Goal: Information Seeking & Learning: Compare options

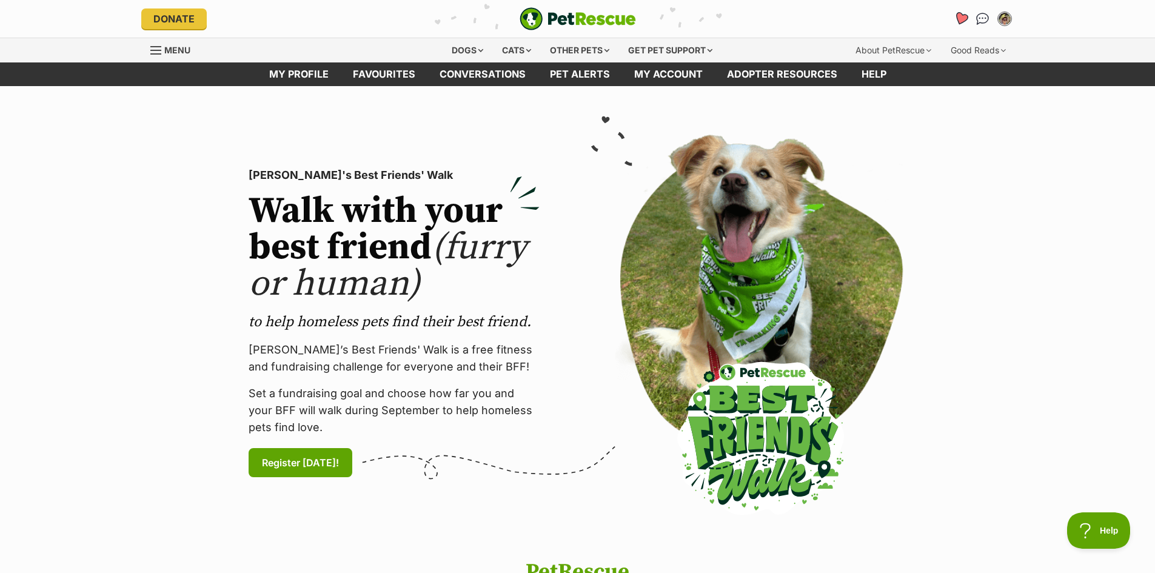
click at [962, 17] on icon "Favourites" at bounding box center [960, 19] width 15 height 14
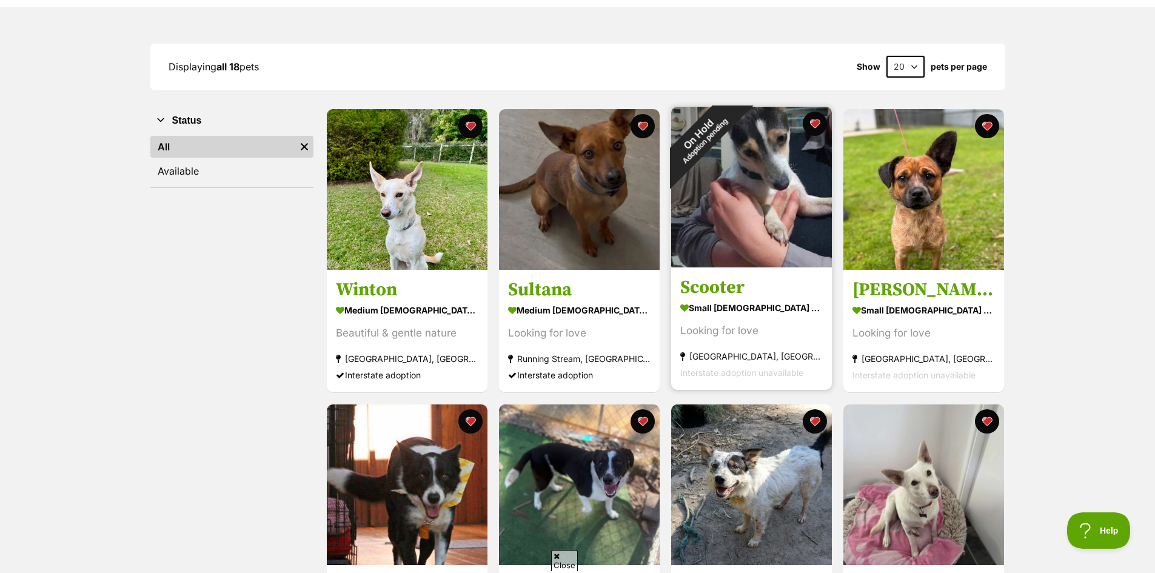
scroll to position [182, 0]
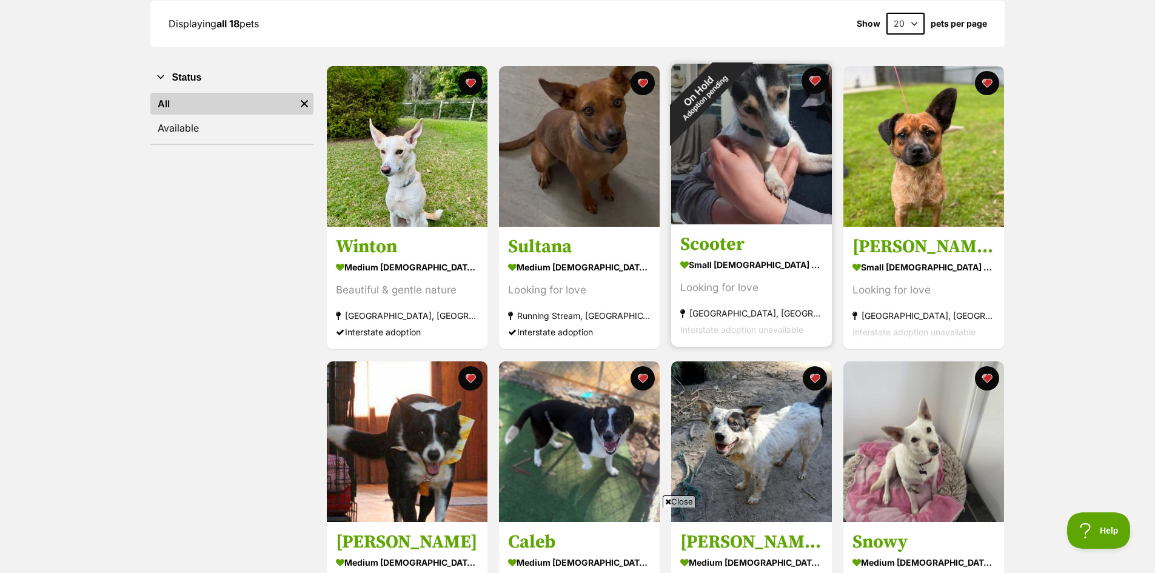
click at [814, 78] on button "favourite" at bounding box center [815, 80] width 27 height 27
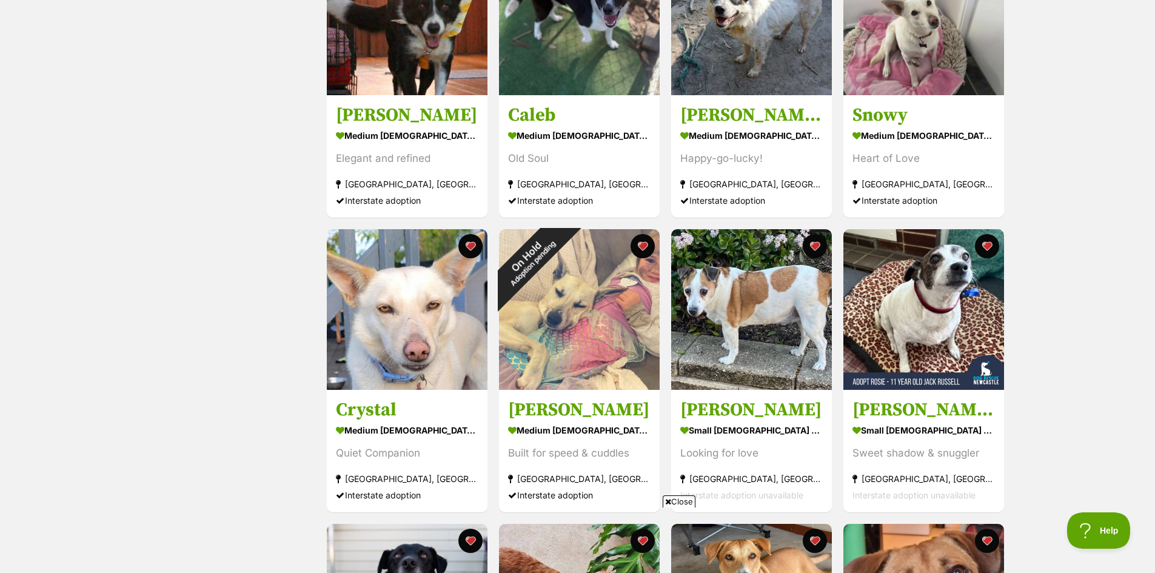
scroll to position [667, 0]
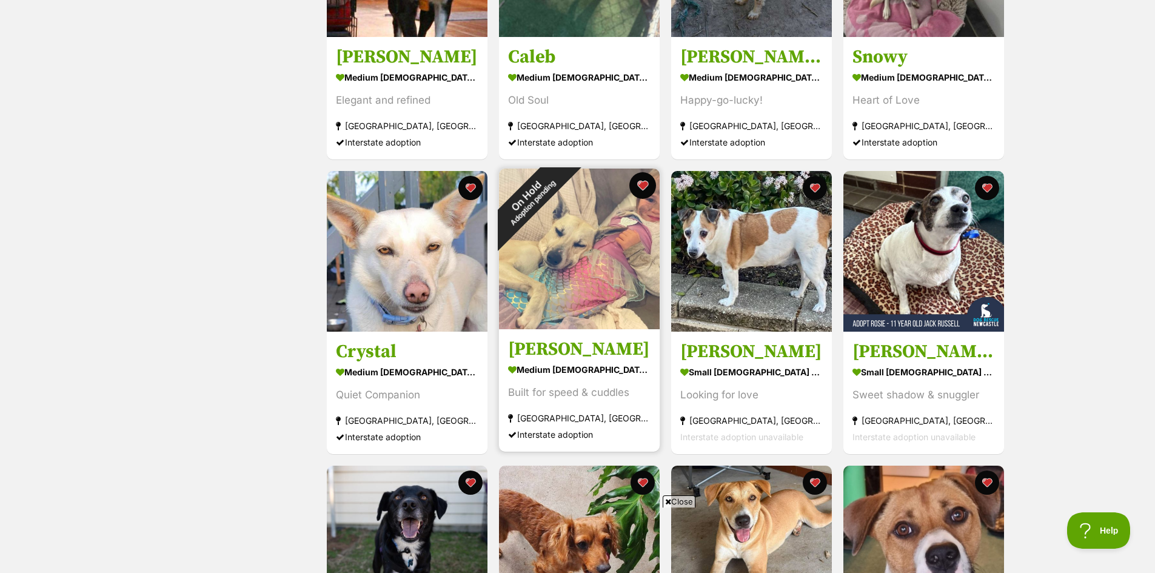
click at [639, 181] on button "favourite" at bounding box center [642, 185] width 27 height 27
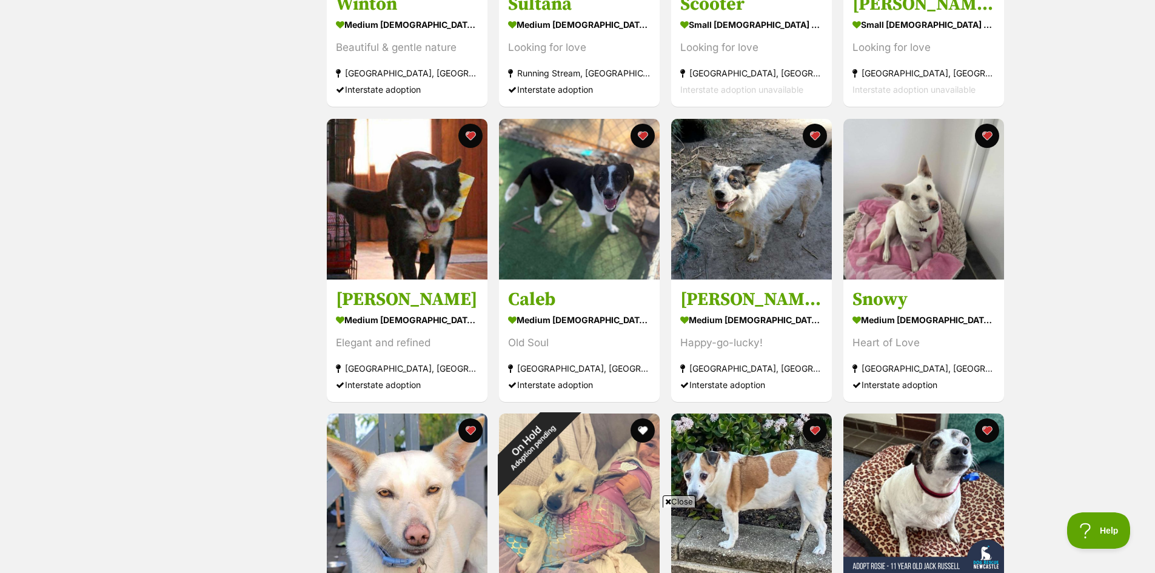
scroll to position [121, 0]
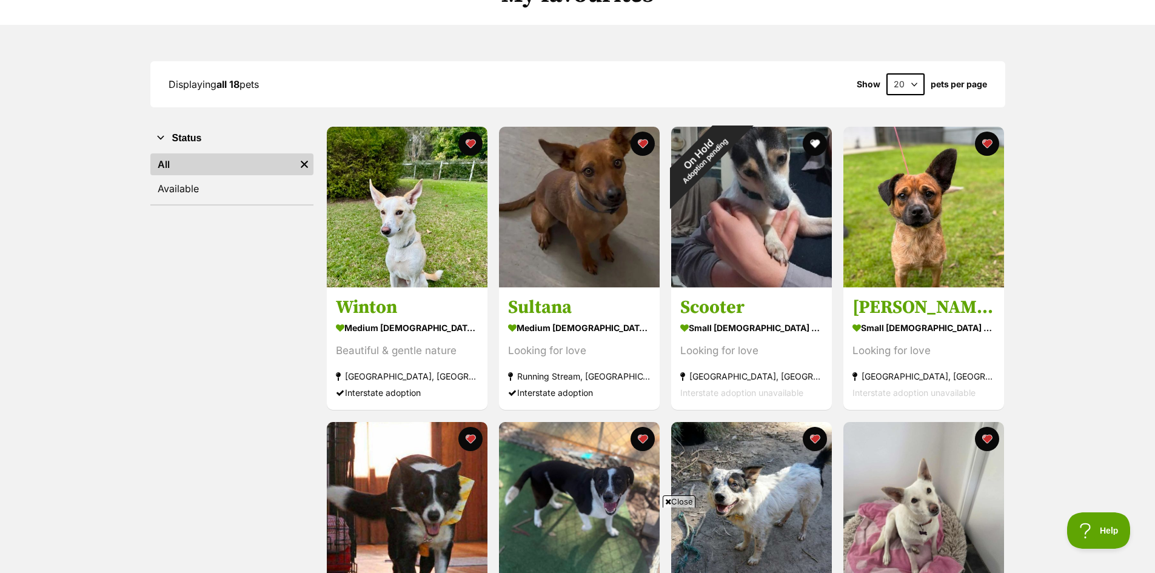
click at [916, 84] on select "20 40 60" at bounding box center [905, 84] width 38 height 22
select select "40"
click at [886, 73] on select "20 40 60" at bounding box center [905, 84] width 38 height 22
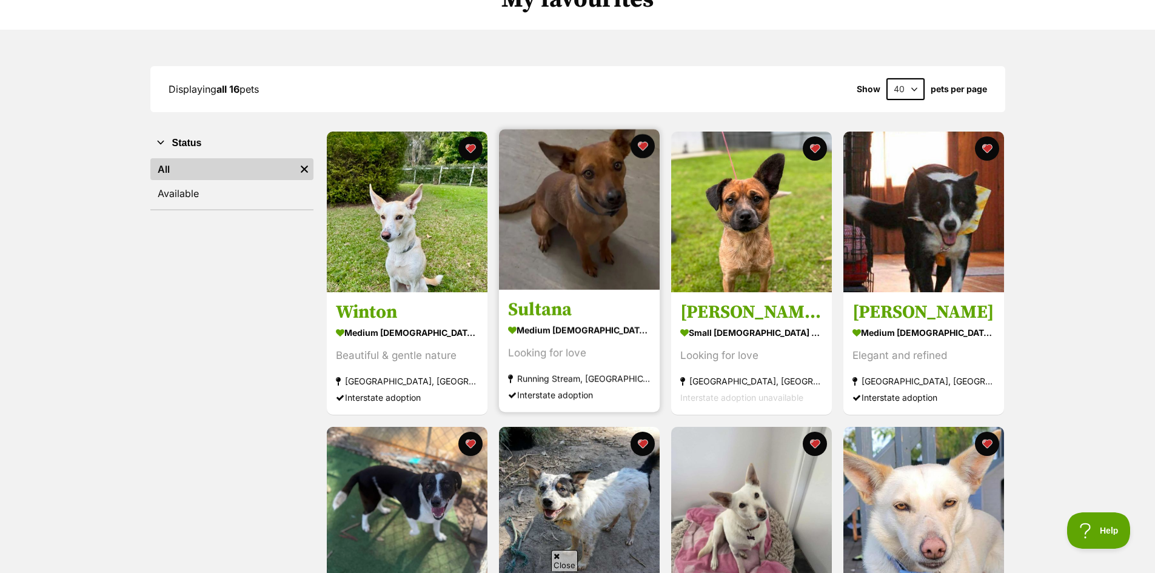
scroll to position [121, 0]
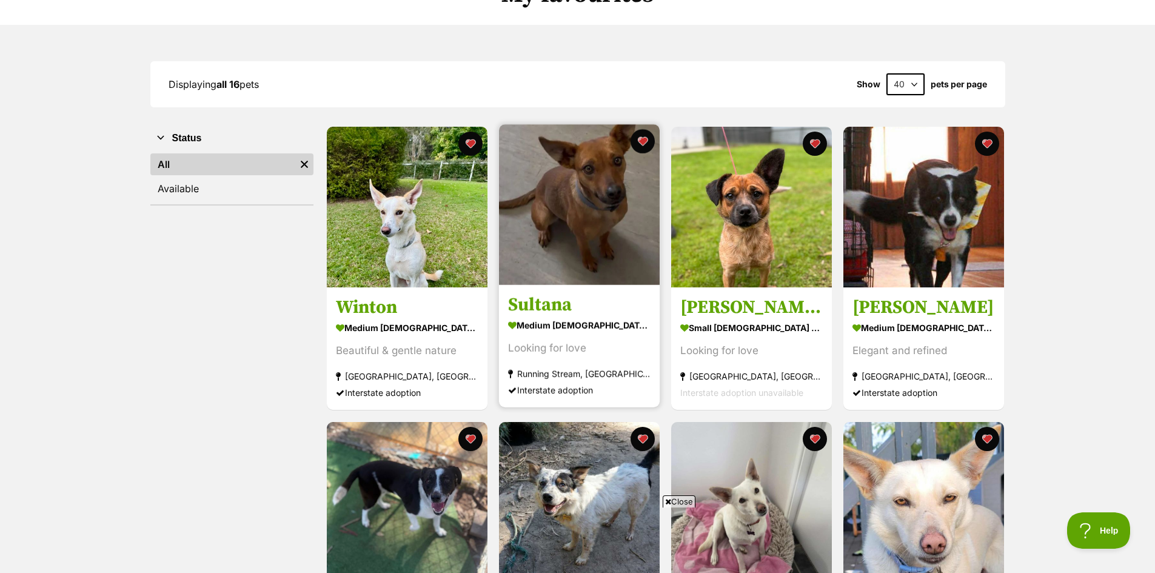
click at [602, 206] on img at bounding box center [579, 204] width 161 height 161
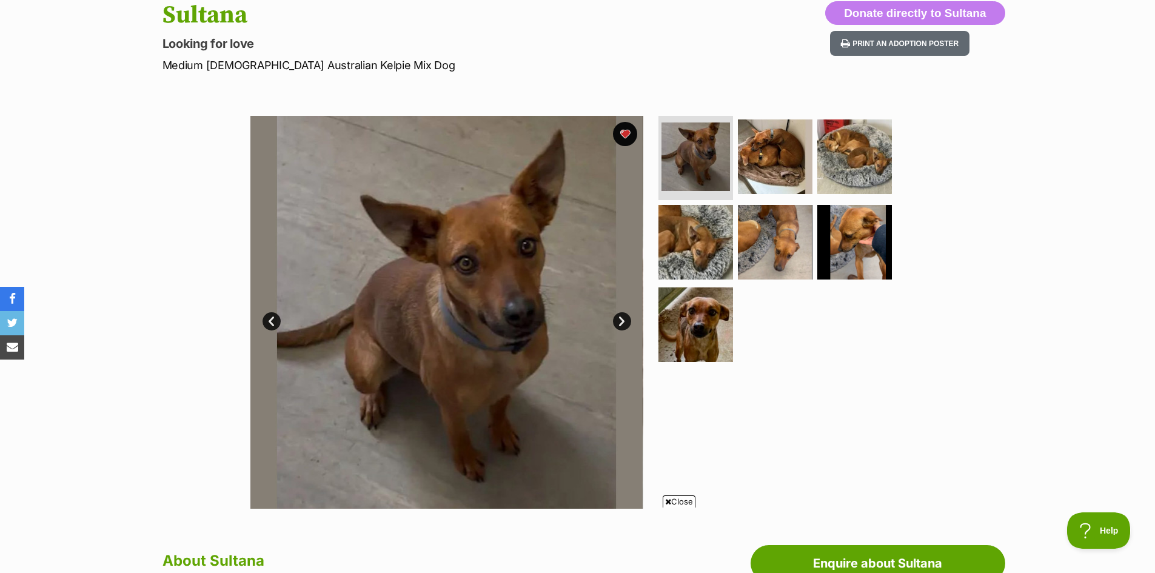
scroll to position [121, 0]
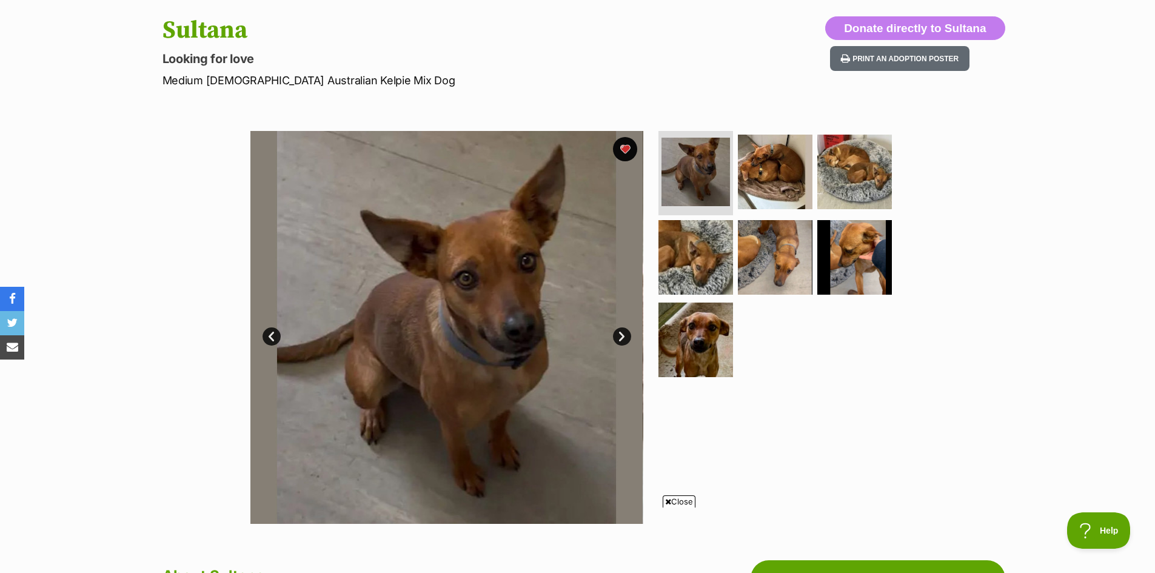
click at [624, 330] on link "Next" at bounding box center [622, 336] width 18 height 18
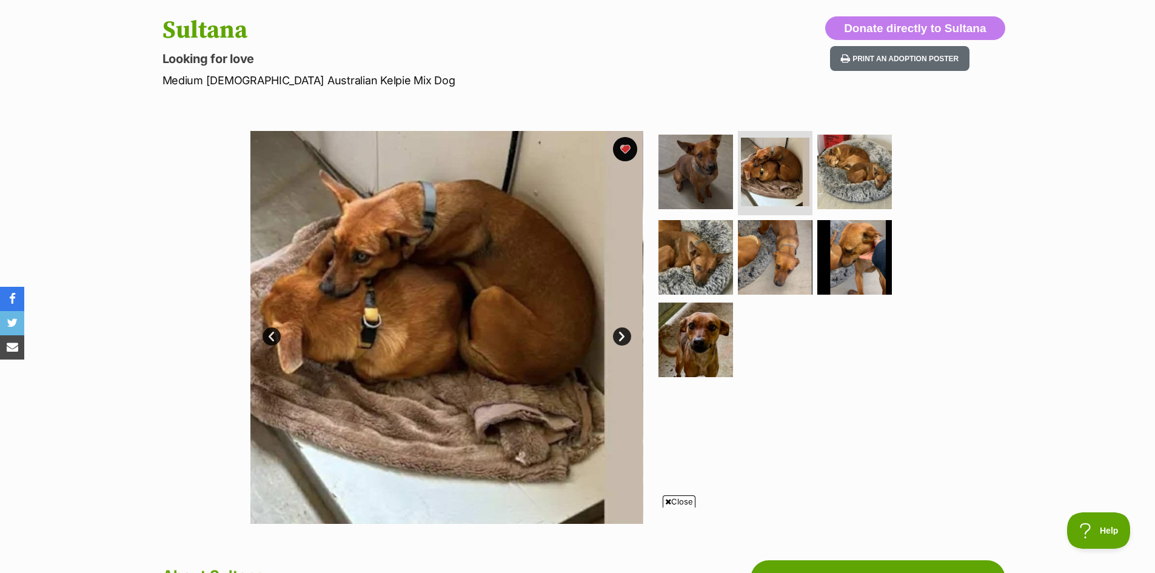
click at [624, 330] on link "Next" at bounding box center [622, 336] width 18 height 18
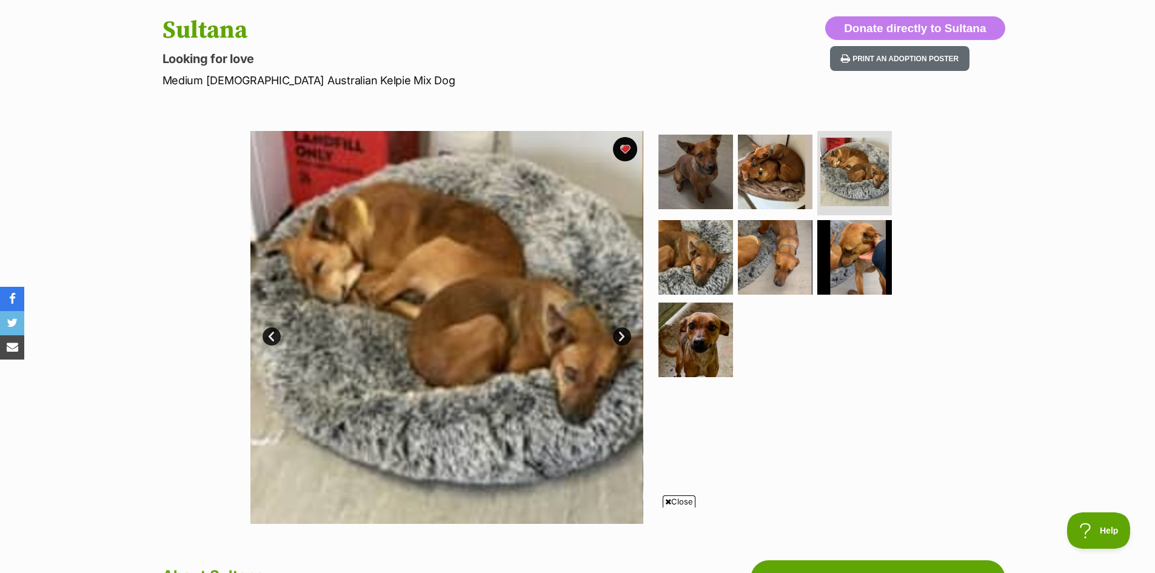
click at [624, 330] on link "Next" at bounding box center [622, 336] width 18 height 18
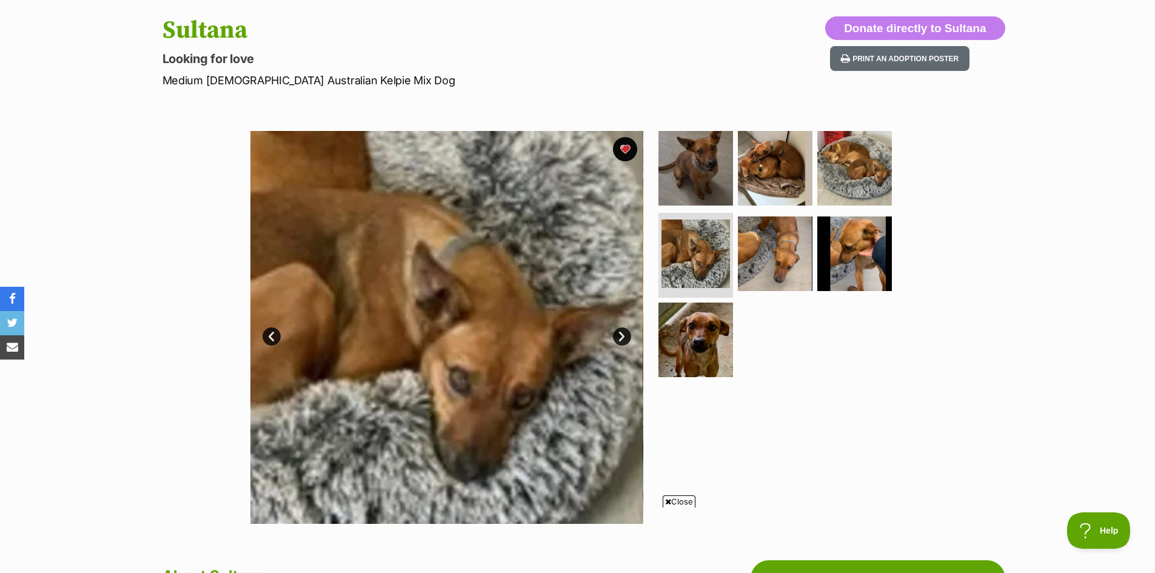
click at [624, 330] on link "Next" at bounding box center [622, 336] width 18 height 18
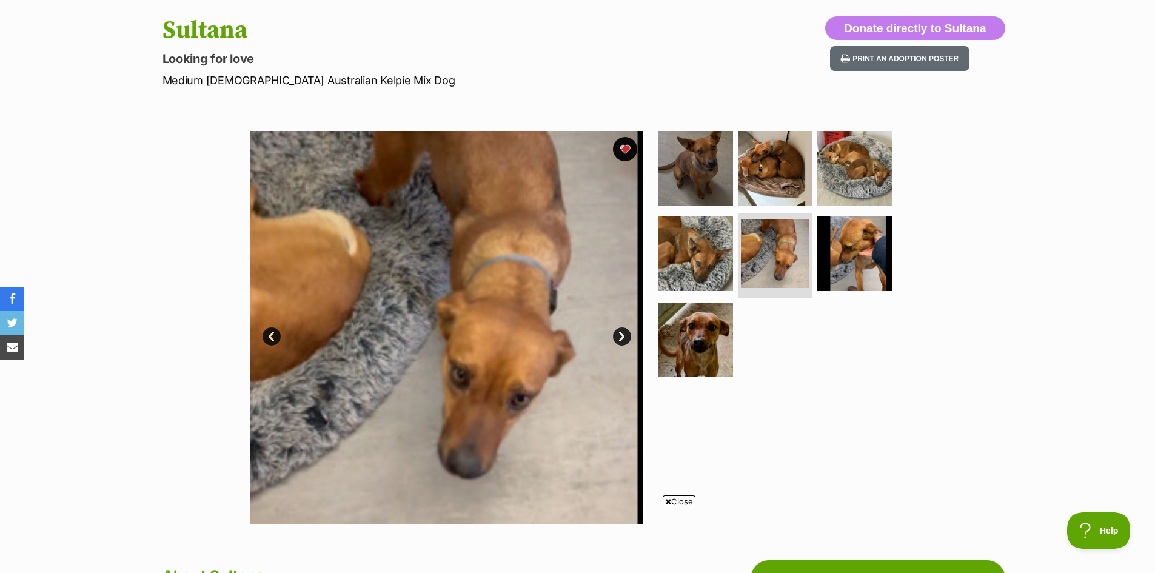
click at [624, 330] on link "Next" at bounding box center [622, 336] width 18 height 18
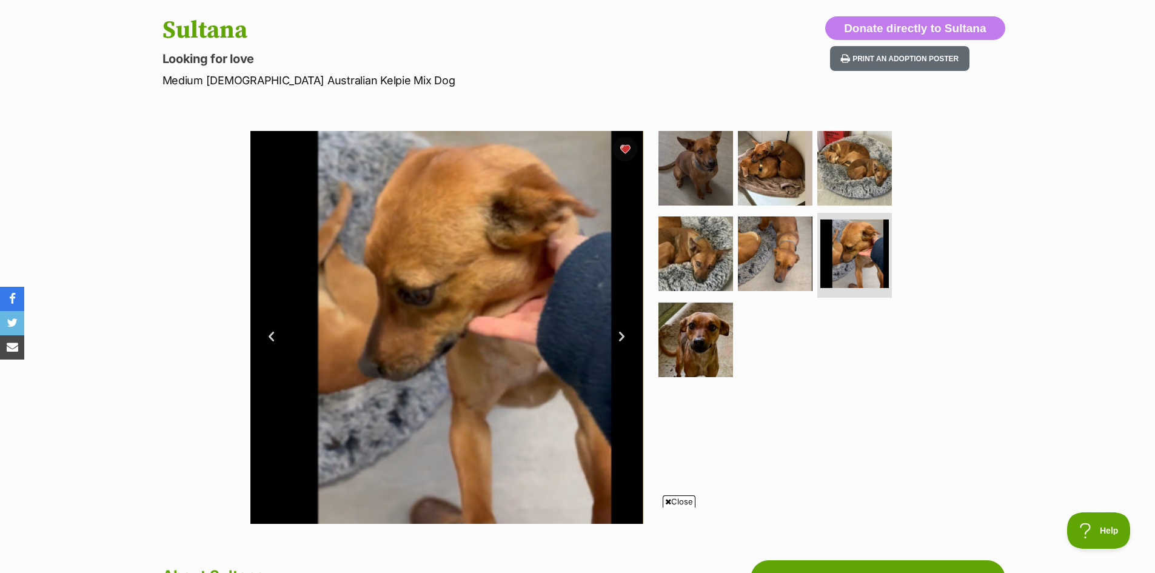
click at [624, 330] on link "Next" at bounding box center [622, 336] width 18 height 18
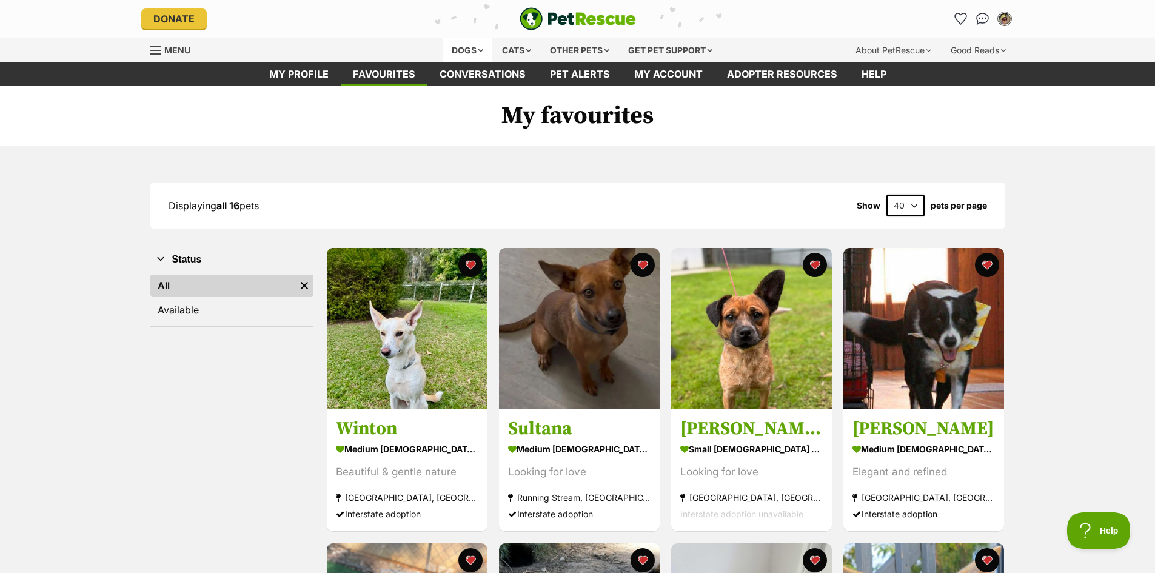
click at [458, 43] on div "Dogs" at bounding box center [467, 50] width 49 height 24
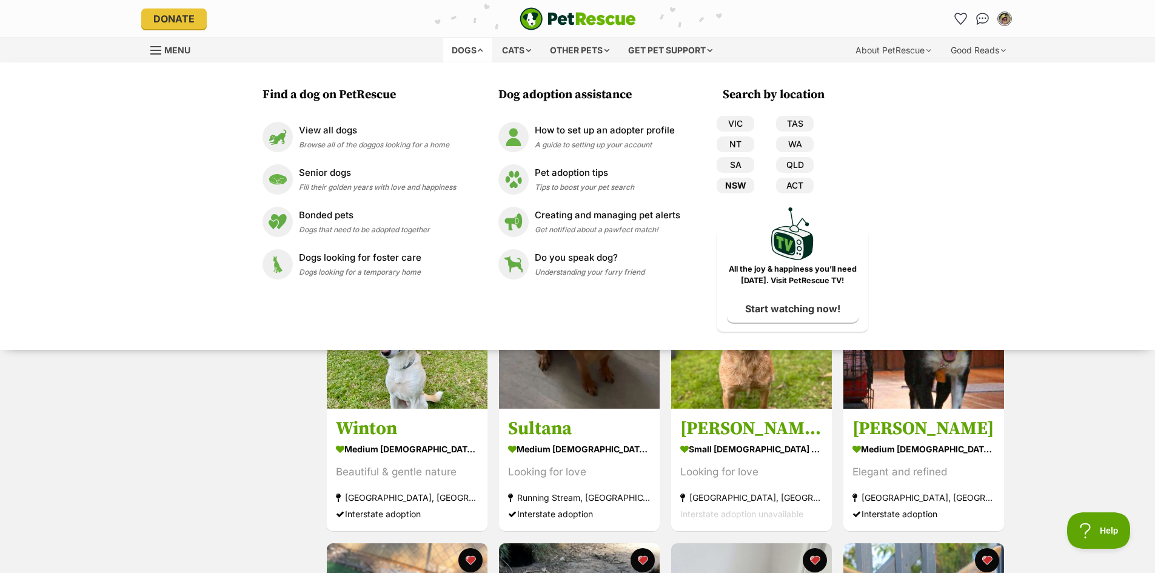
click at [736, 183] on link "NSW" at bounding box center [736, 186] width 38 height 16
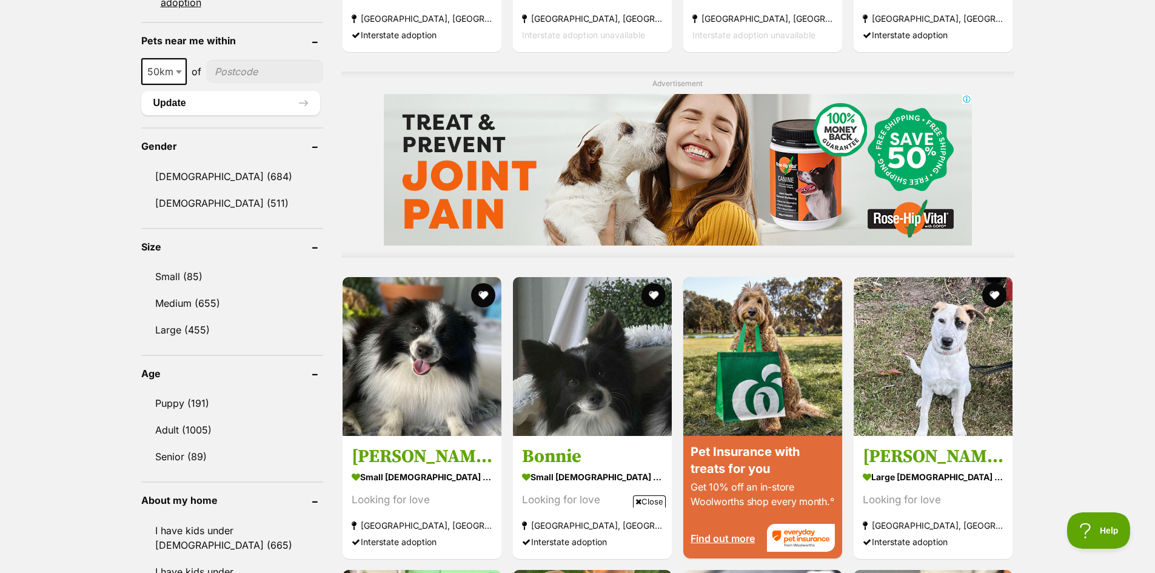
scroll to position [1091, 0]
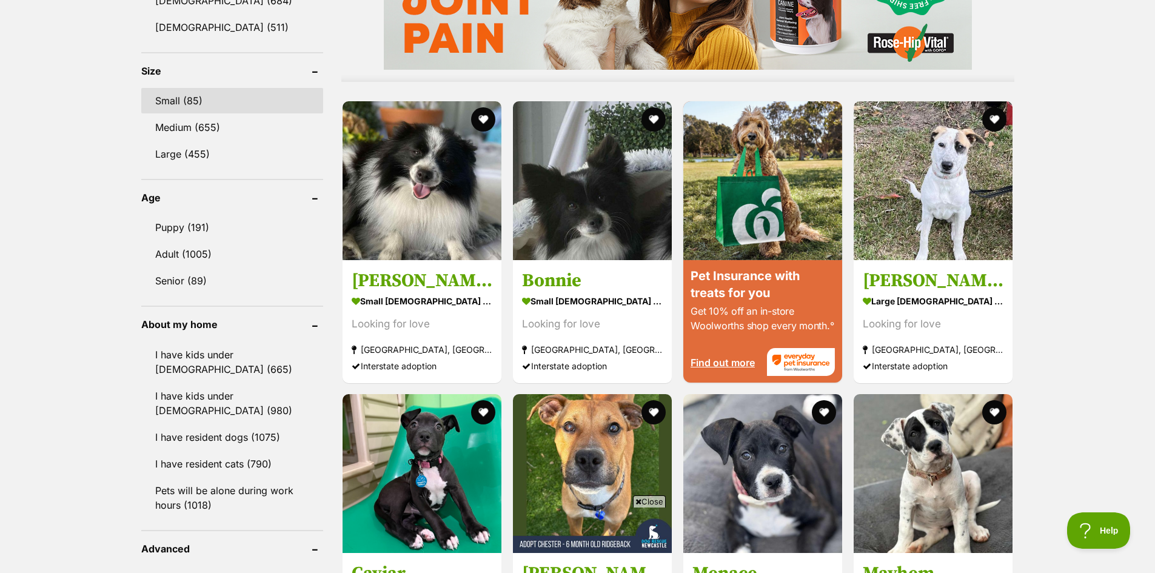
click at [169, 97] on link "Small (85)" at bounding box center [232, 100] width 182 height 25
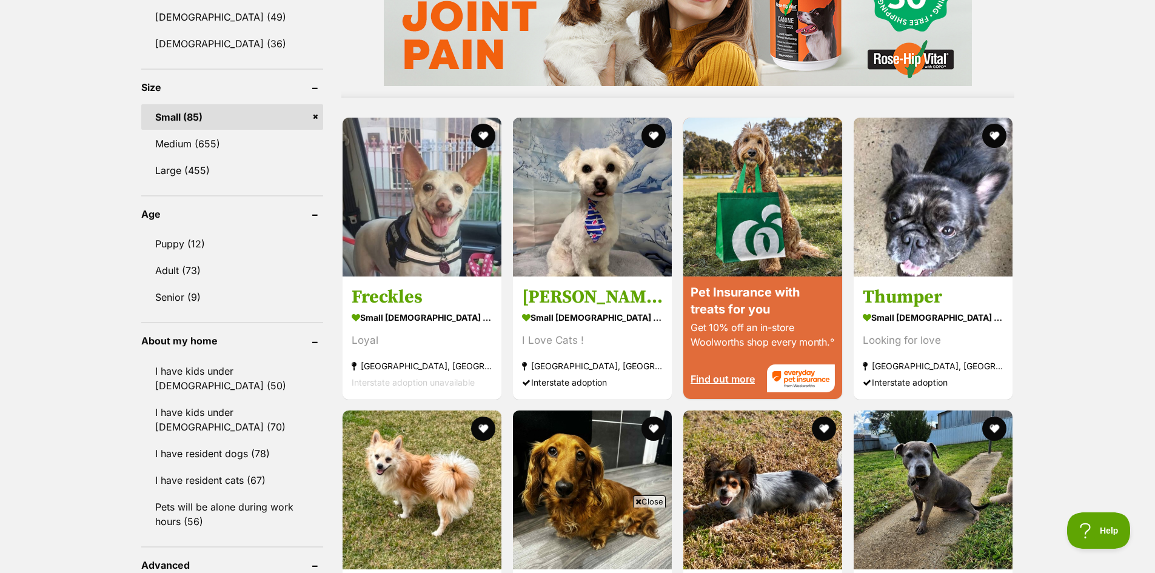
scroll to position [1091, 0]
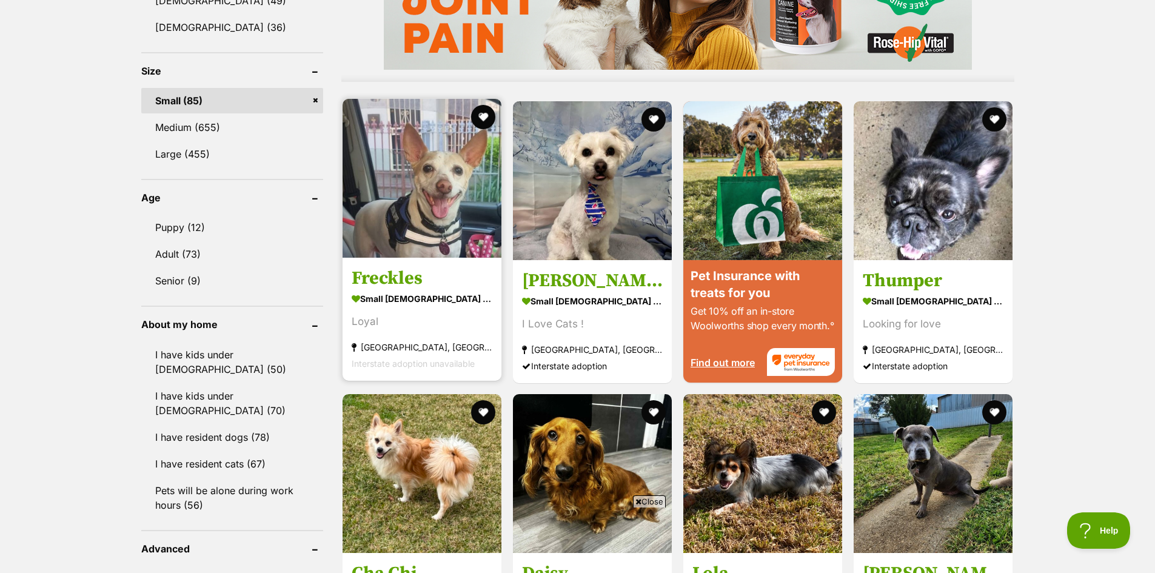
click at [414, 192] on img at bounding box center [422, 178] width 159 height 159
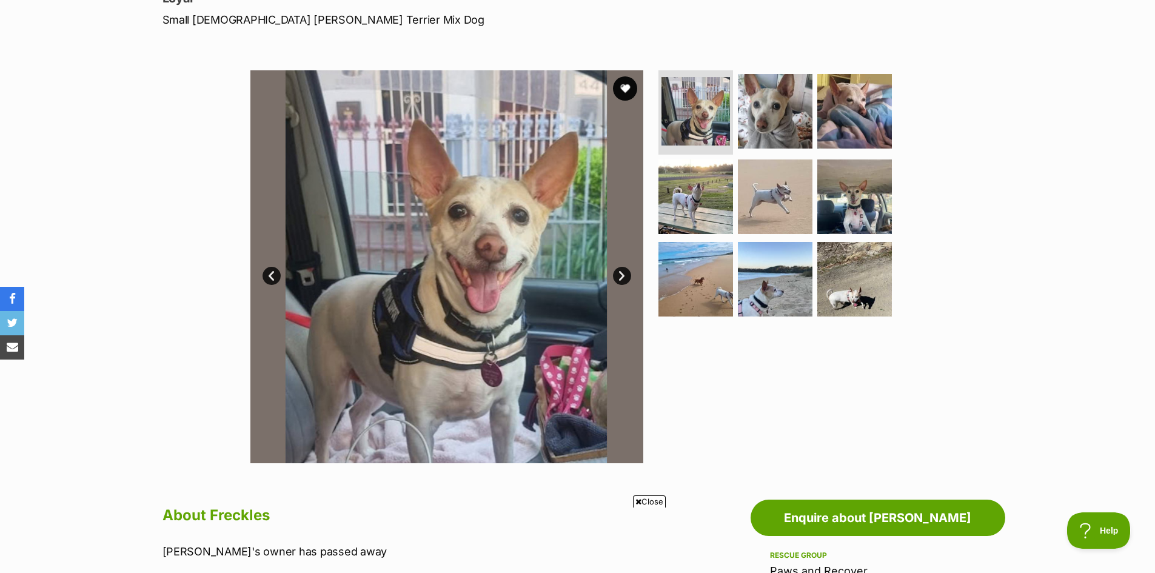
click at [620, 273] on link "Next" at bounding box center [622, 276] width 18 height 18
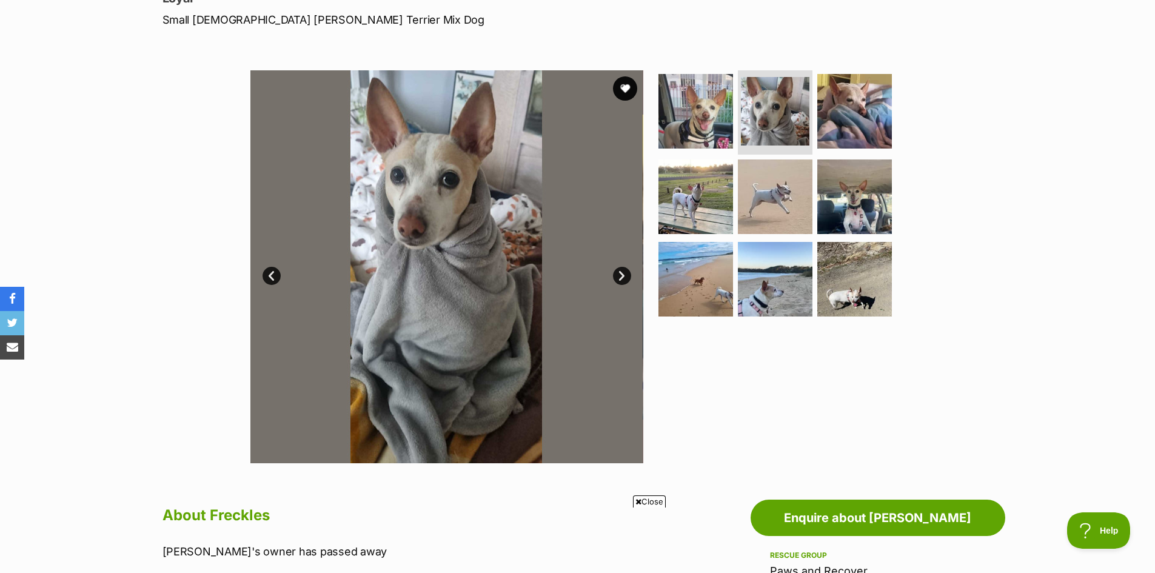
click at [620, 273] on link "Next" at bounding box center [622, 276] width 18 height 18
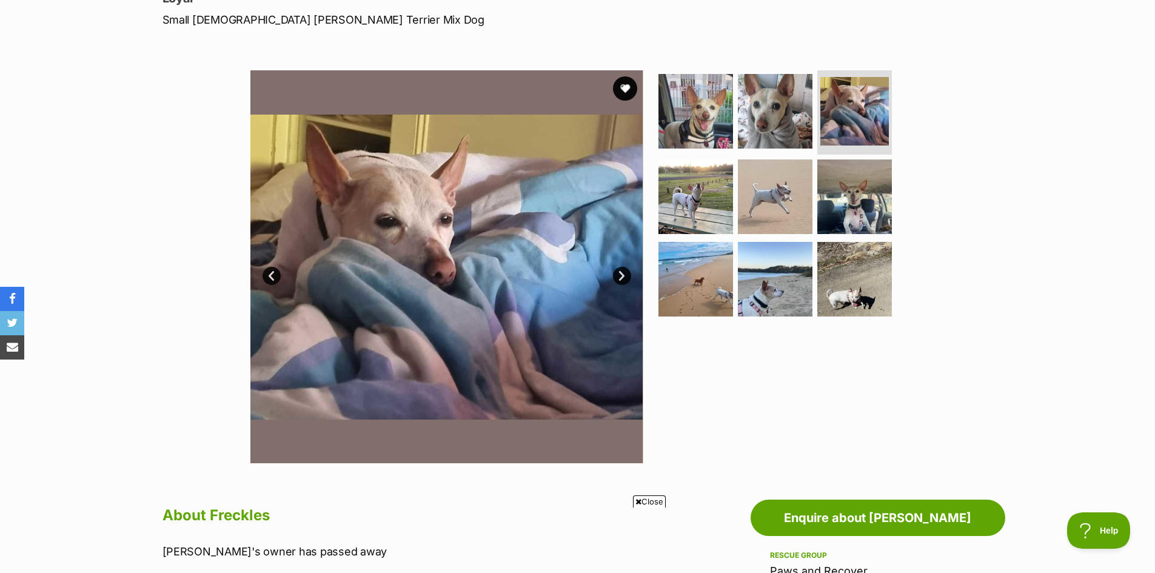
click at [620, 273] on link "Next" at bounding box center [622, 276] width 18 height 18
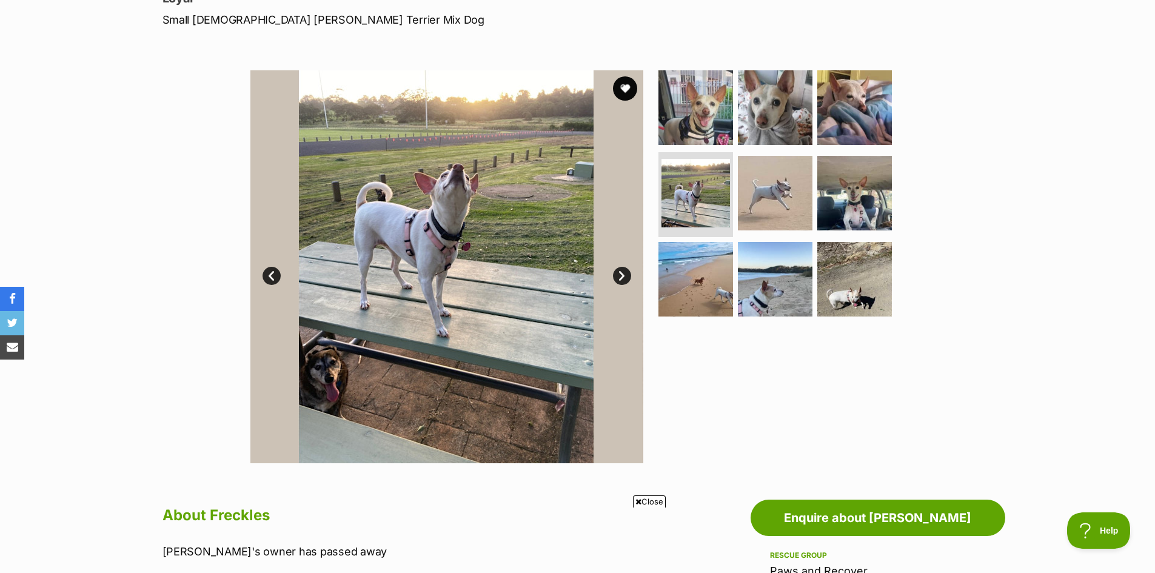
click at [620, 273] on link "Next" at bounding box center [622, 276] width 18 height 18
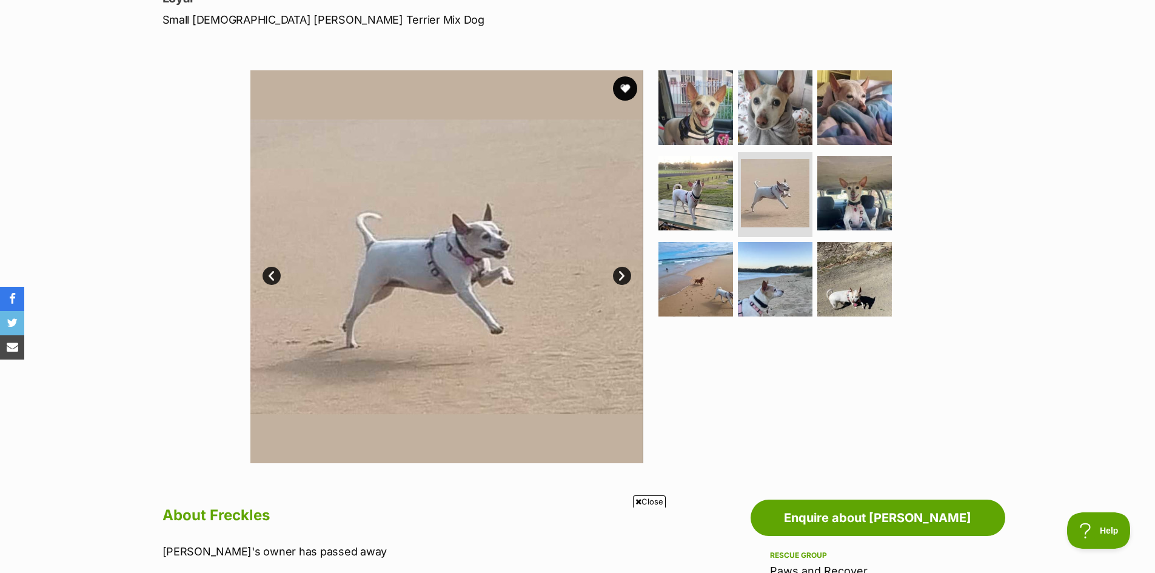
click at [620, 273] on link "Next" at bounding box center [622, 276] width 18 height 18
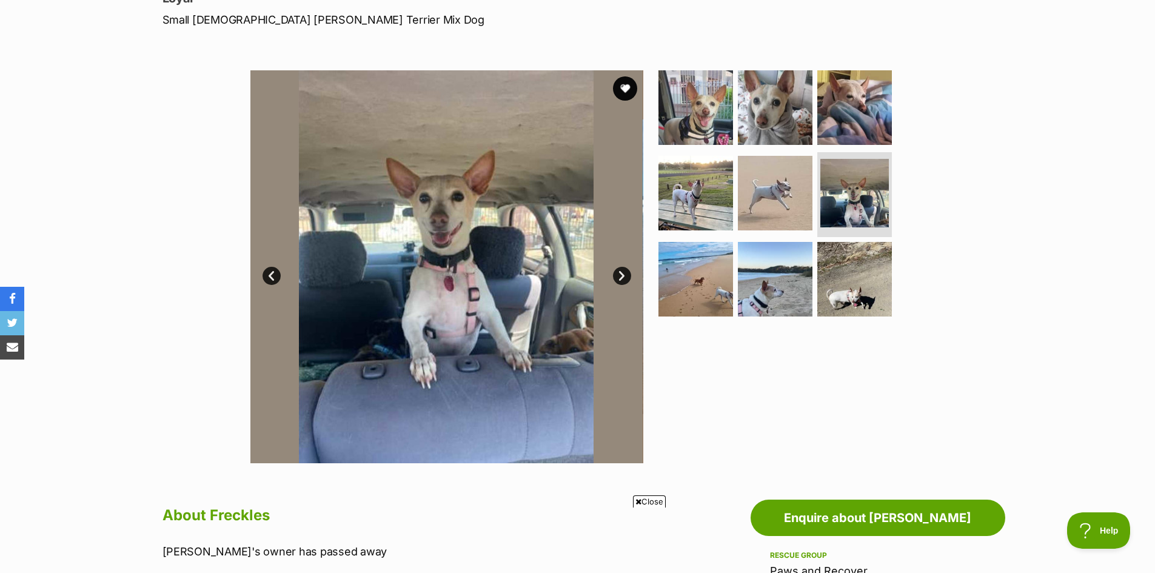
click at [620, 273] on link "Next" at bounding box center [622, 276] width 18 height 18
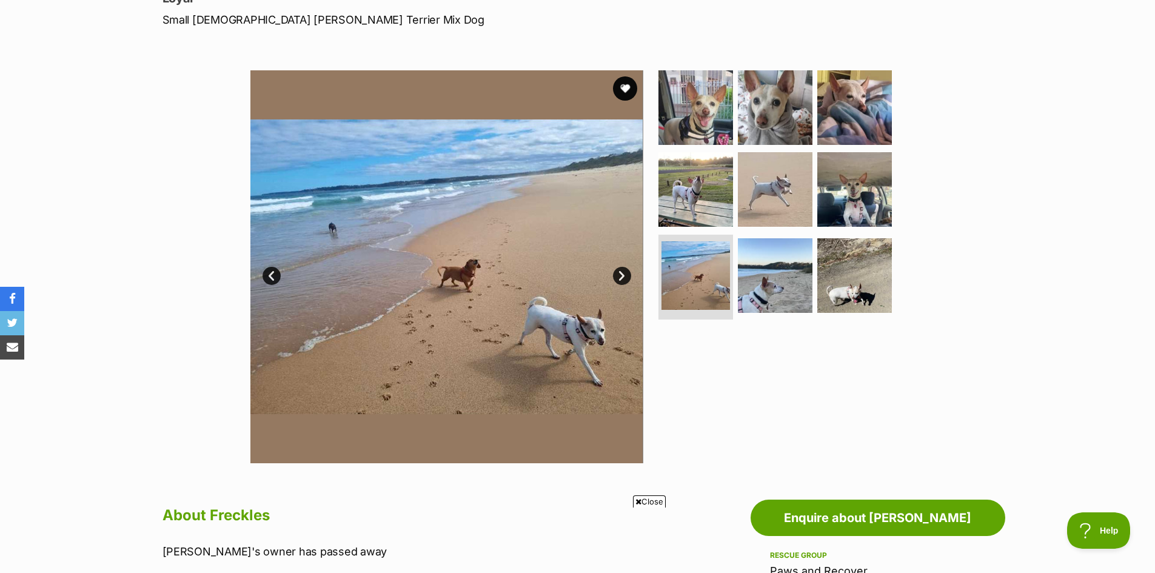
click at [620, 273] on link "Next" at bounding box center [622, 276] width 18 height 18
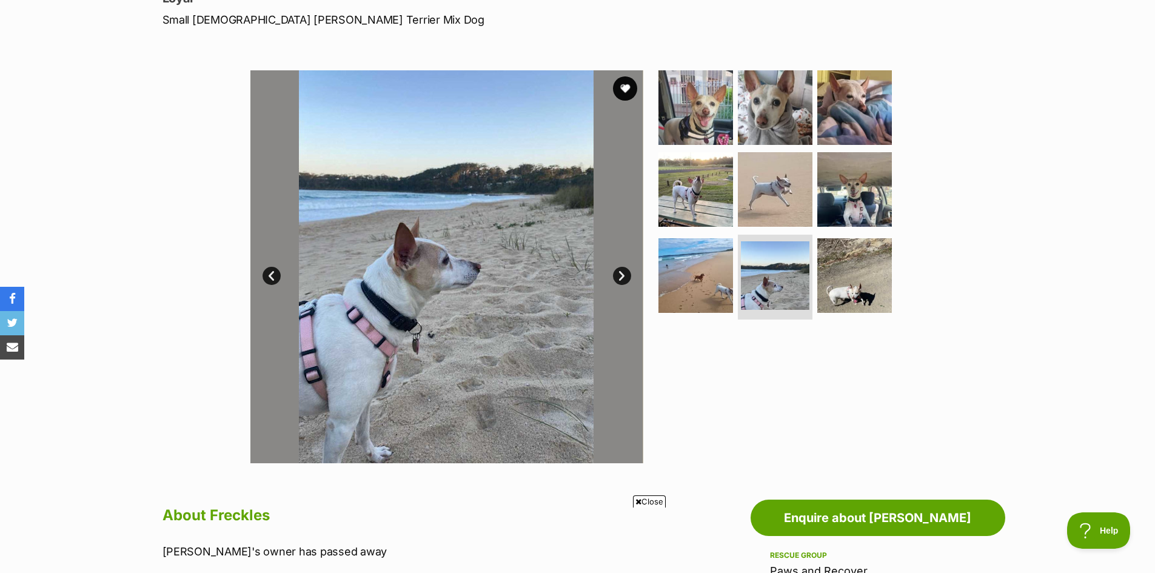
click at [626, 276] on link "Next" at bounding box center [622, 276] width 18 height 18
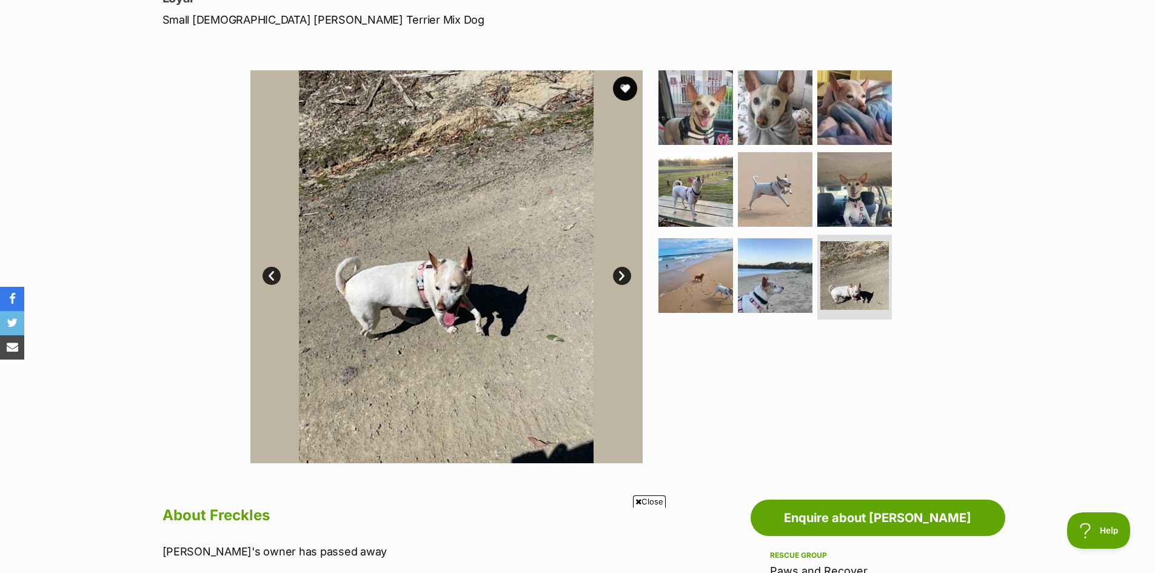
click at [625, 275] on link "Next" at bounding box center [622, 276] width 18 height 18
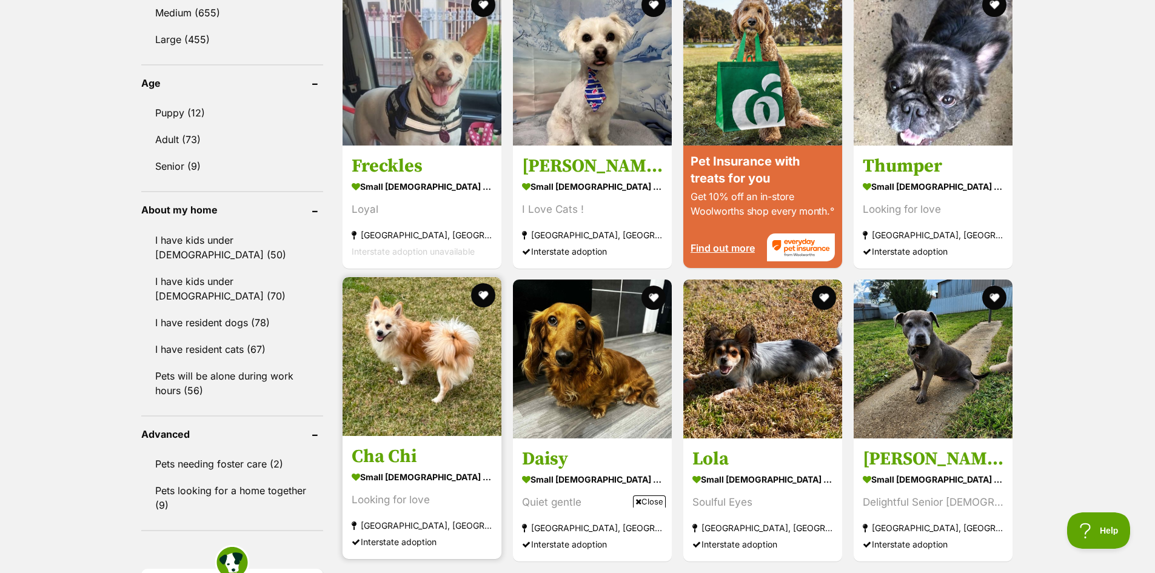
click at [428, 363] on img at bounding box center [422, 356] width 159 height 159
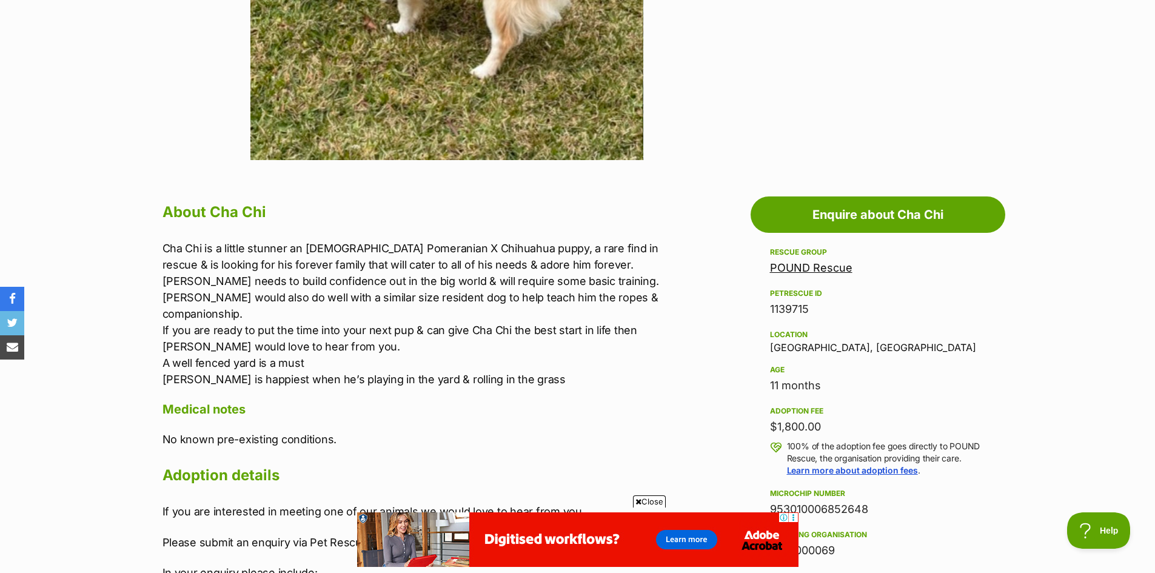
scroll to position [243, 0]
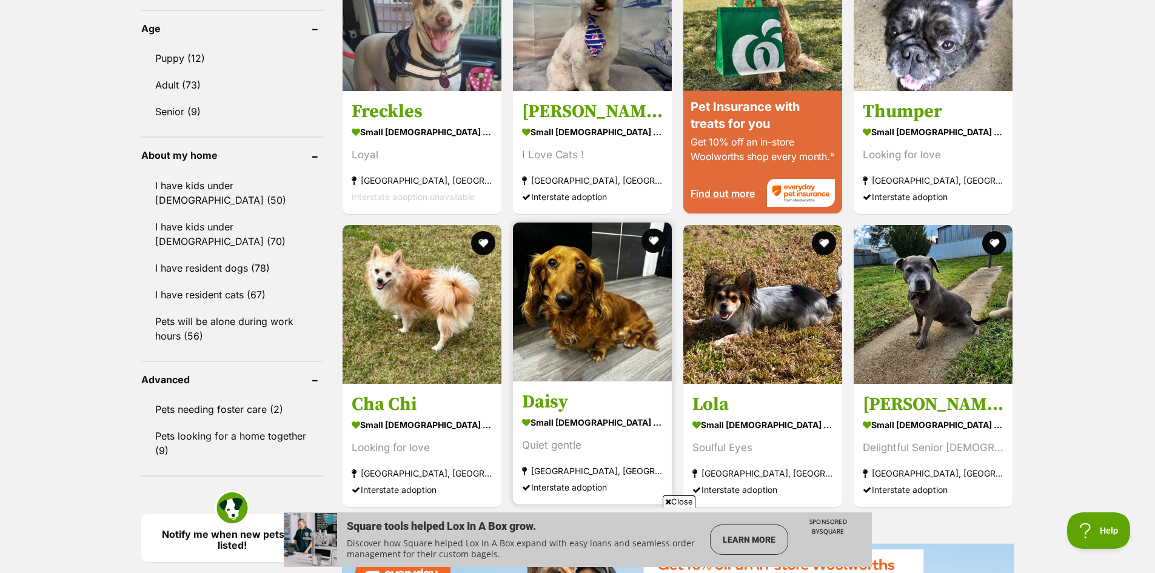
scroll to position [1327, 0]
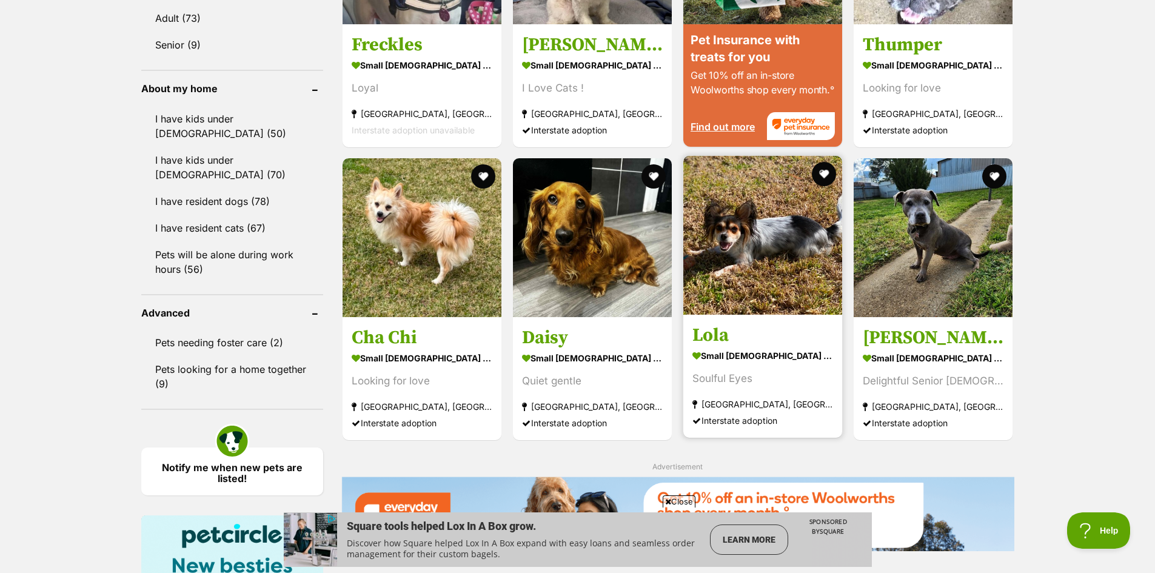
click at [767, 240] on img at bounding box center [762, 235] width 159 height 159
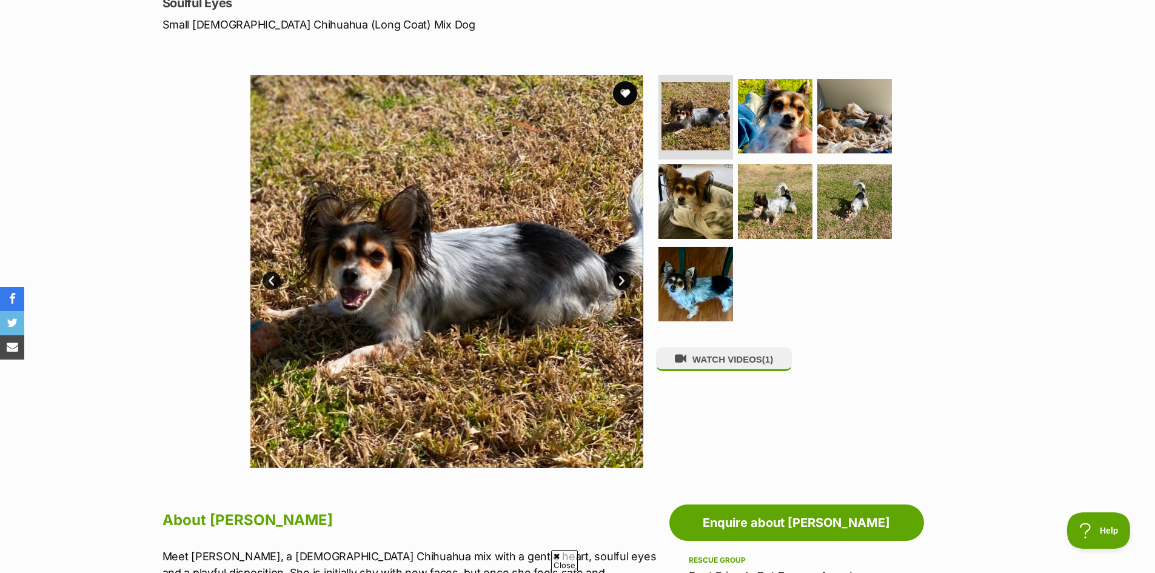
scroll to position [182, 0]
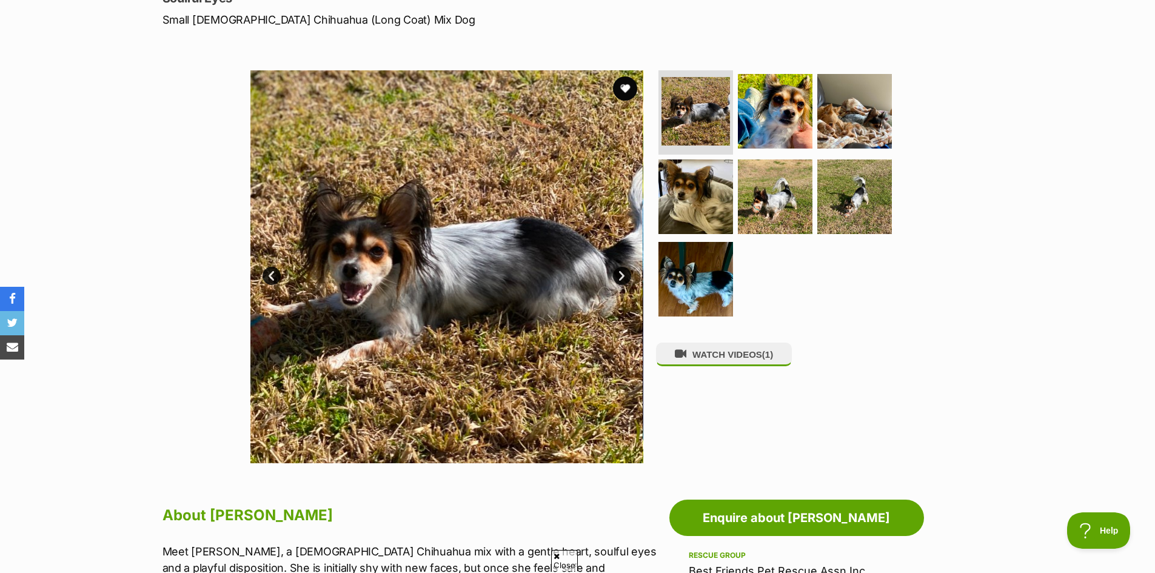
click at [618, 272] on link "Next" at bounding box center [622, 276] width 18 height 18
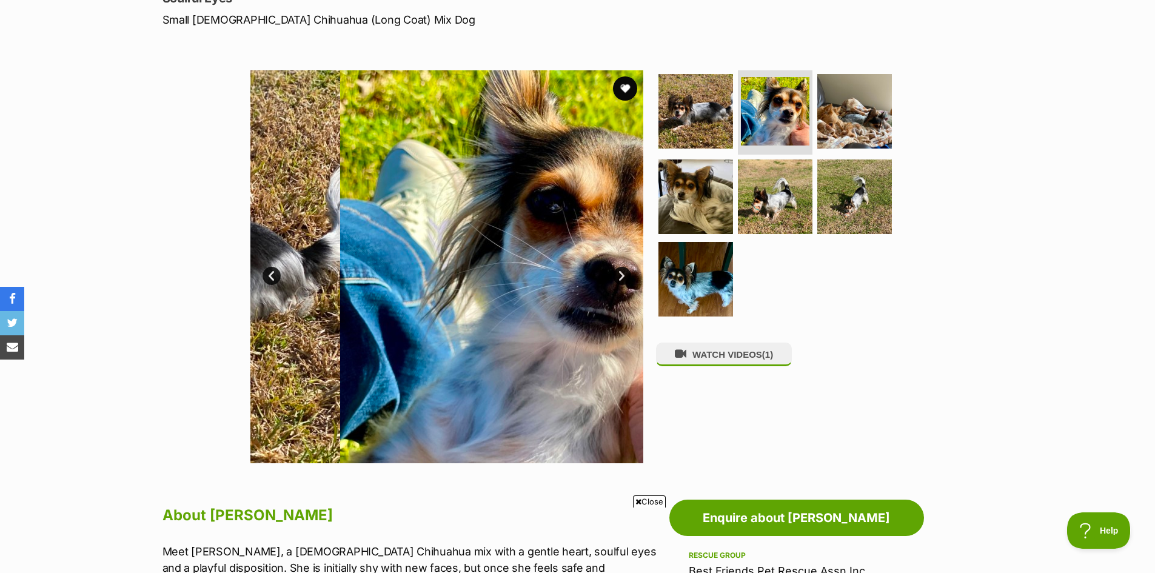
scroll to position [0, 0]
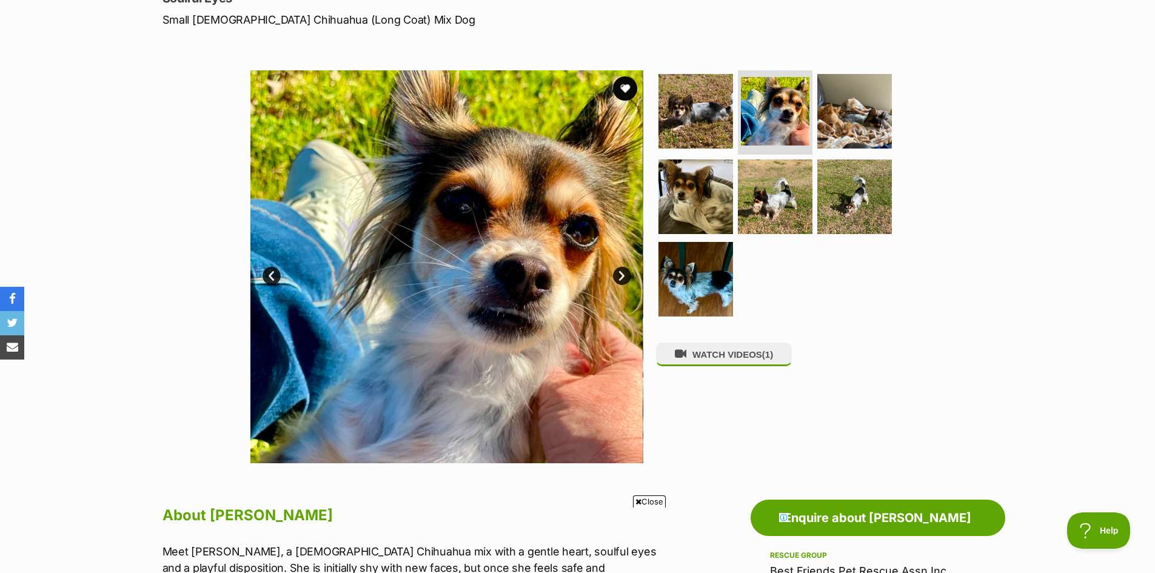
click at [622, 270] on link "Next" at bounding box center [622, 276] width 18 height 18
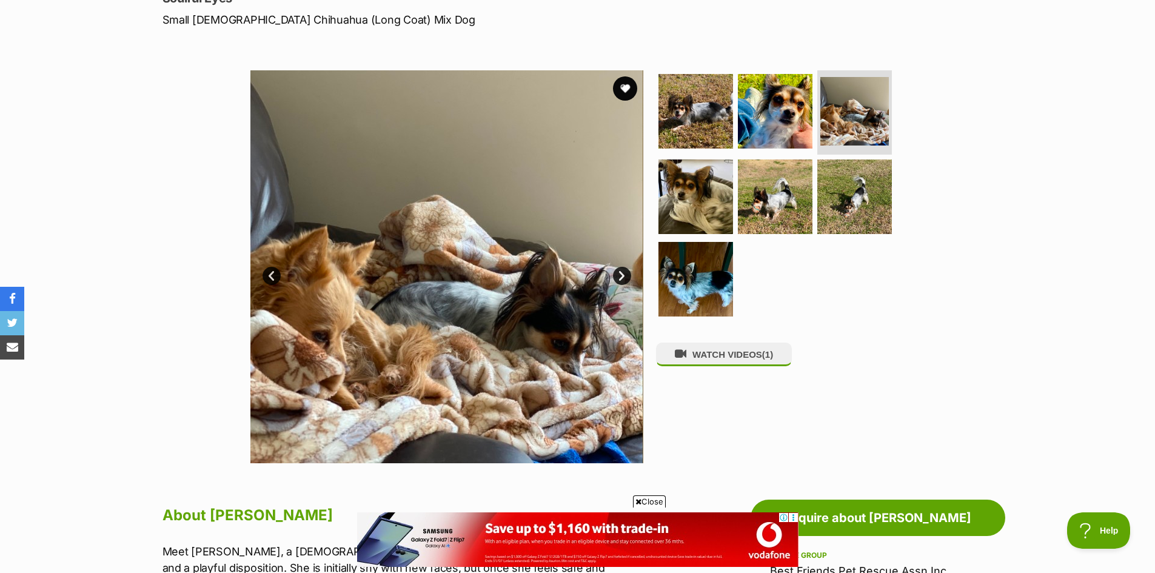
click at [622, 270] on link "Next" at bounding box center [622, 276] width 18 height 18
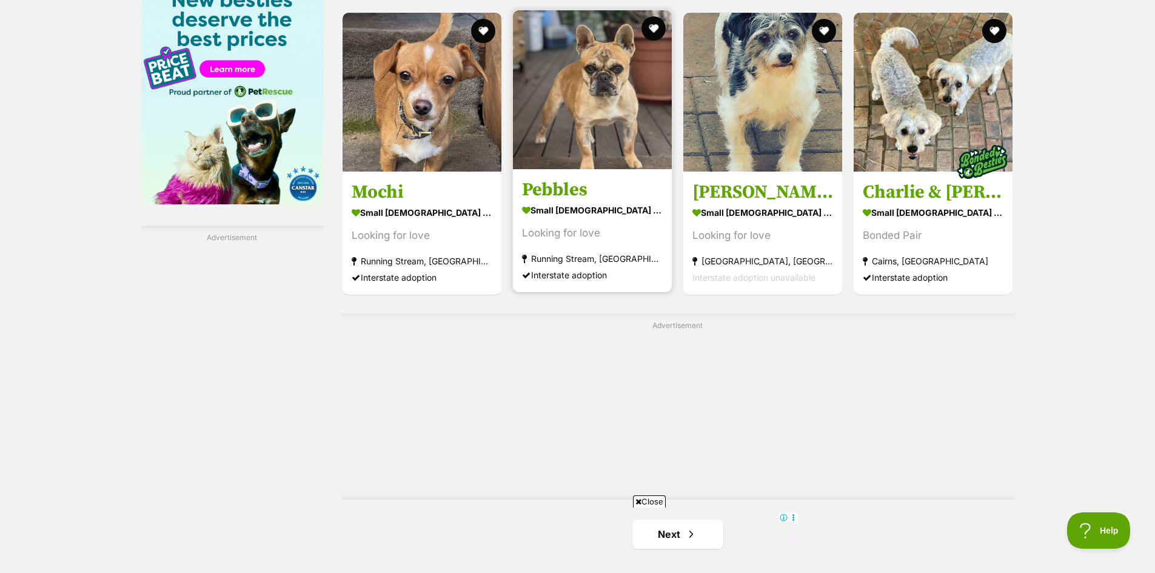
scroll to position [2101, 0]
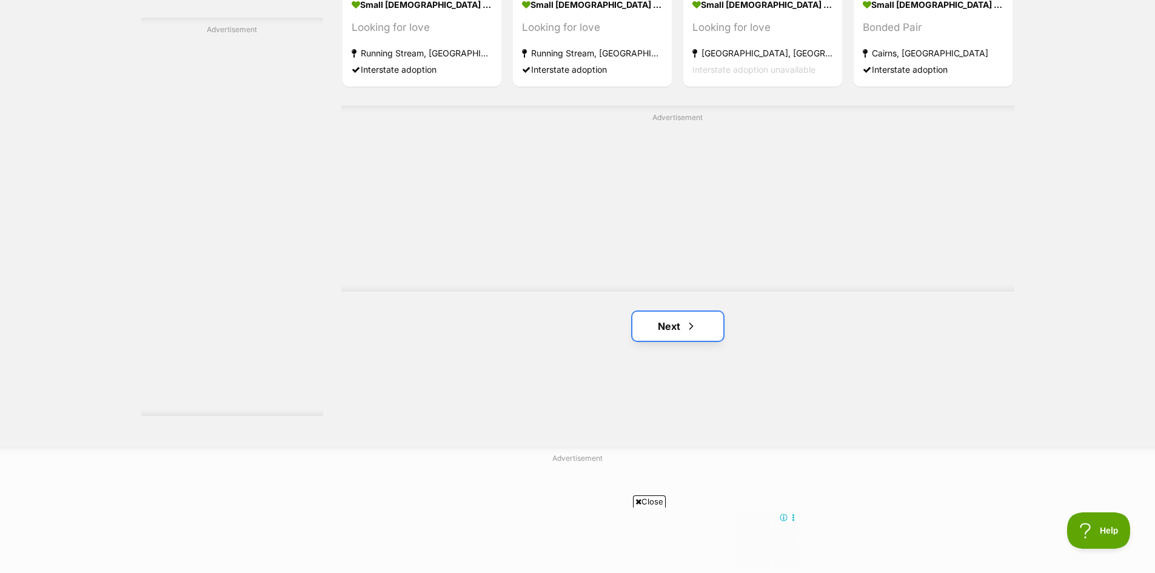
click at [677, 335] on link "Next" at bounding box center [677, 326] width 91 height 29
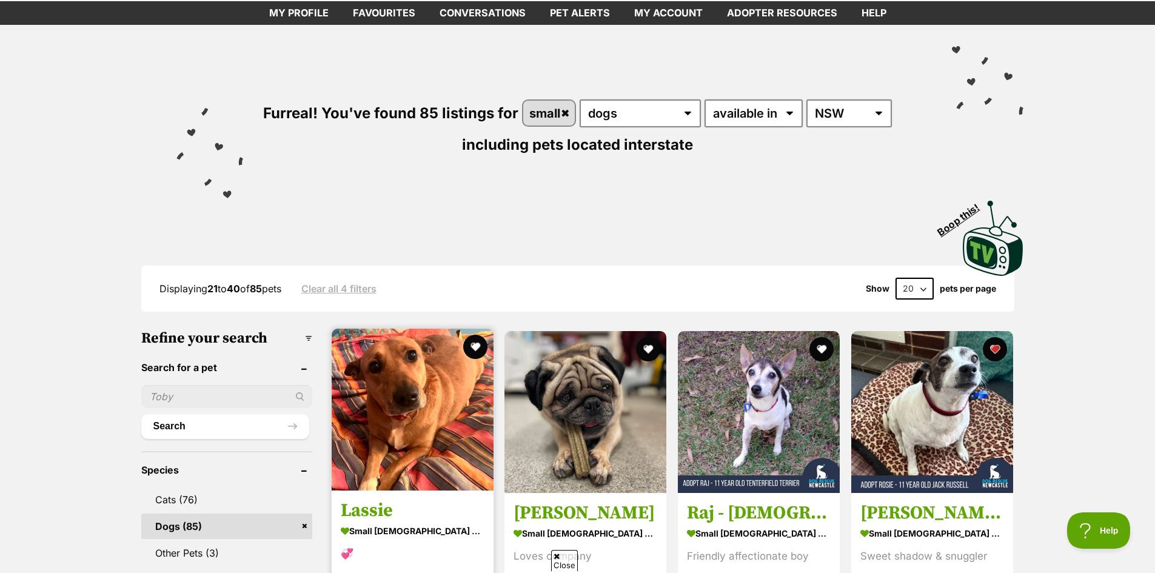
scroll to position [243, 0]
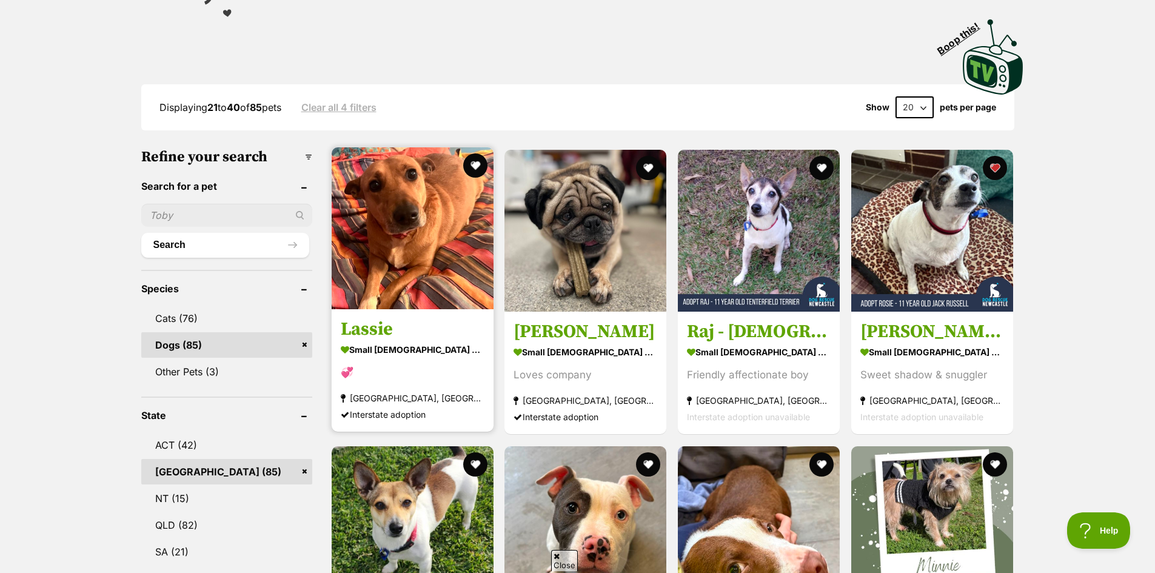
click at [414, 228] on img at bounding box center [413, 228] width 162 height 162
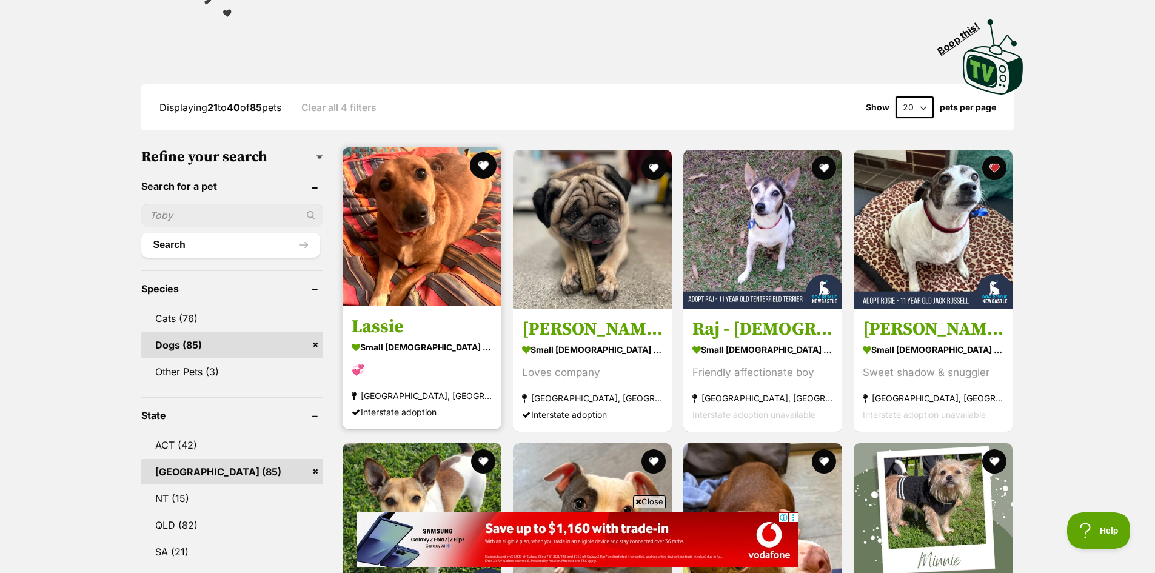
click at [484, 162] on button "favourite" at bounding box center [483, 165] width 27 height 27
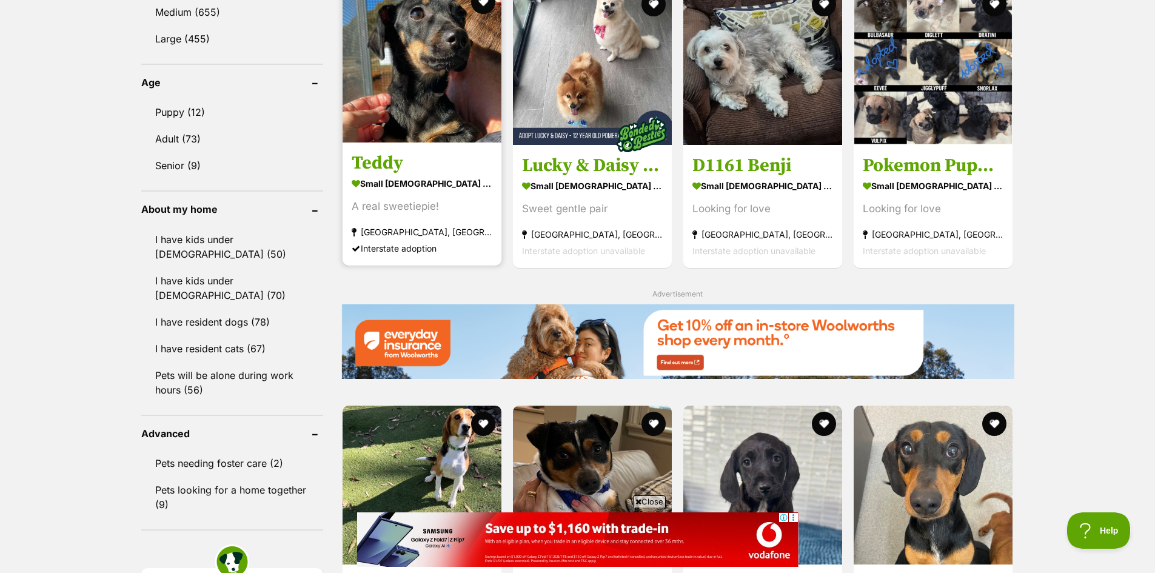
scroll to position [1395, 0]
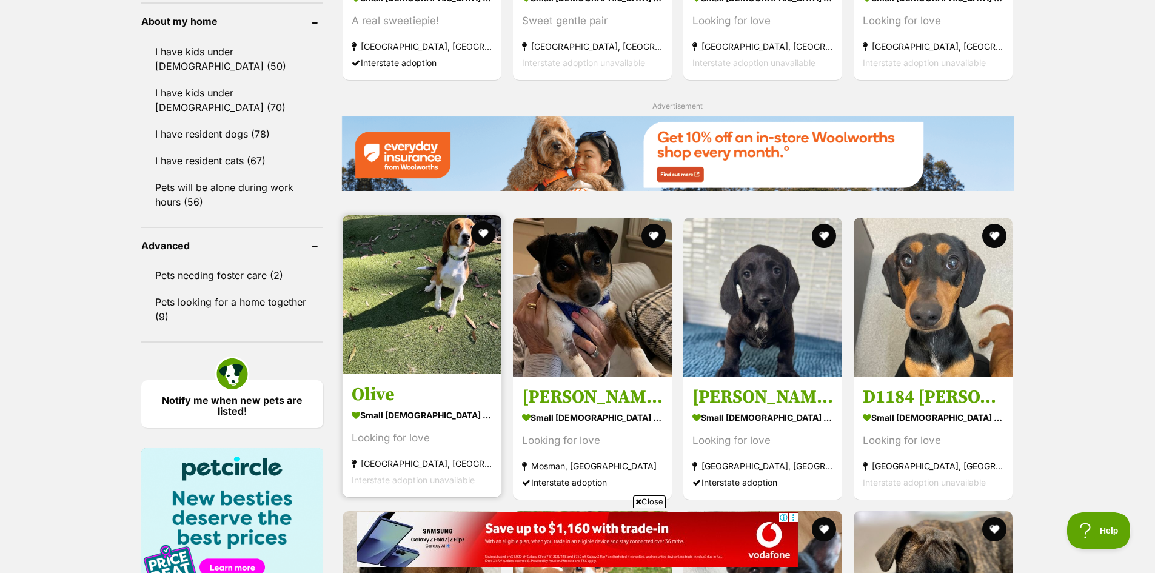
click at [467, 295] on img at bounding box center [422, 294] width 159 height 159
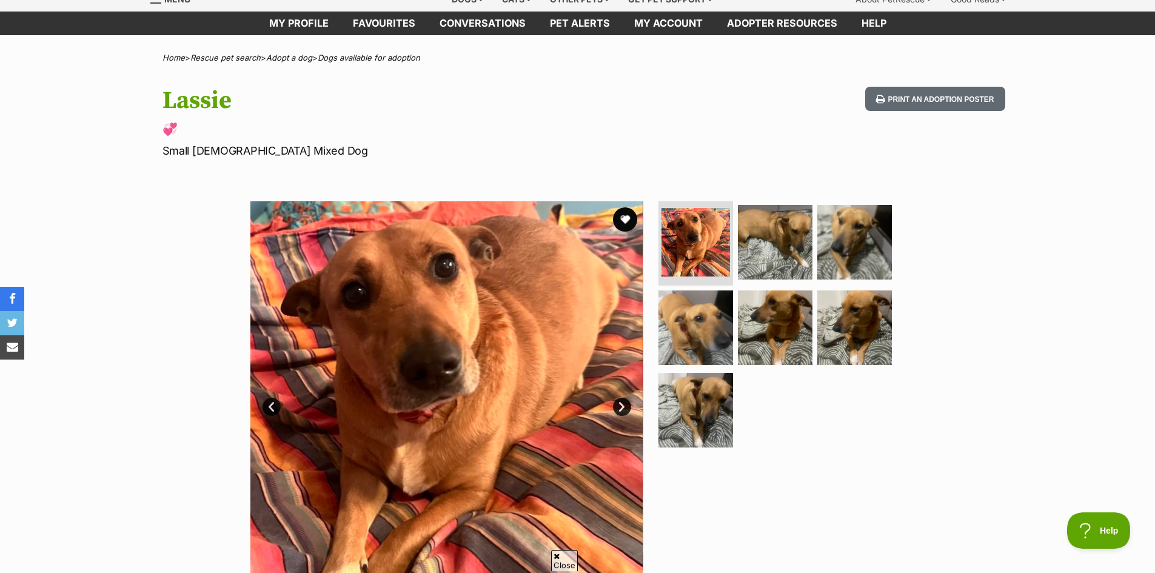
scroll to position [121, 0]
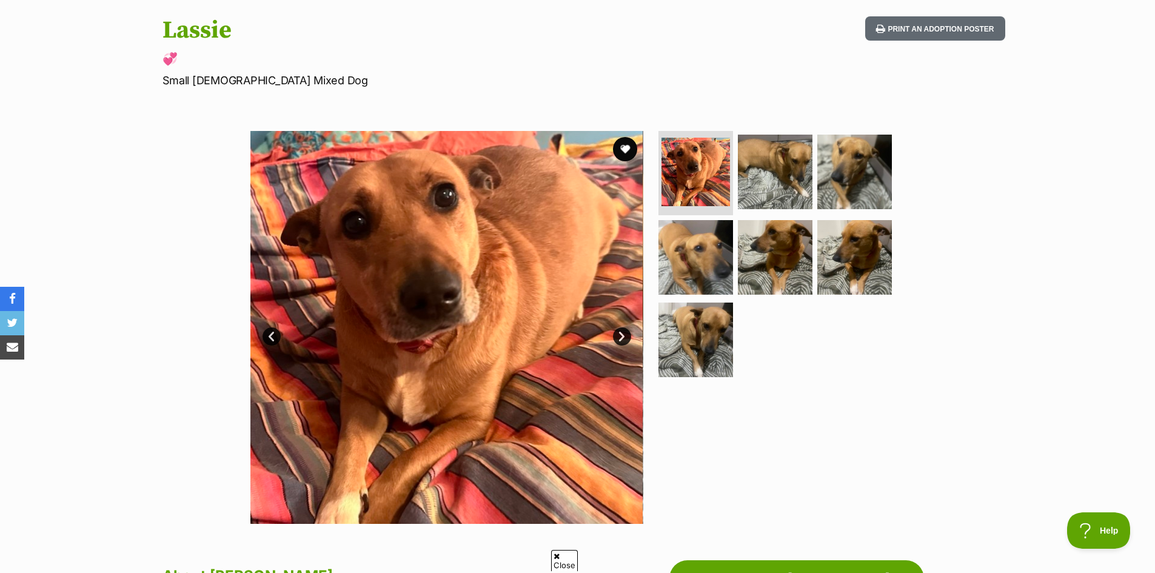
click at [624, 331] on link "Next" at bounding box center [622, 336] width 18 height 18
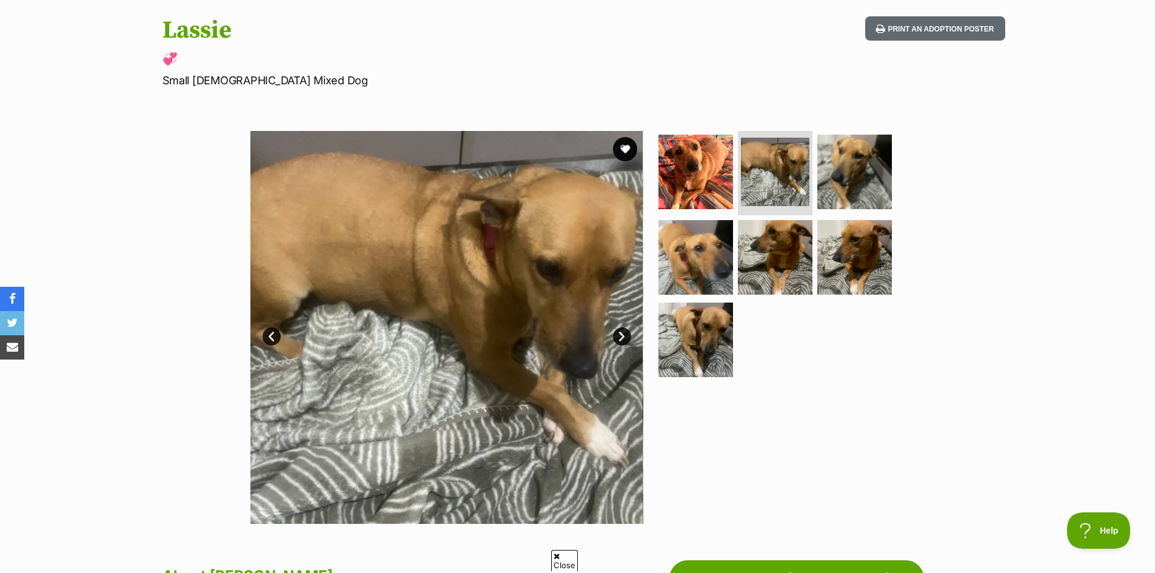
click at [624, 331] on link "Next" at bounding box center [622, 336] width 18 height 18
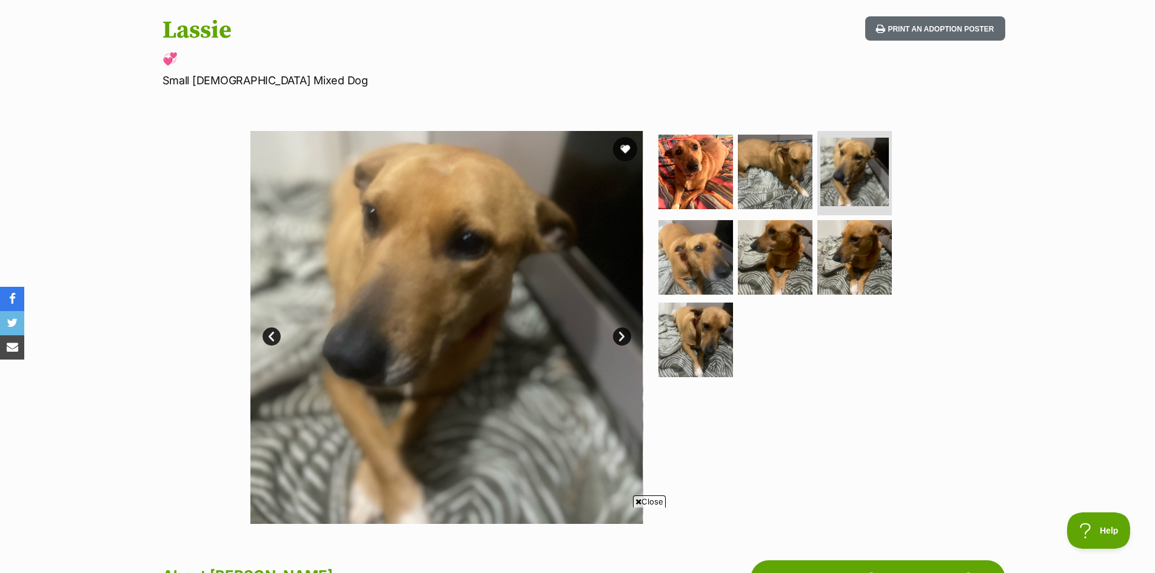
scroll to position [0, 0]
click at [624, 331] on link "Next" at bounding box center [622, 336] width 18 height 18
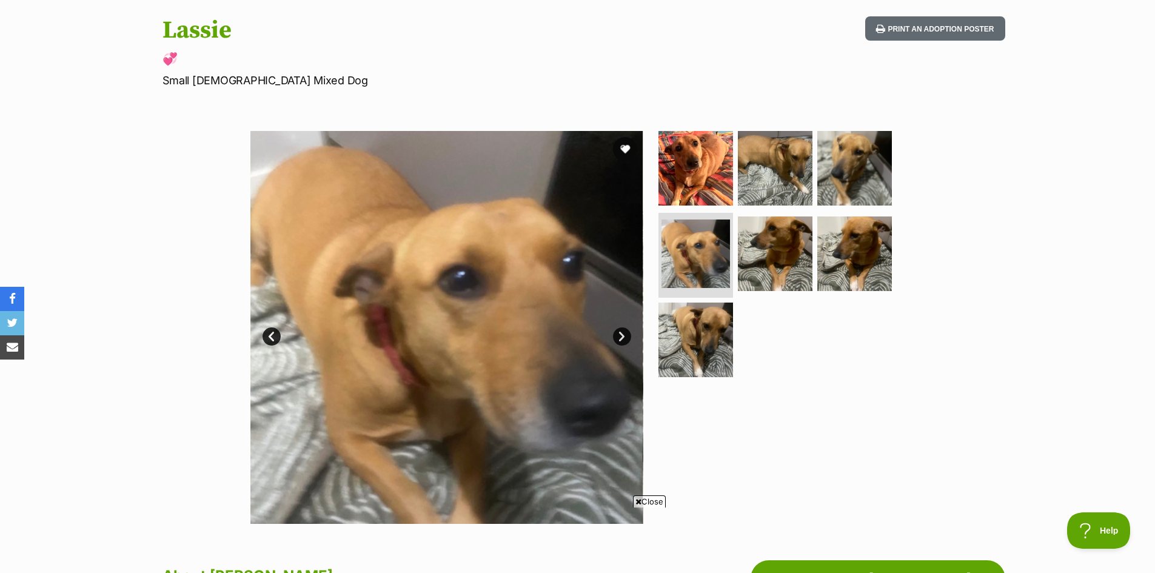
click at [624, 331] on link "Next" at bounding box center [622, 336] width 18 height 18
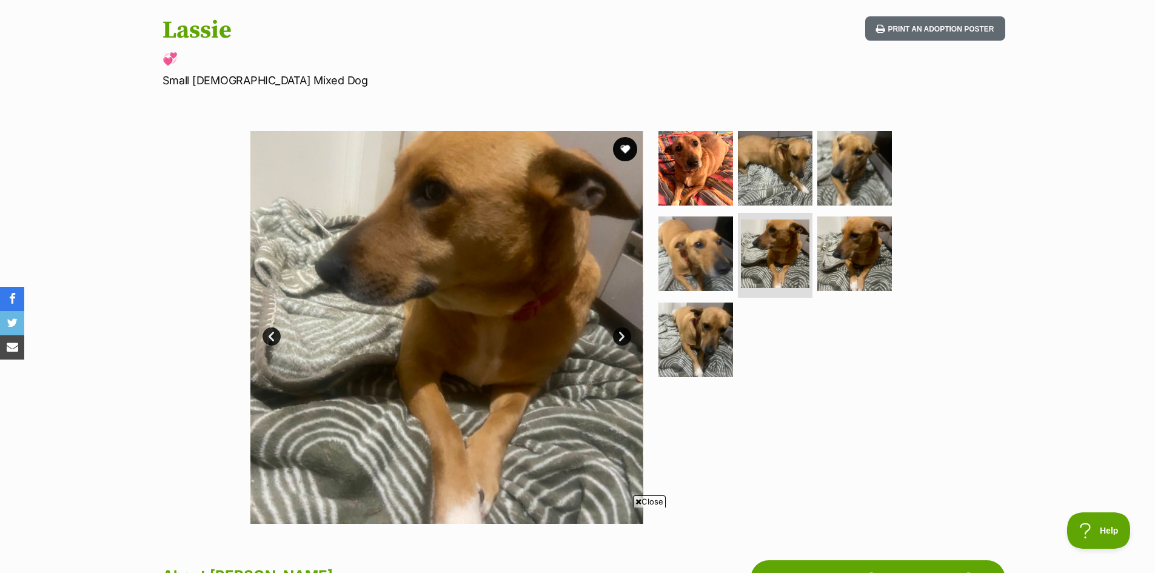
click at [624, 331] on link "Next" at bounding box center [622, 336] width 18 height 18
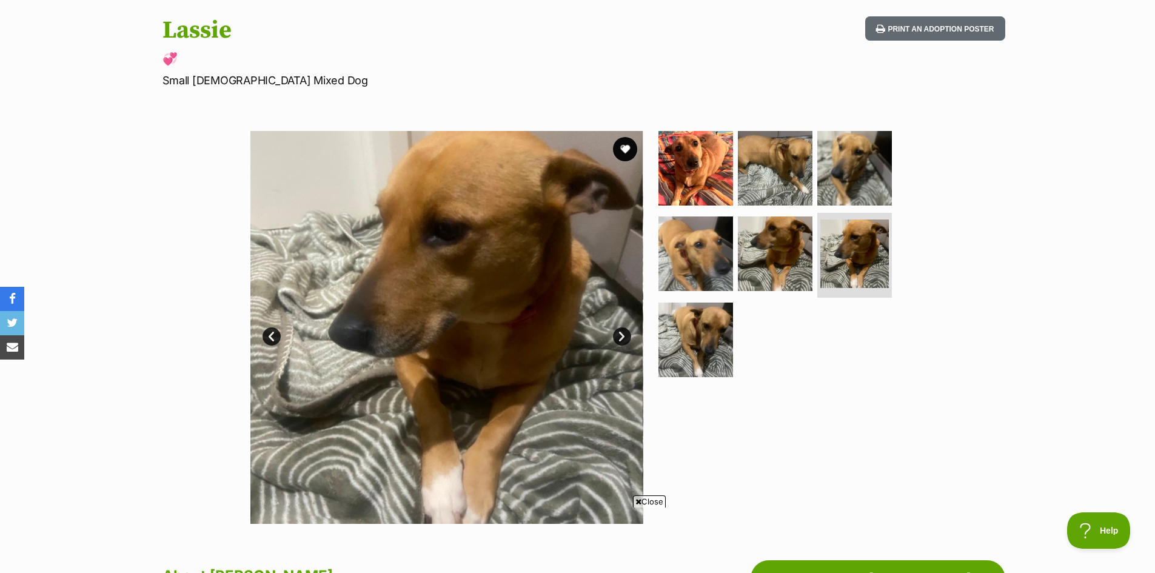
click at [624, 331] on link "Next" at bounding box center [622, 336] width 18 height 18
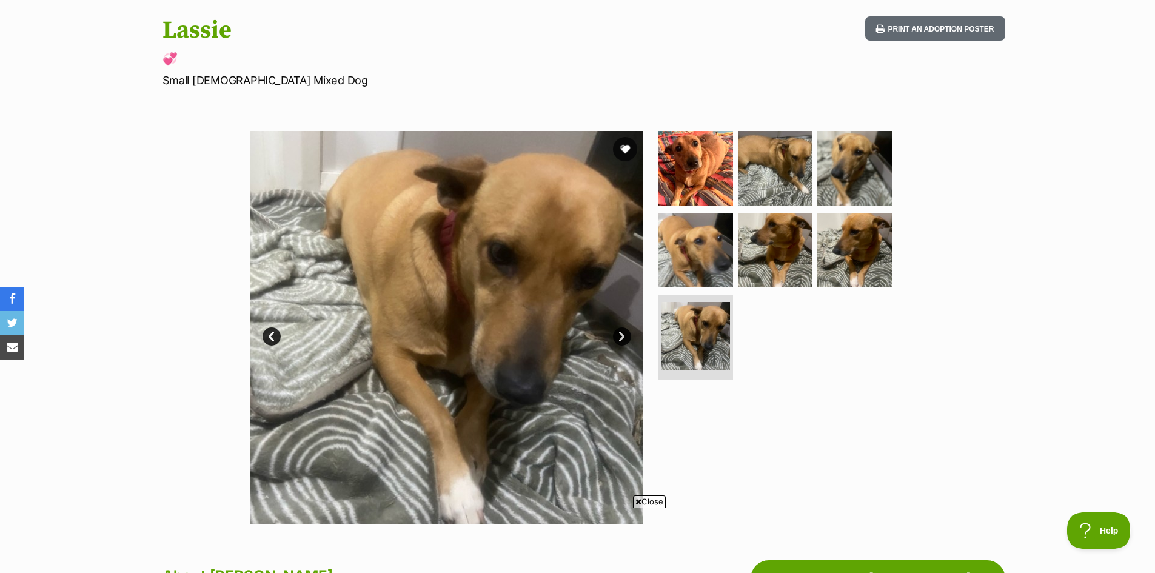
click at [624, 331] on link "Next" at bounding box center [622, 336] width 18 height 18
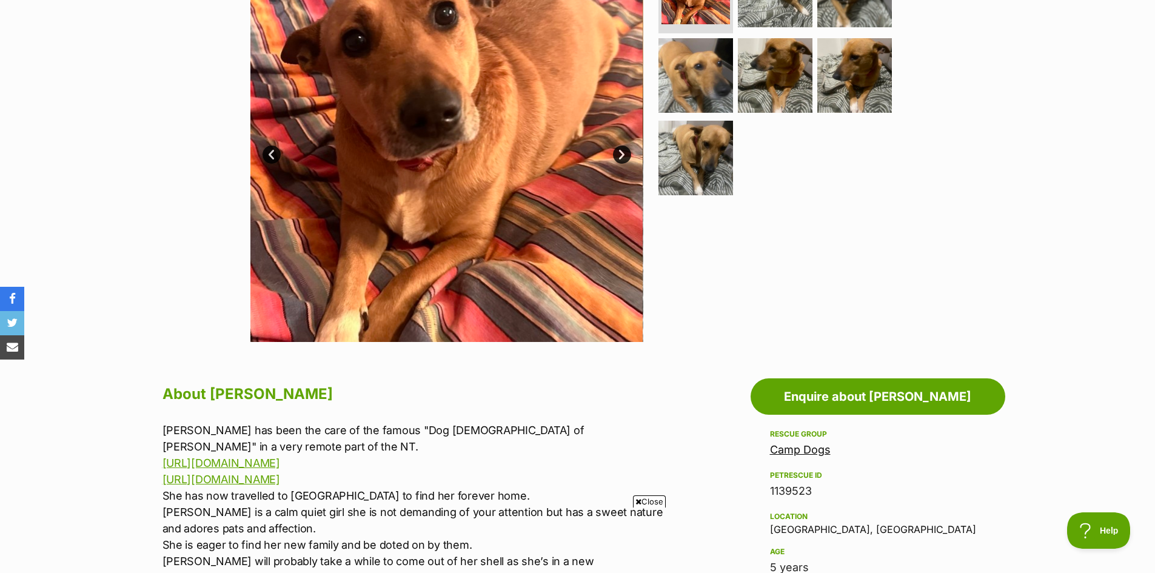
scroll to position [243, 0]
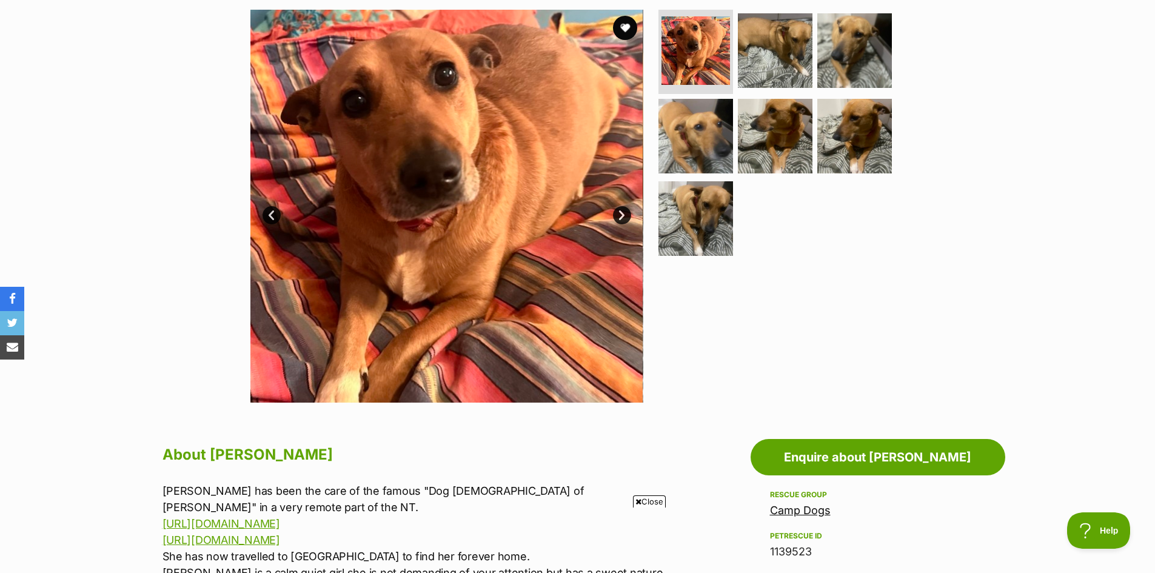
click at [625, 213] on link "Next" at bounding box center [622, 215] width 18 height 18
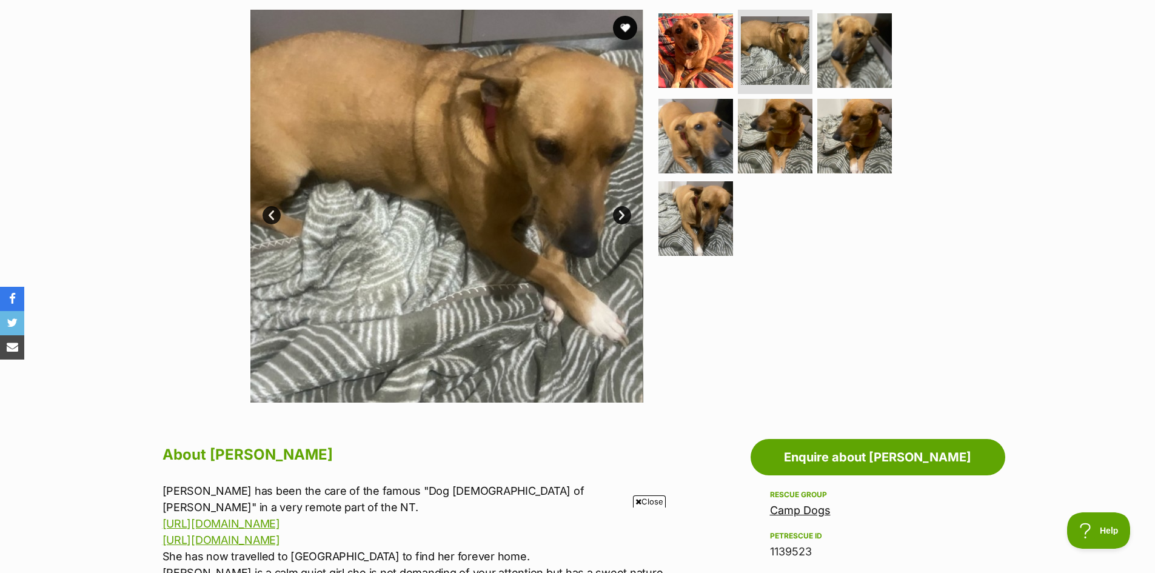
click at [625, 213] on link "Next" at bounding box center [622, 215] width 18 height 18
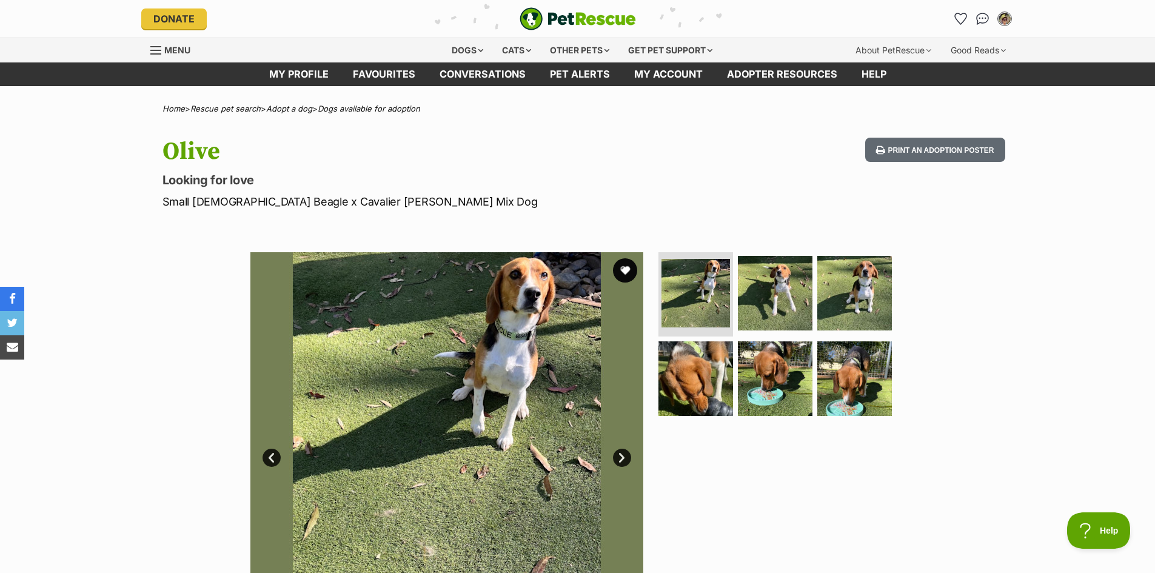
click at [622, 455] on link "Next" at bounding box center [622, 458] width 18 height 18
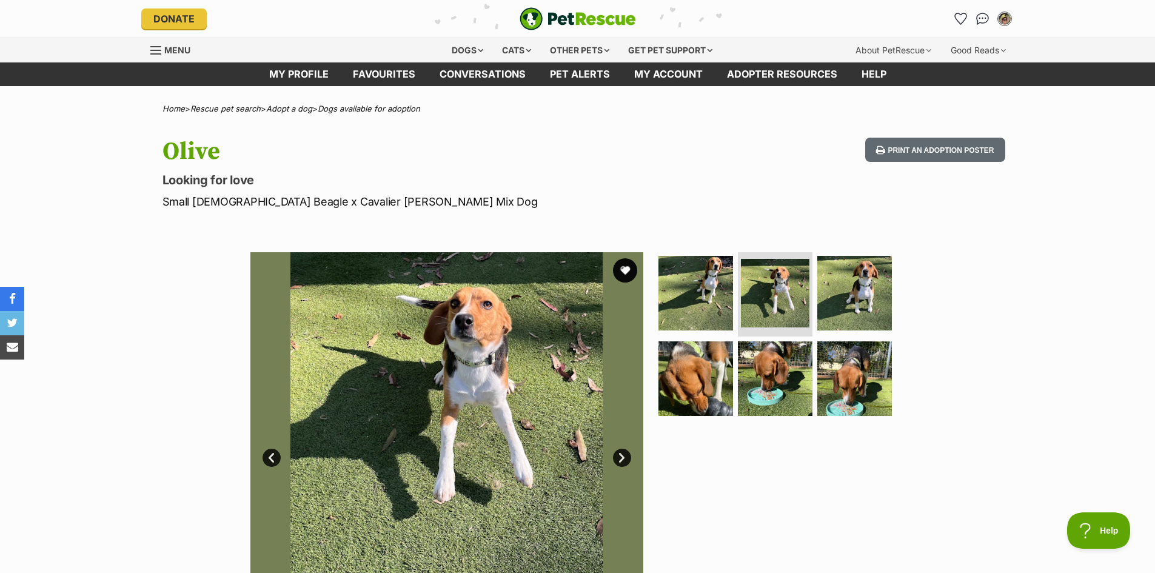
click at [622, 455] on link "Next" at bounding box center [622, 458] width 18 height 18
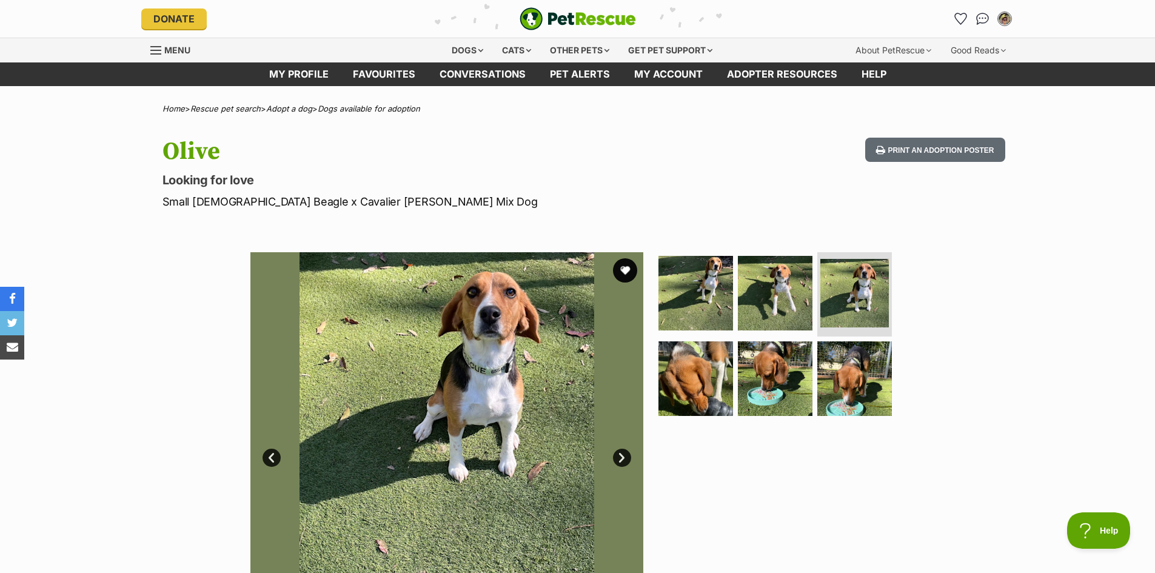
click at [622, 455] on link "Next" at bounding box center [622, 458] width 18 height 18
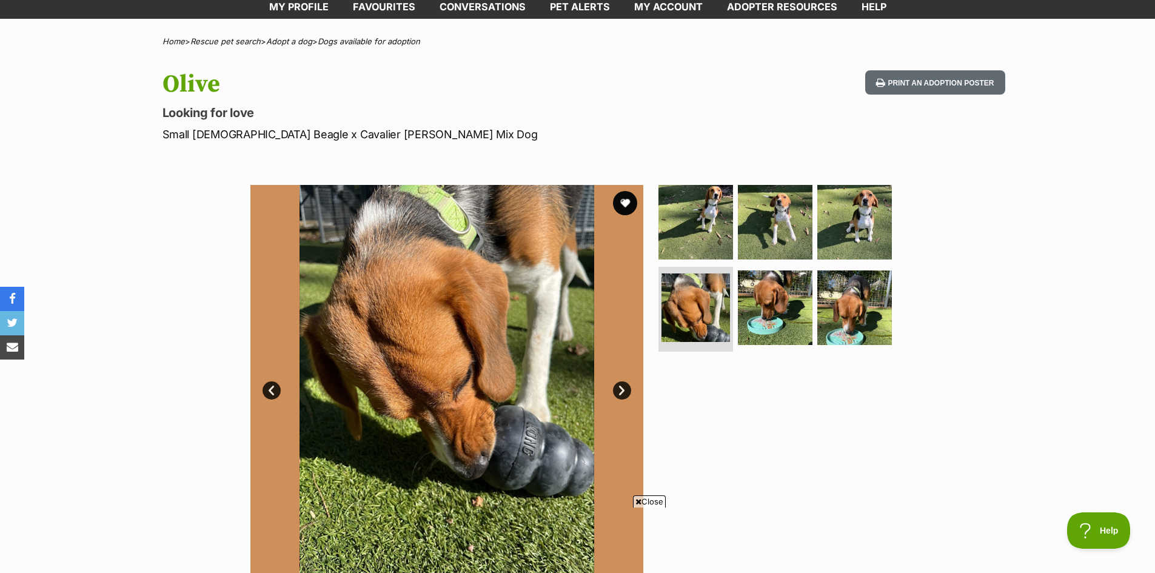
scroll to position [61, 0]
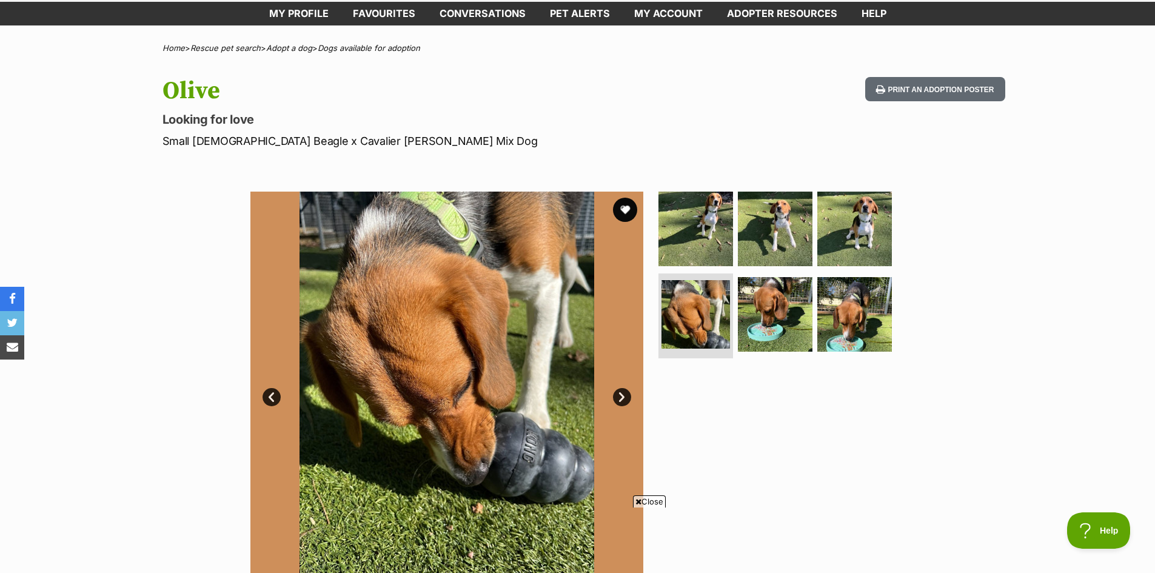
click at [626, 403] on link "Next" at bounding box center [622, 397] width 18 height 18
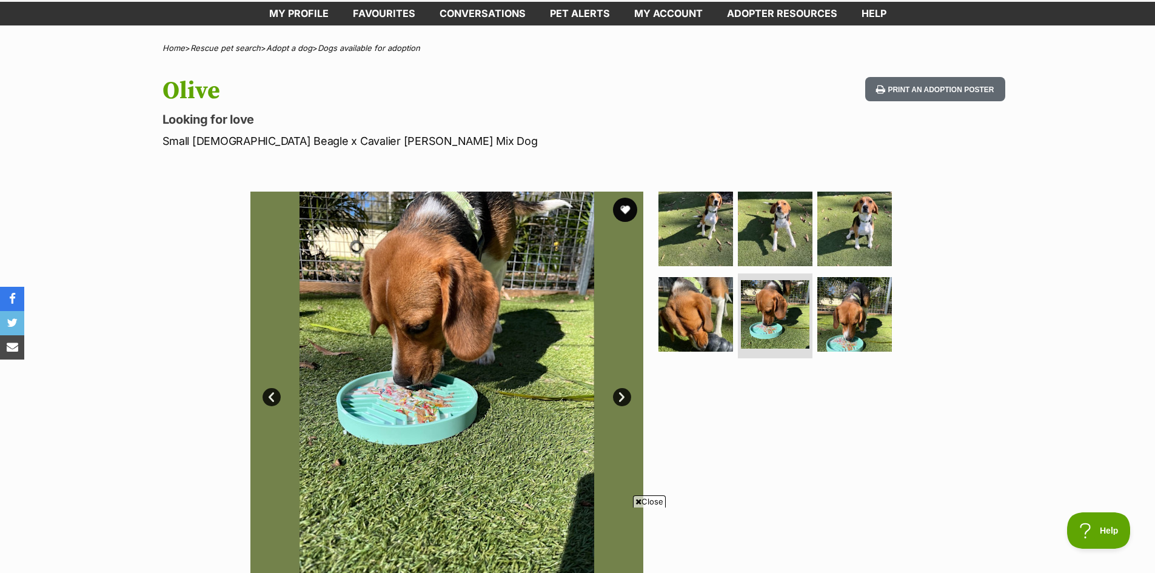
click at [624, 398] on link "Next" at bounding box center [622, 397] width 18 height 18
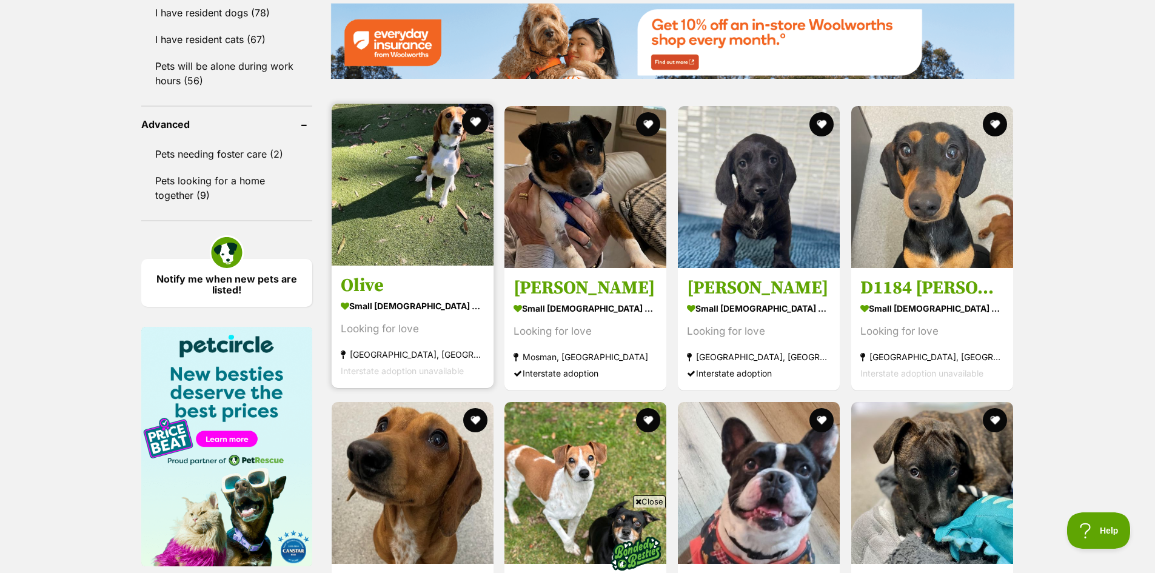
scroll to position [1501, 0]
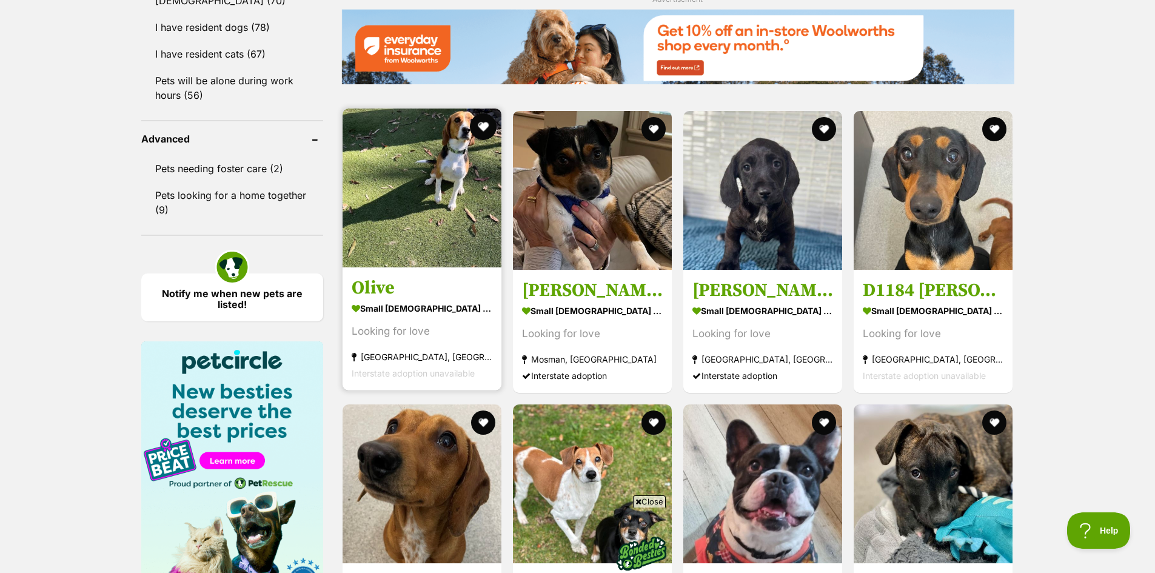
click at [478, 115] on div at bounding box center [422, 189] width 159 height 161
click at [487, 126] on button "favourite" at bounding box center [483, 126] width 27 height 27
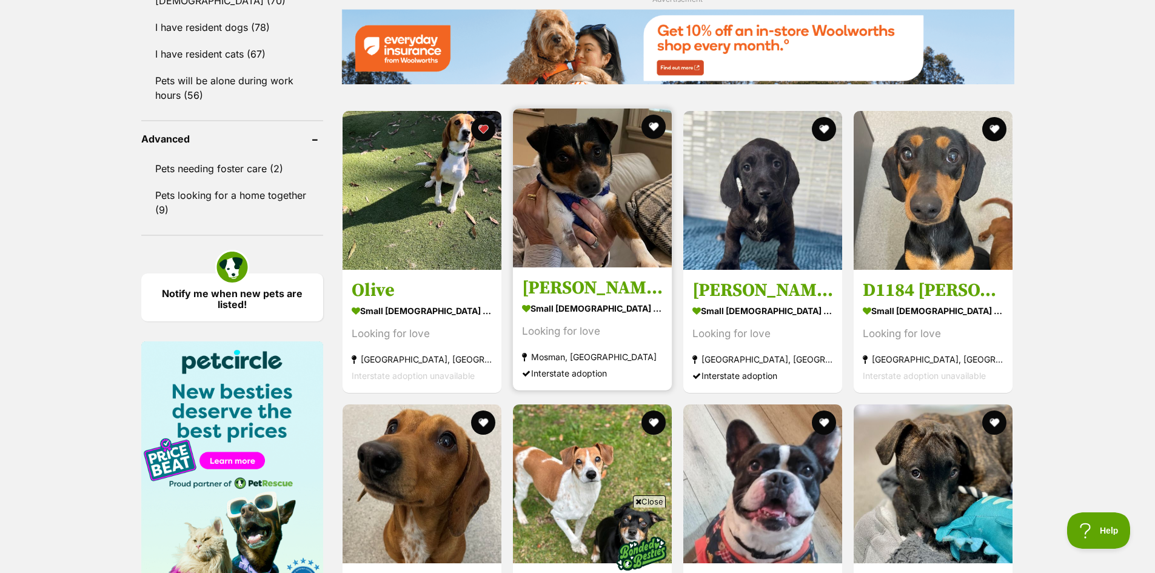
click at [602, 190] on img at bounding box center [592, 188] width 159 height 159
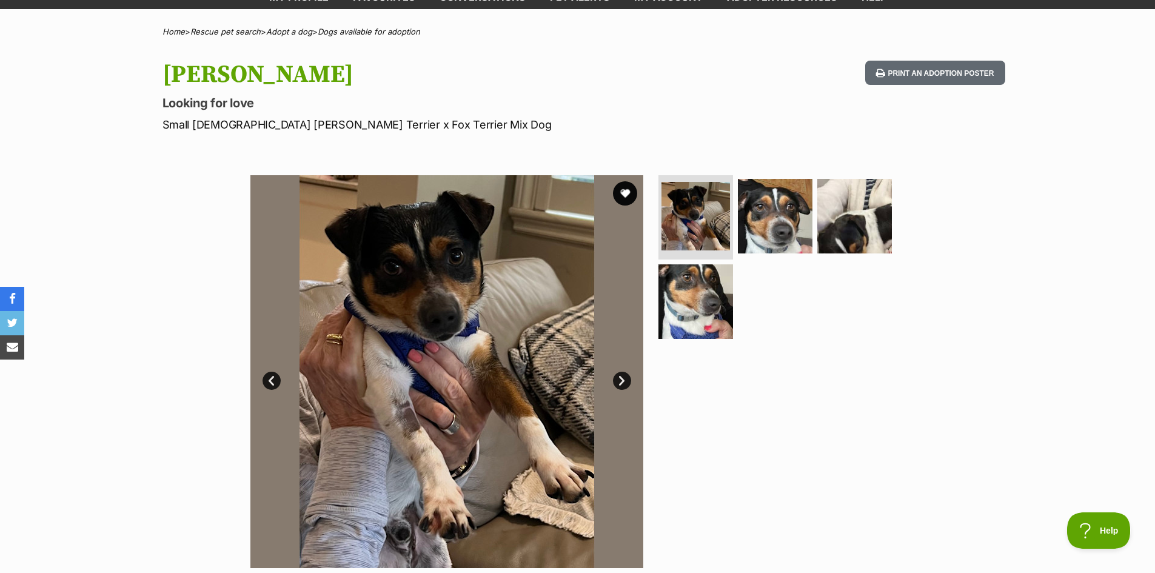
scroll to position [182, 0]
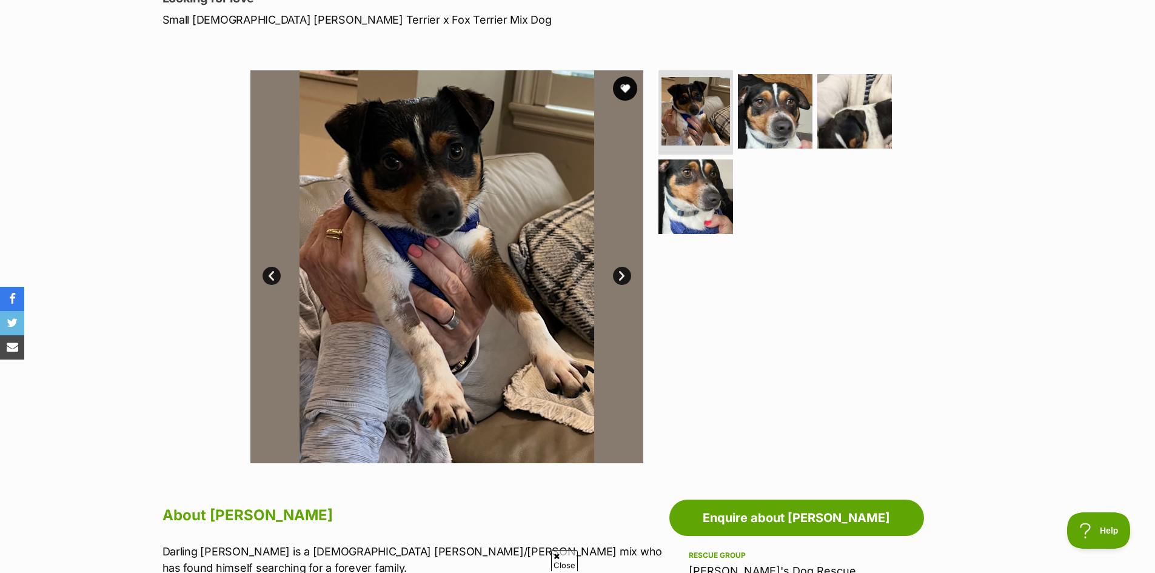
click at [624, 276] on link "Next" at bounding box center [622, 276] width 18 height 18
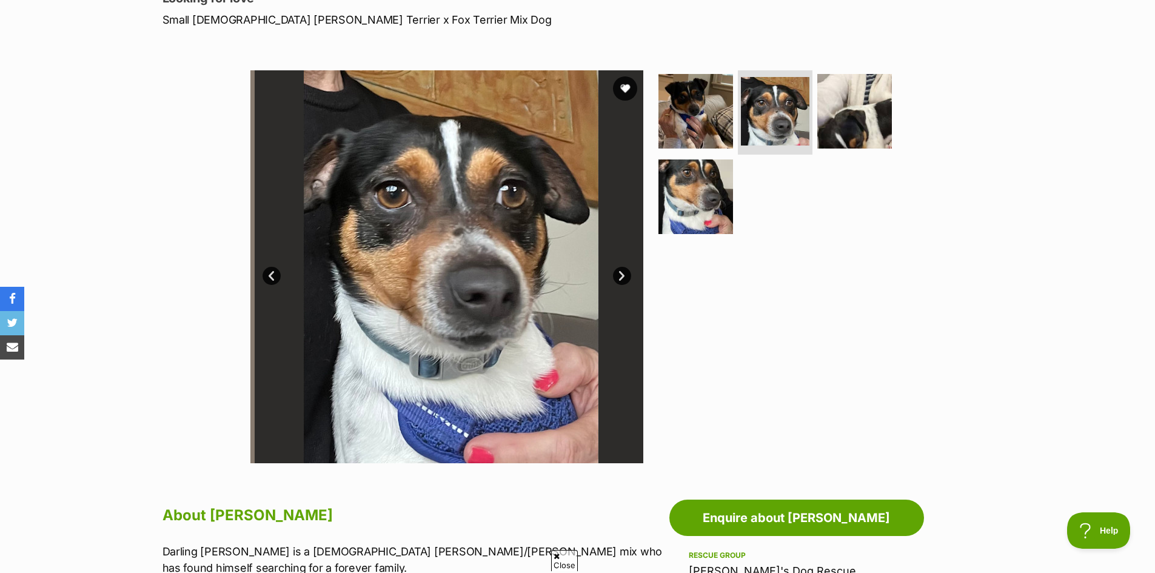
scroll to position [0, 0]
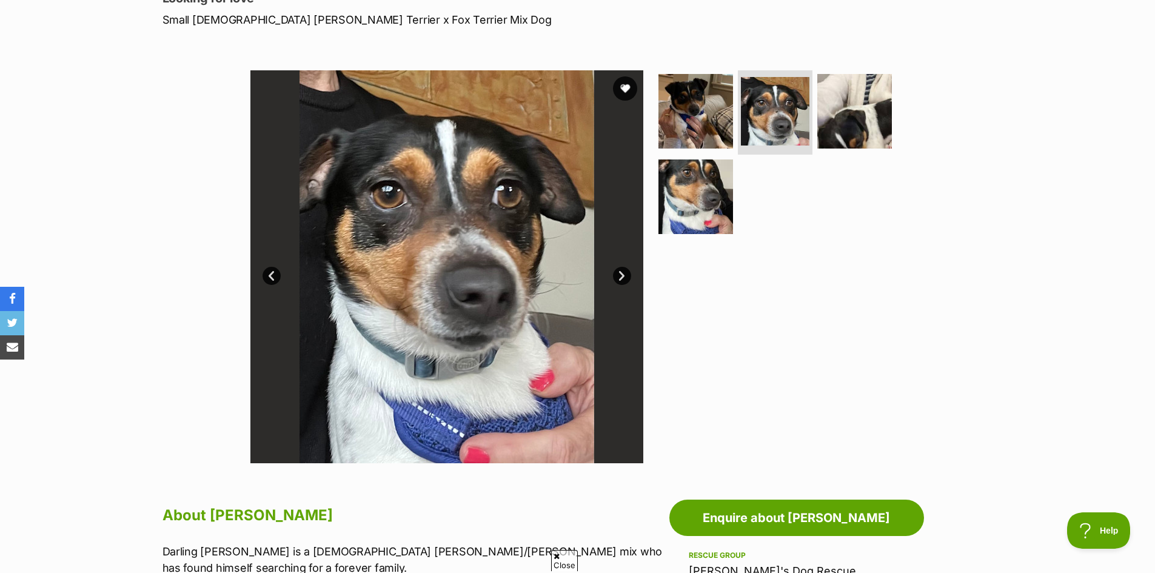
click at [625, 275] on link "Next" at bounding box center [622, 276] width 18 height 18
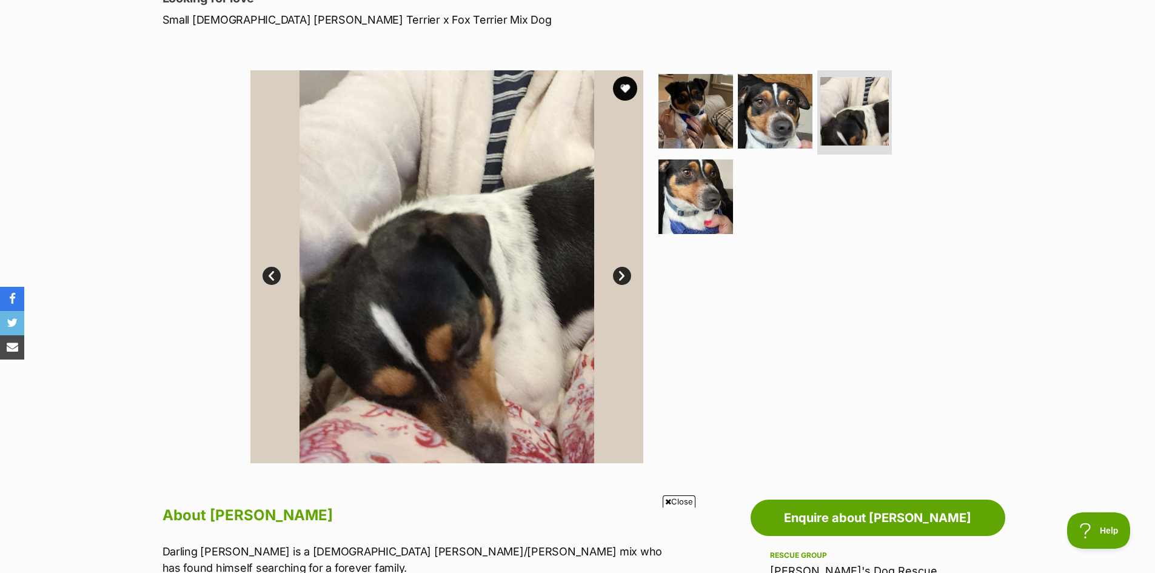
click at [625, 275] on link "Next" at bounding box center [622, 276] width 18 height 18
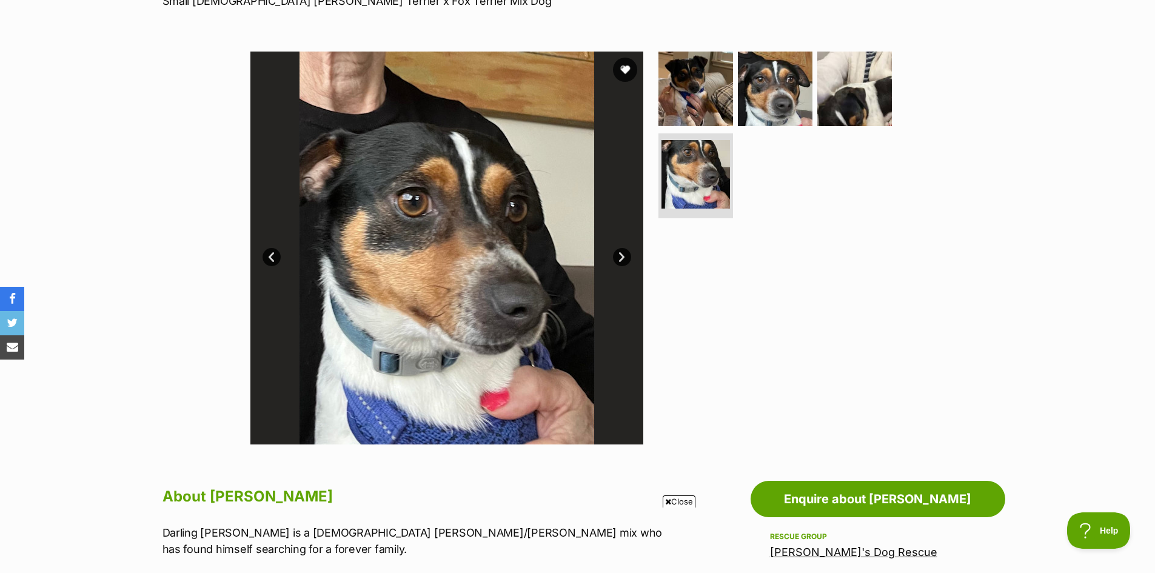
scroll to position [182, 0]
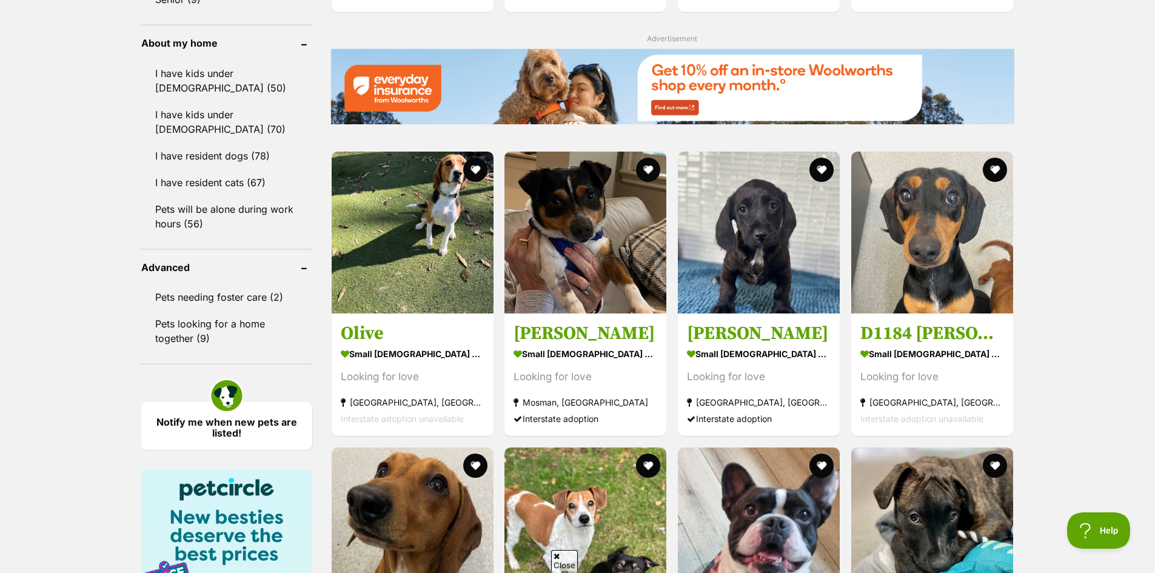
scroll to position [1327, 0]
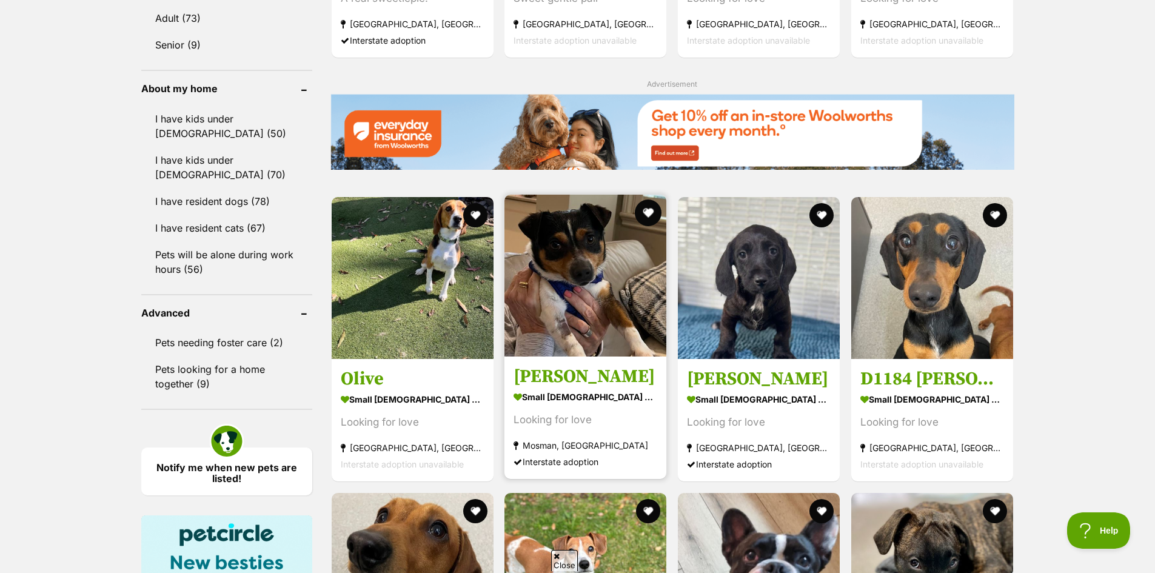
click at [645, 209] on button "favourite" at bounding box center [648, 212] width 27 height 27
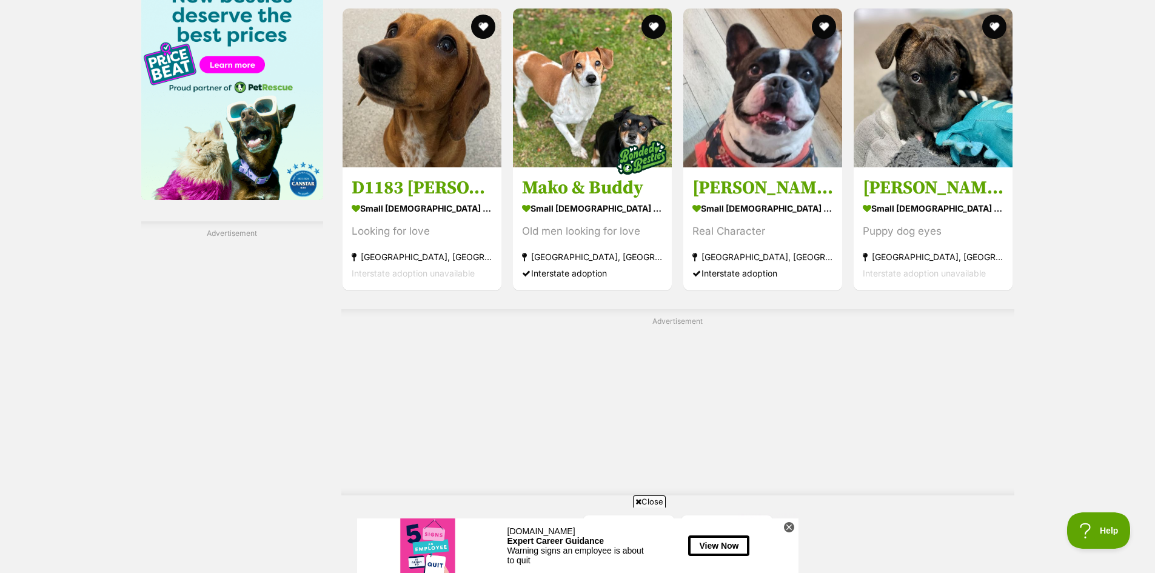
scroll to position [2115, 0]
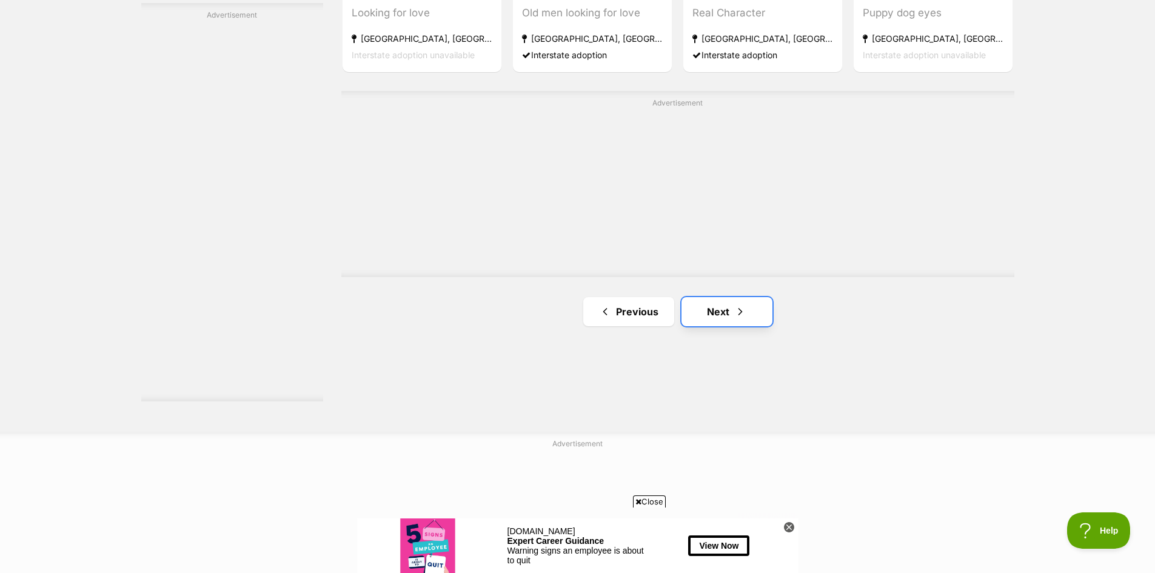
click at [734, 307] on span "Next page" at bounding box center [740, 311] width 12 height 15
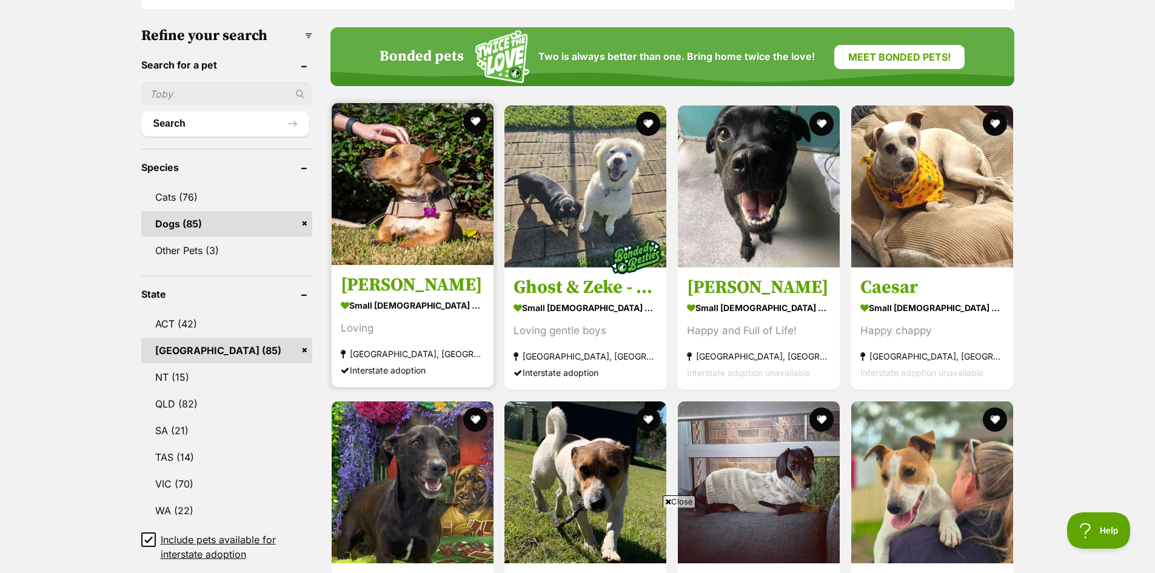
click at [407, 199] on img at bounding box center [413, 184] width 162 height 162
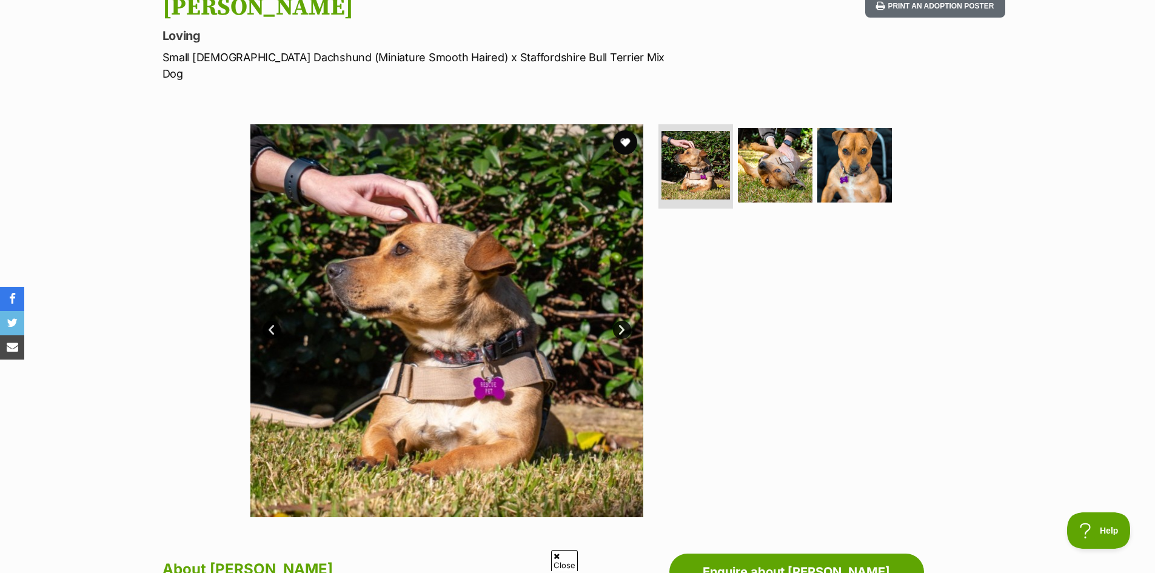
scroll to position [182, 0]
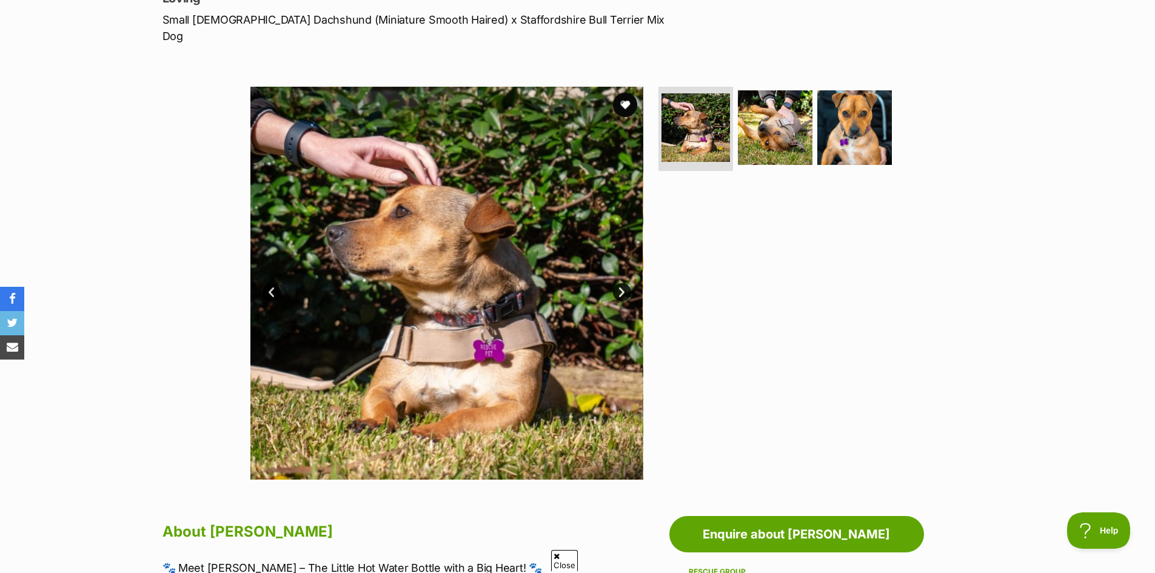
click at [618, 283] on link "Next" at bounding box center [622, 292] width 18 height 18
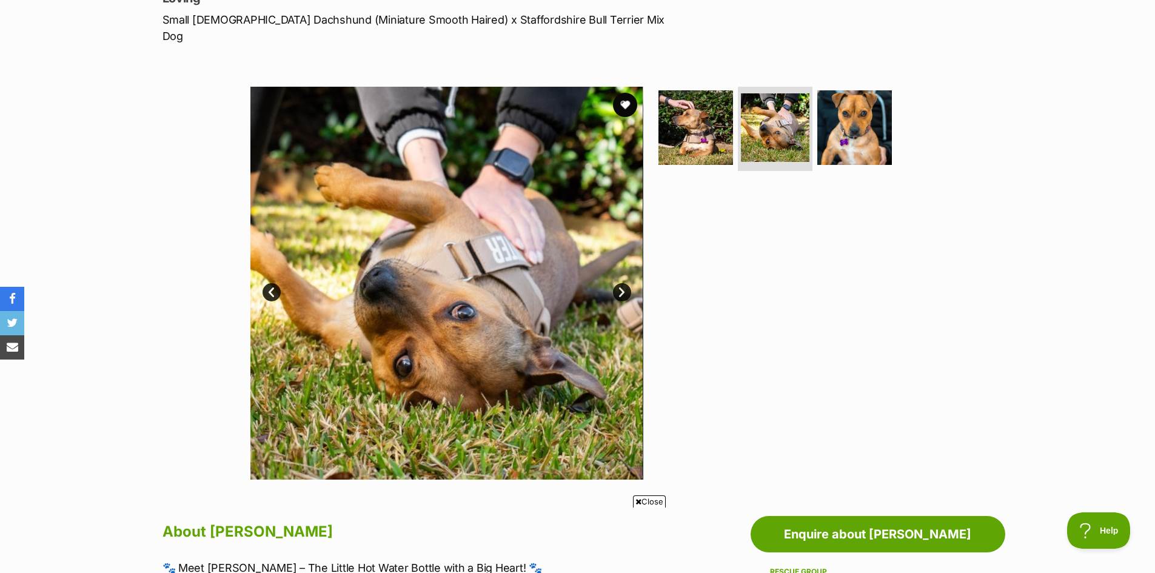
scroll to position [0, 0]
click at [618, 283] on link "Next" at bounding box center [622, 292] width 18 height 18
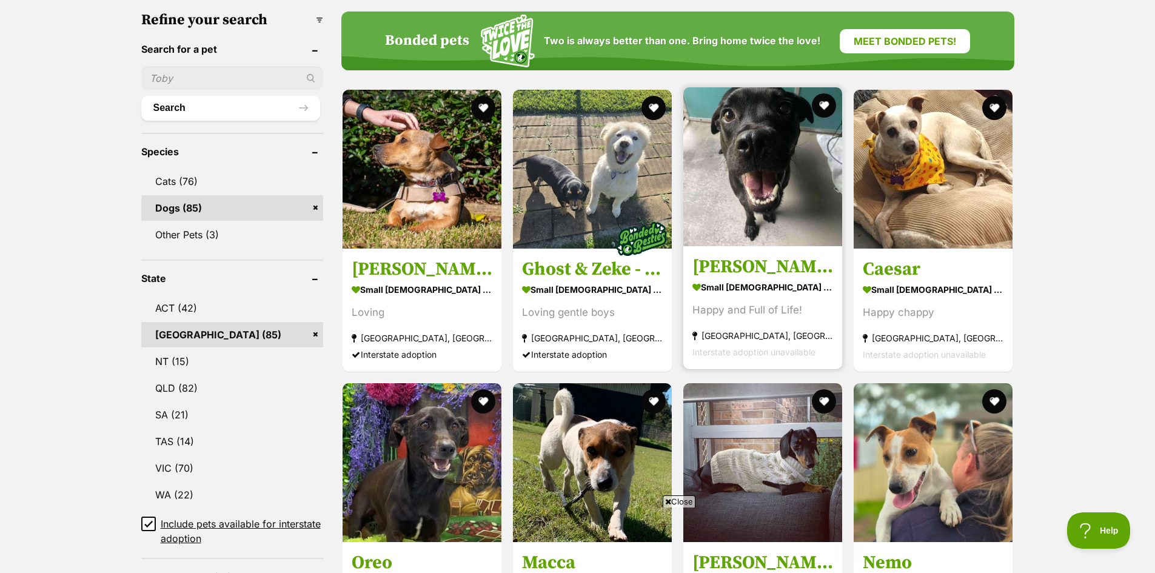
scroll to position [606, 0]
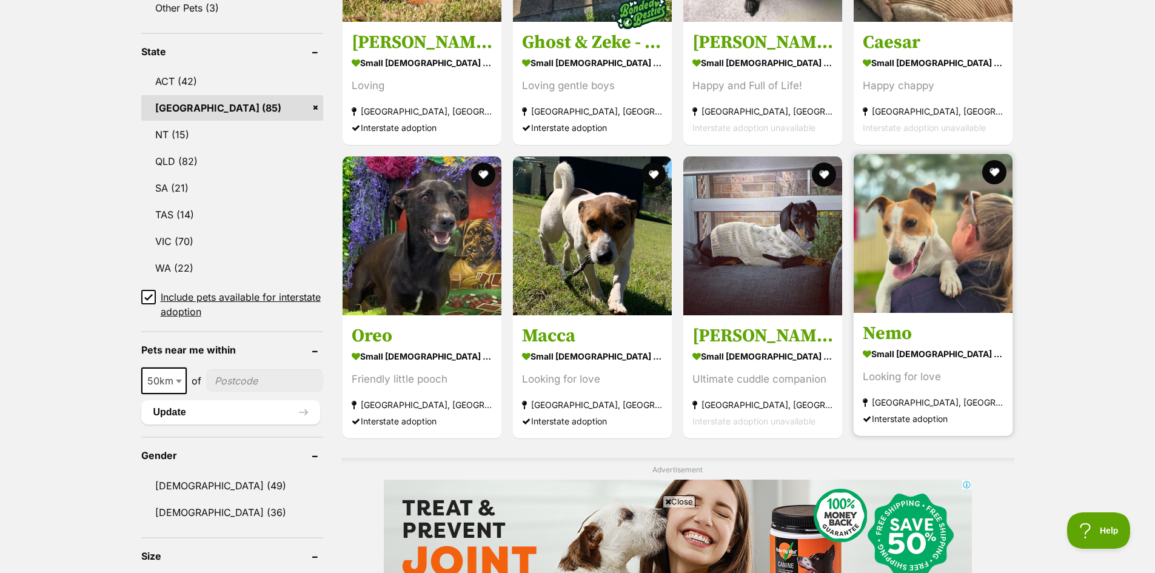
click at [934, 253] on img at bounding box center [933, 233] width 159 height 159
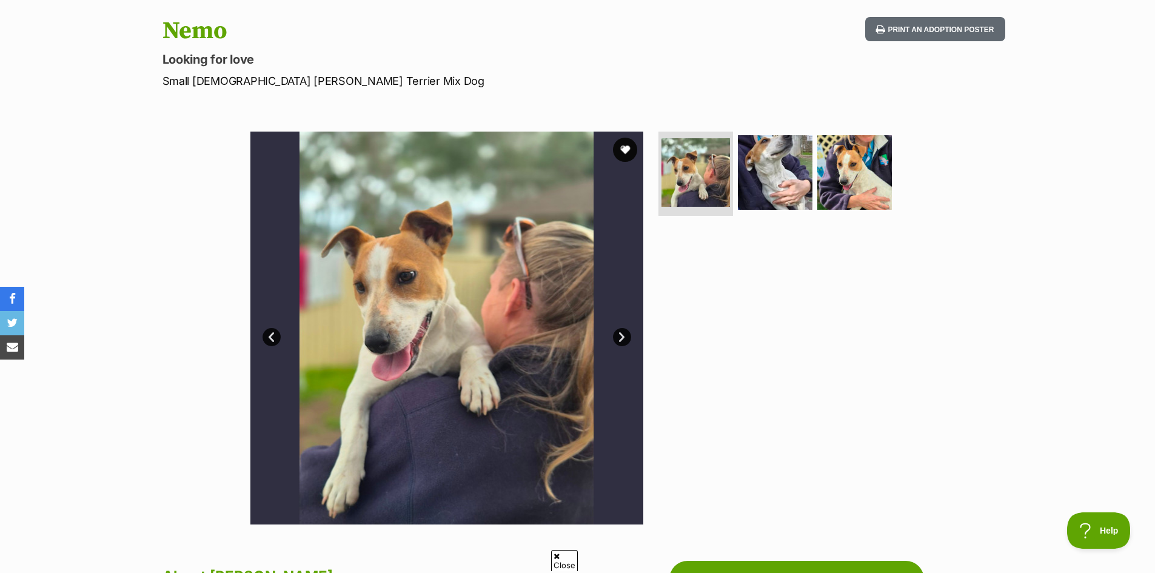
scroll to position [121, 0]
click at [618, 334] on link "Next" at bounding box center [622, 336] width 18 height 18
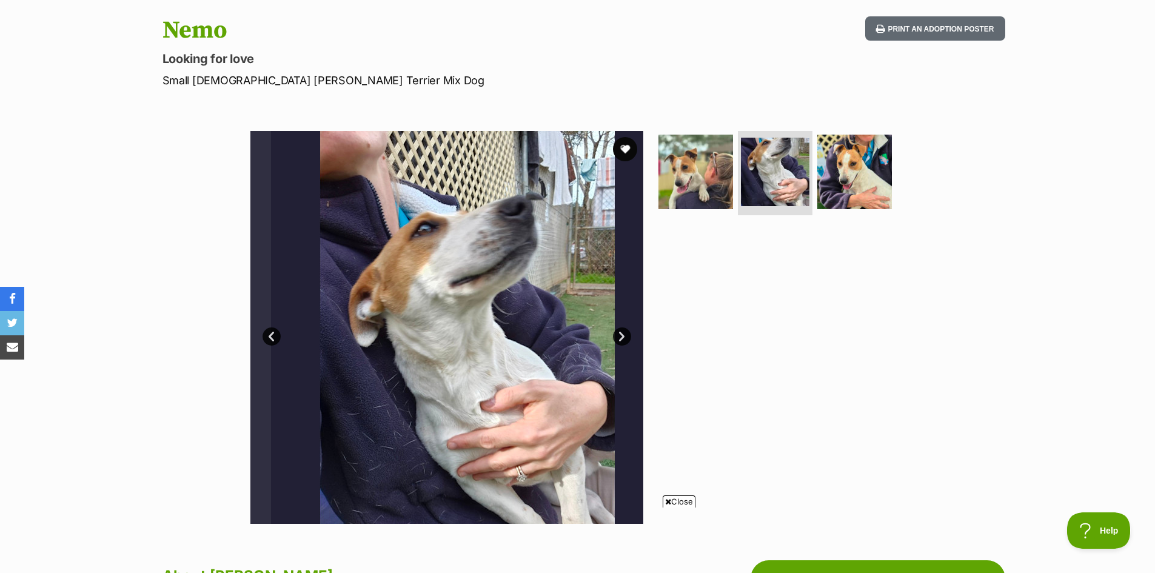
scroll to position [0, 0]
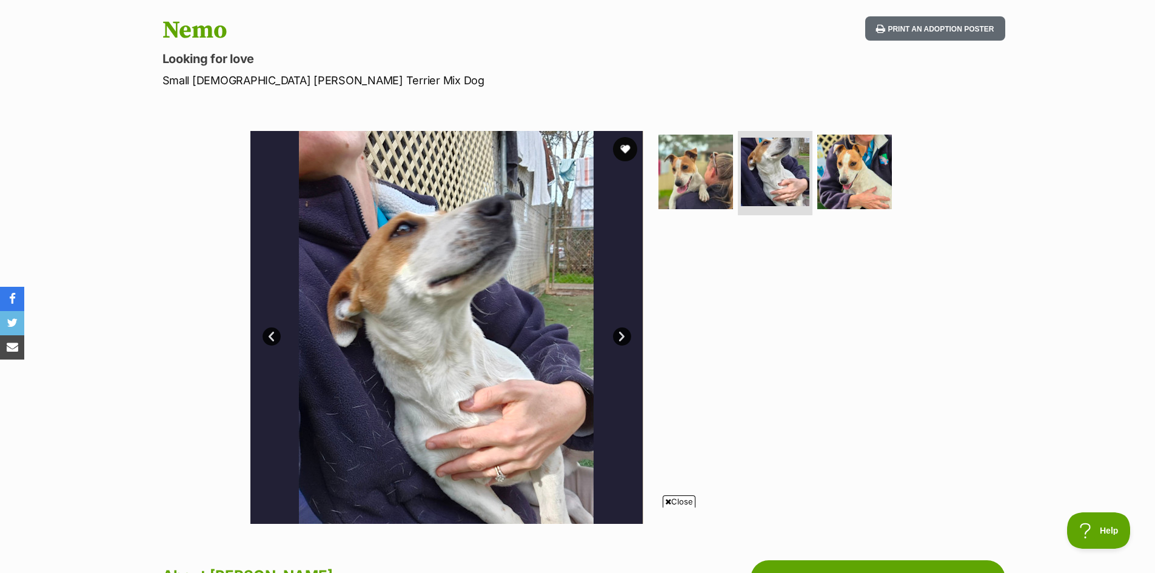
click at [618, 334] on link "Next" at bounding box center [622, 336] width 18 height 18
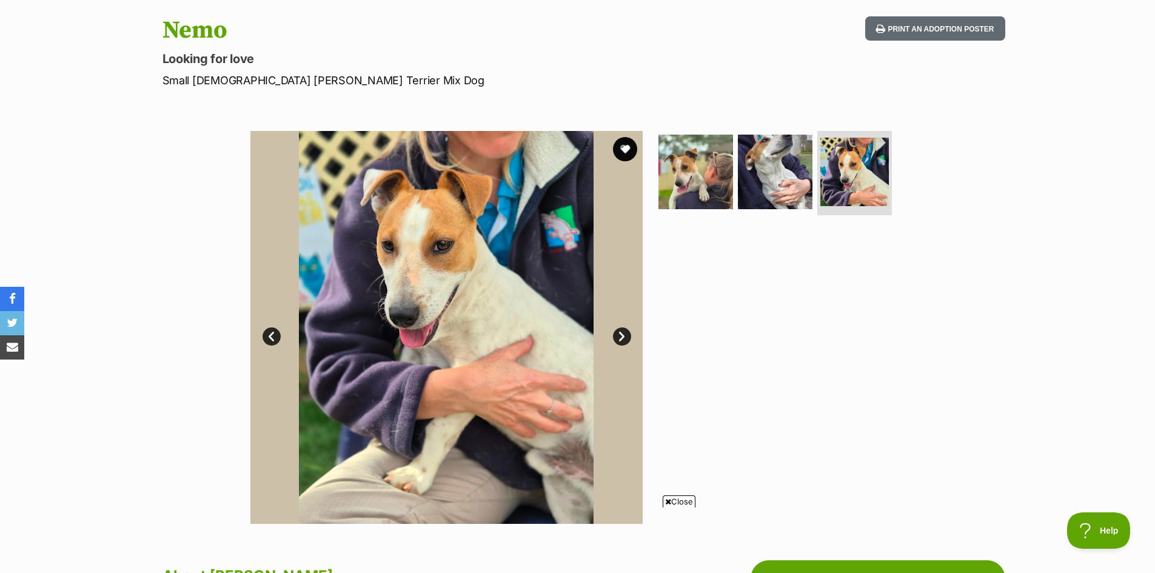
click at [618, 334] on link "Next" at bounding box center [622, 336] width 18 height 18
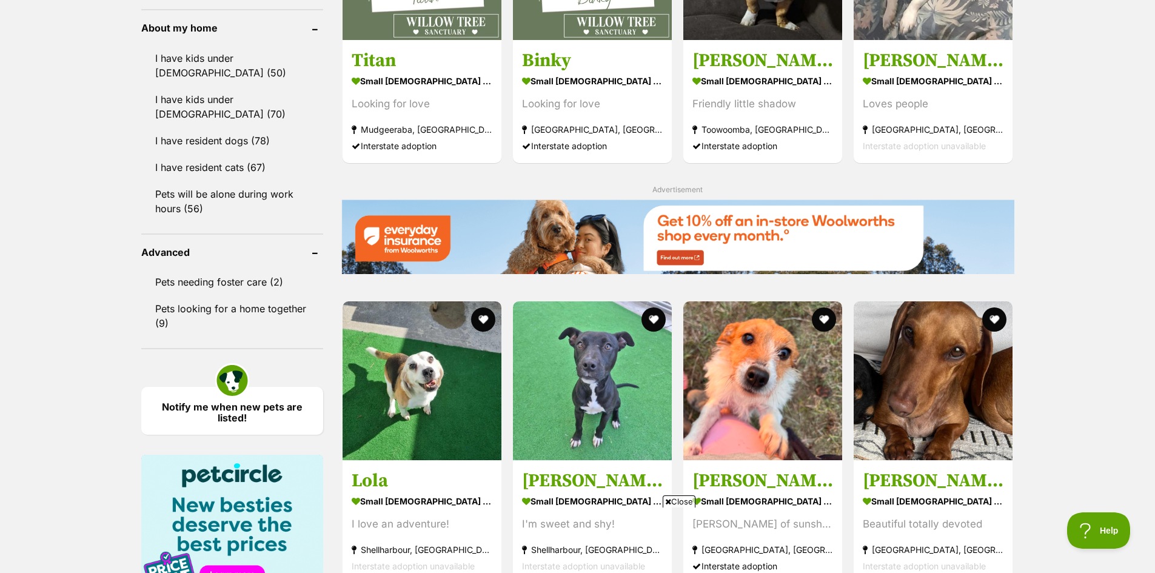
scroll to position [1509, 0]
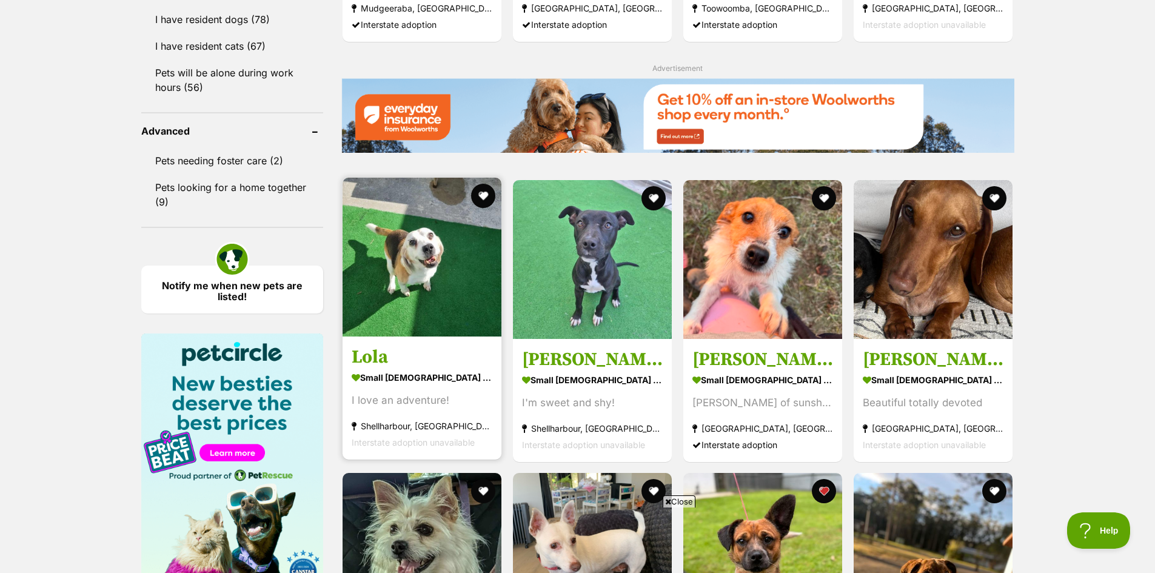
click at [417, 274] on img at bounding box center [422, 257] width 159 height 159
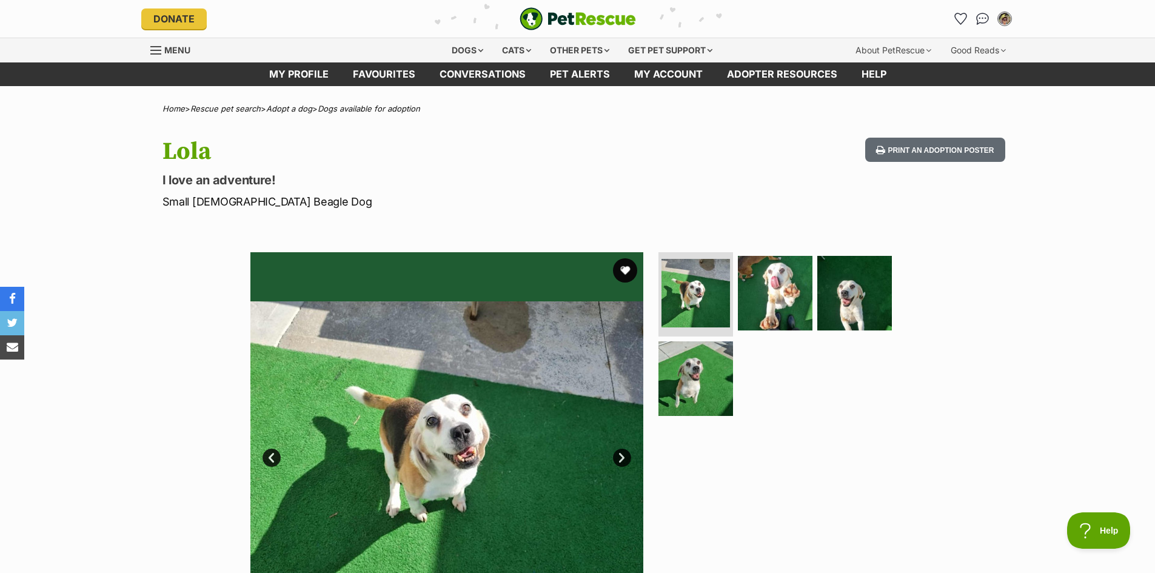
click at [626, 456] on link "Next" at bounding box center [622, 458] width 18 height 18
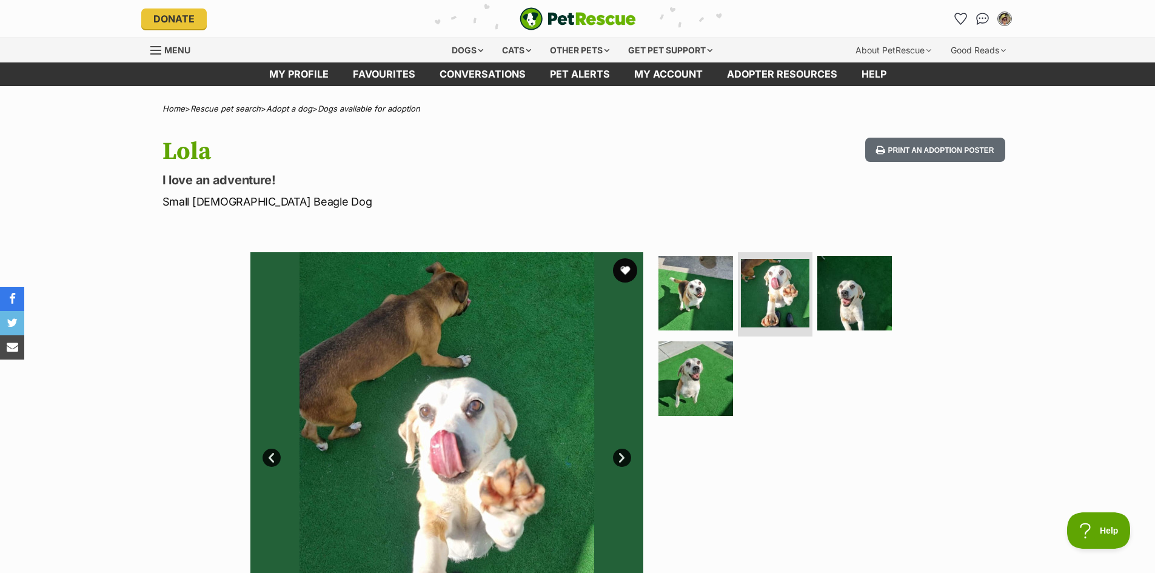
click at [626, 456] on link "Next" at bounding box center [622, 458] width 18 height 18
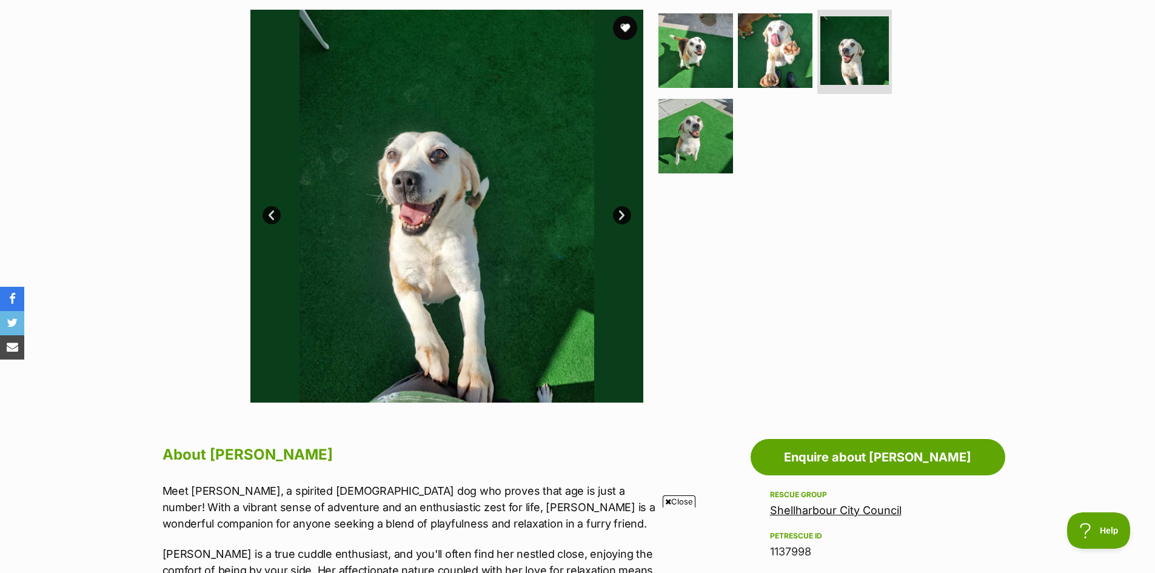
click at [618, 213] on link "Next" at bounding box center [622, 215] width 18 height 18
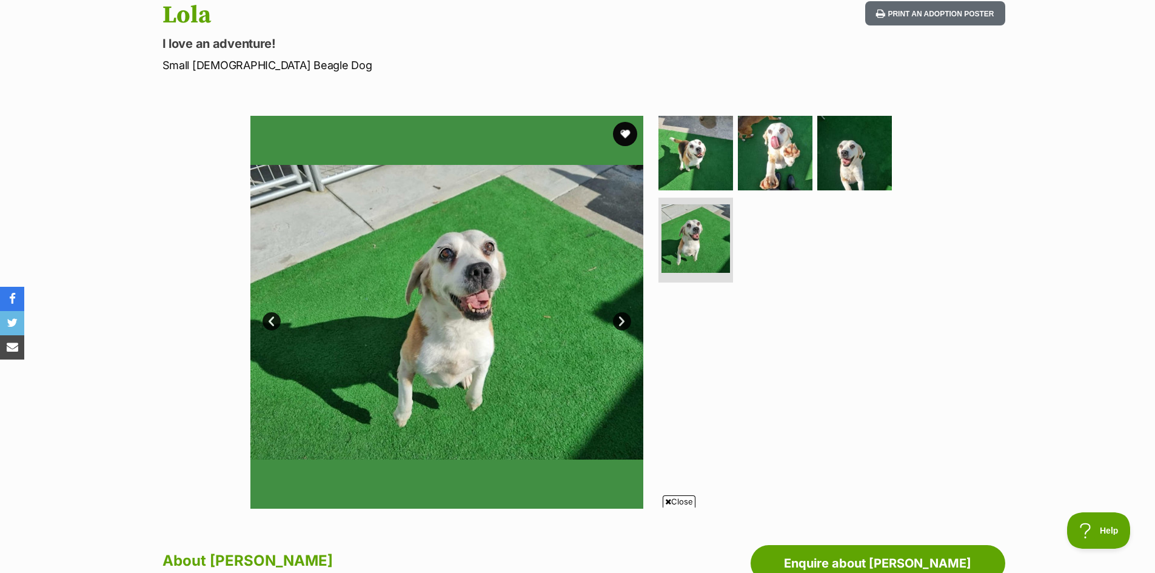
scroll to position [121, 0]
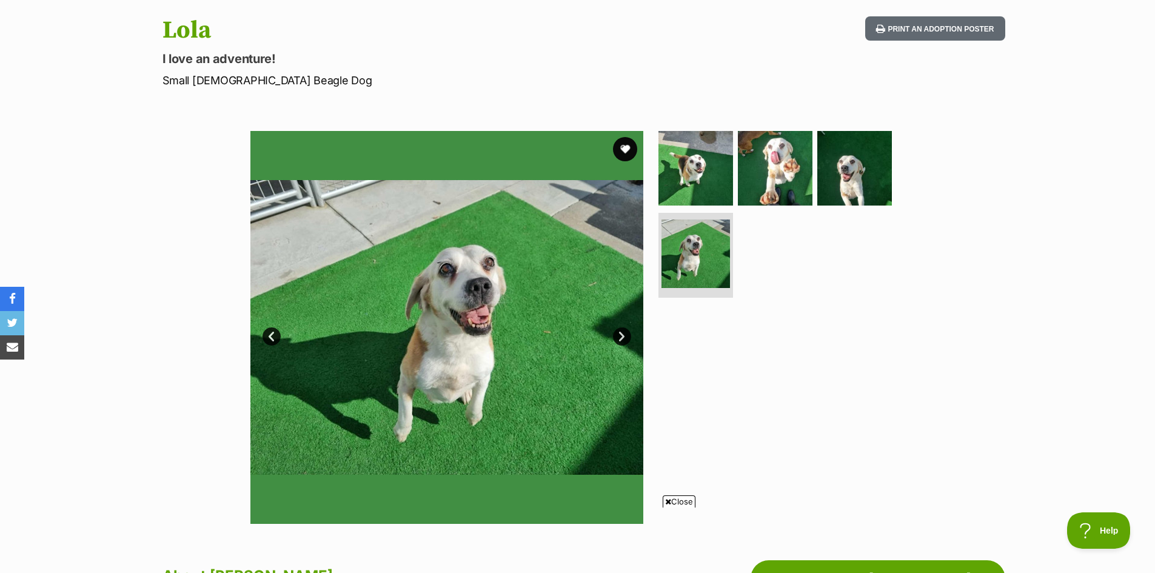
click at [620, 334] on link "Next" at bounding box center [622, 336] width 18 height 18
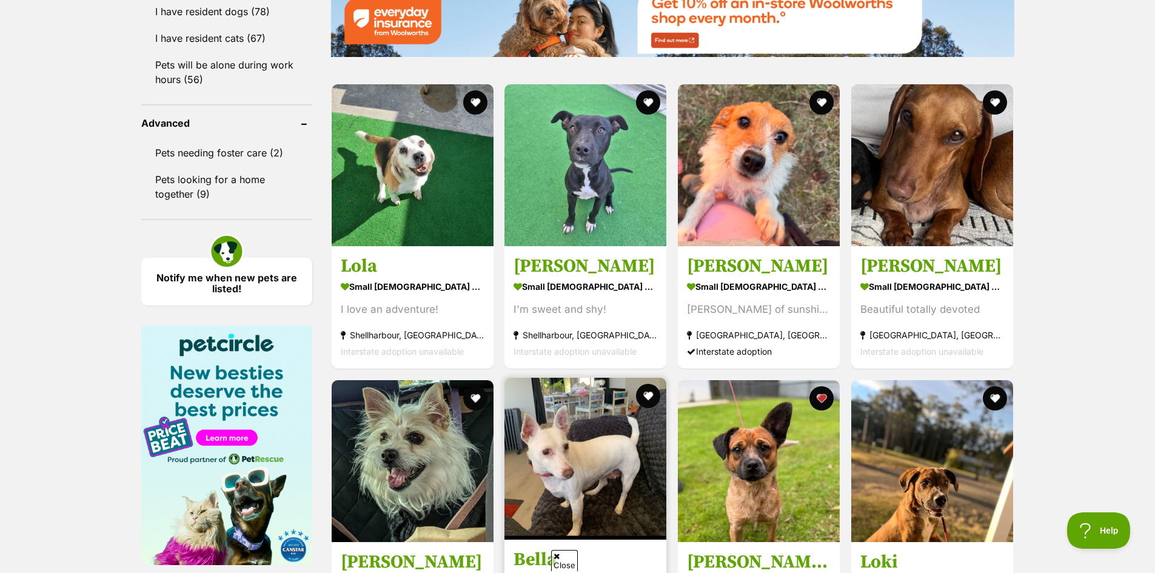
click at [582, 378] on img at bounding box center [585, 459] width 162 height 162
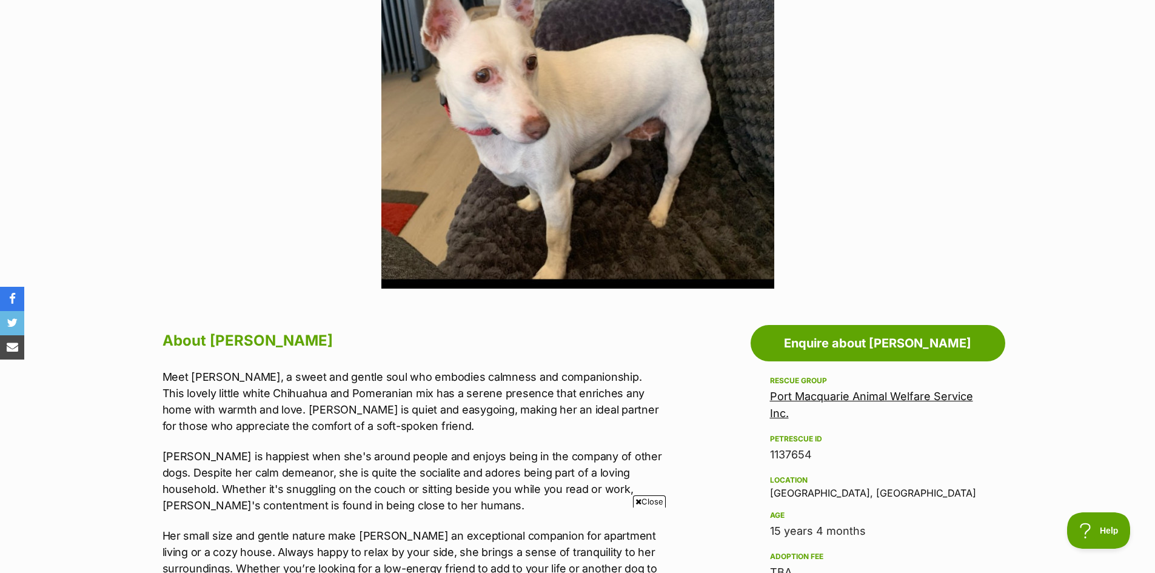
scroll to position [243, 0]
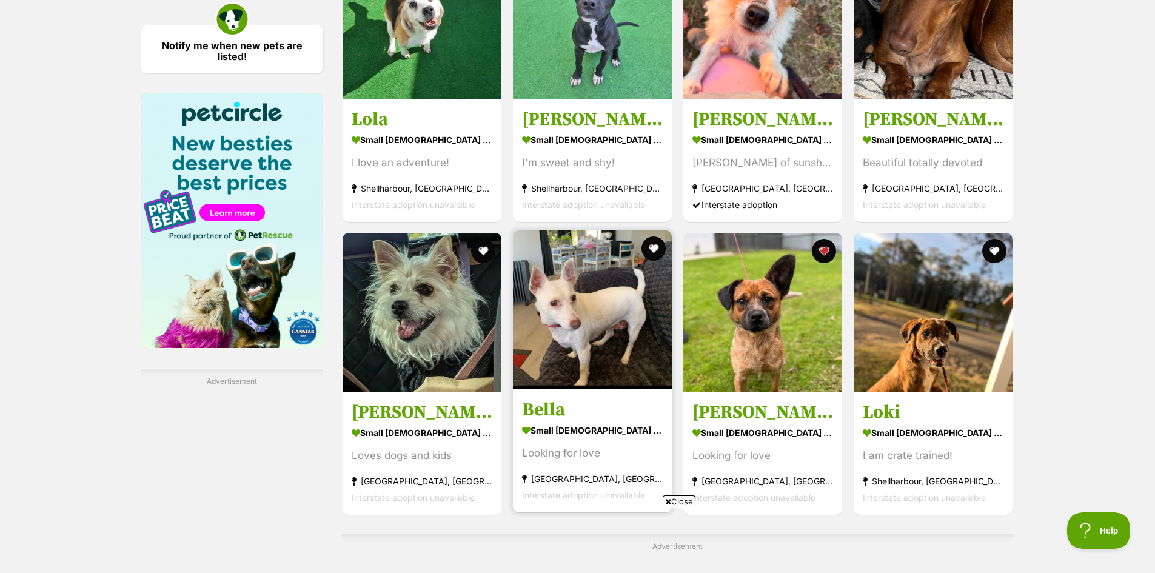
scroll to position [1624, 0]
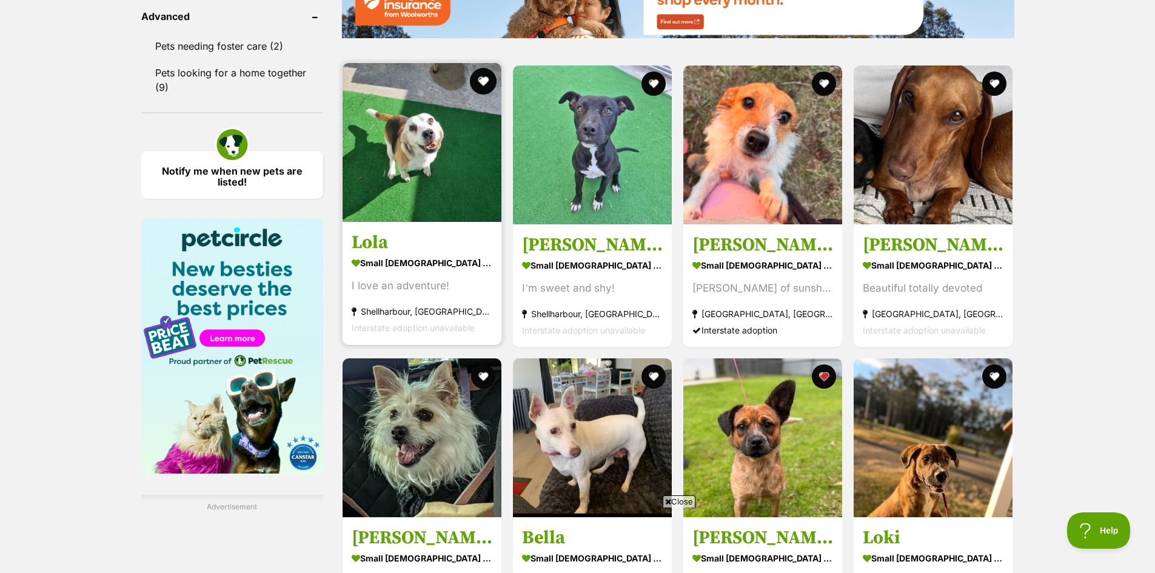
click at [479, 78] on button "favourite" at bounding box center [483, 81] width 27 height 27
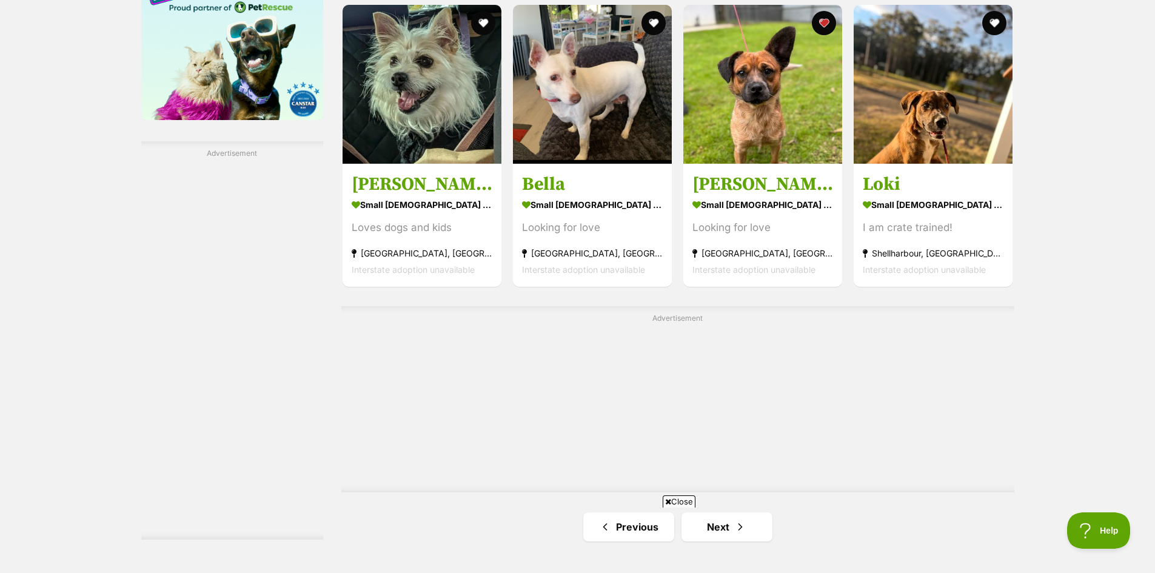
scroll to position [2169, 0]
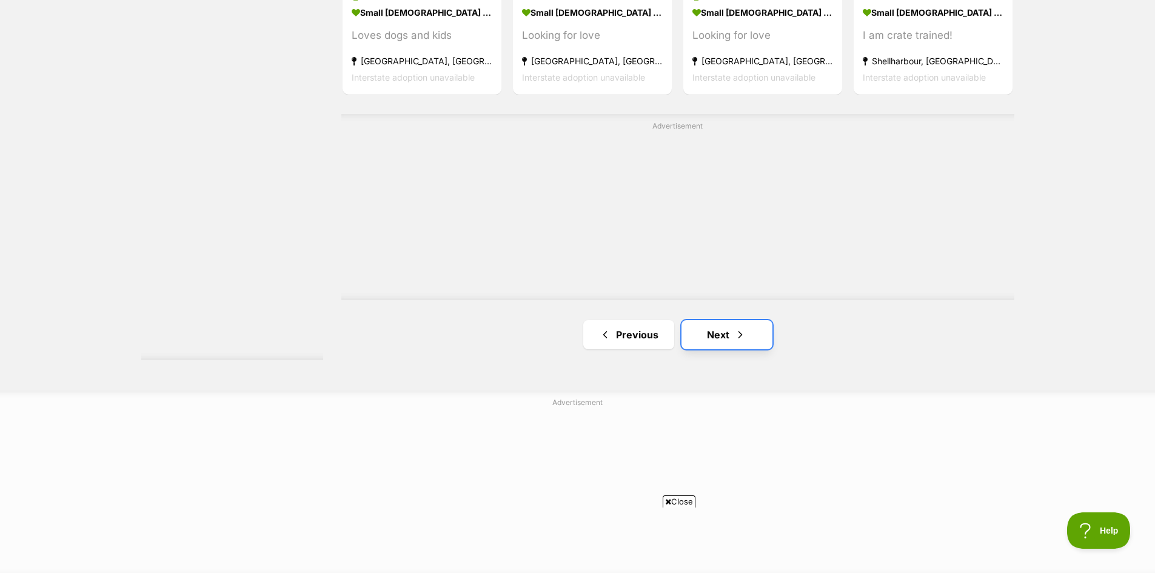
click at [718, 330] on link "Next" at bounding box center [727, 334] width 91 height 29
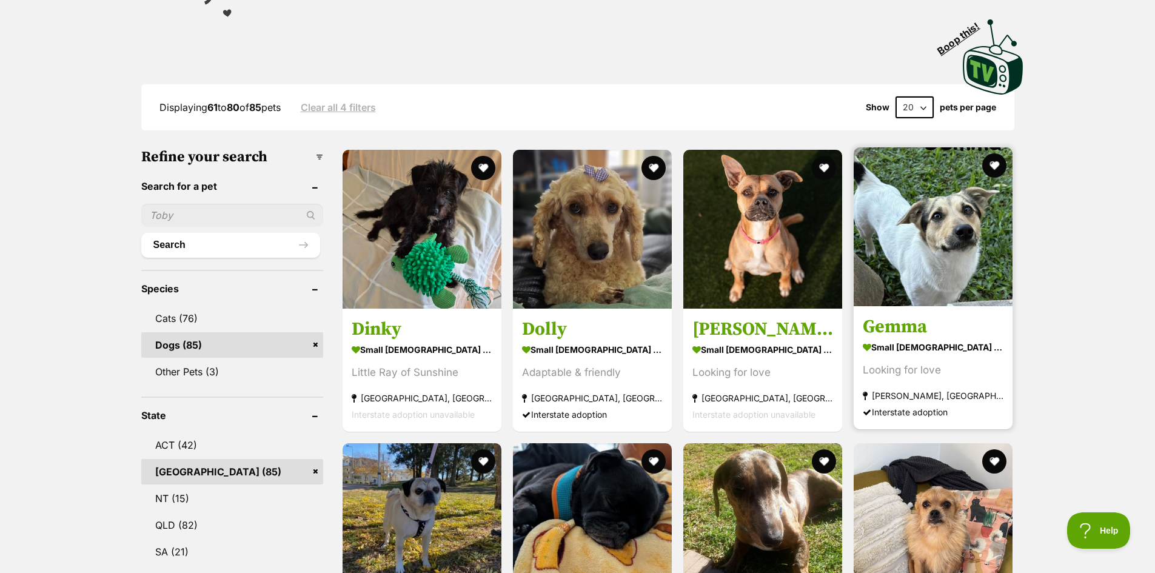
click at [948, 242] on img at bounding box center [933, 226] width 159 height 159
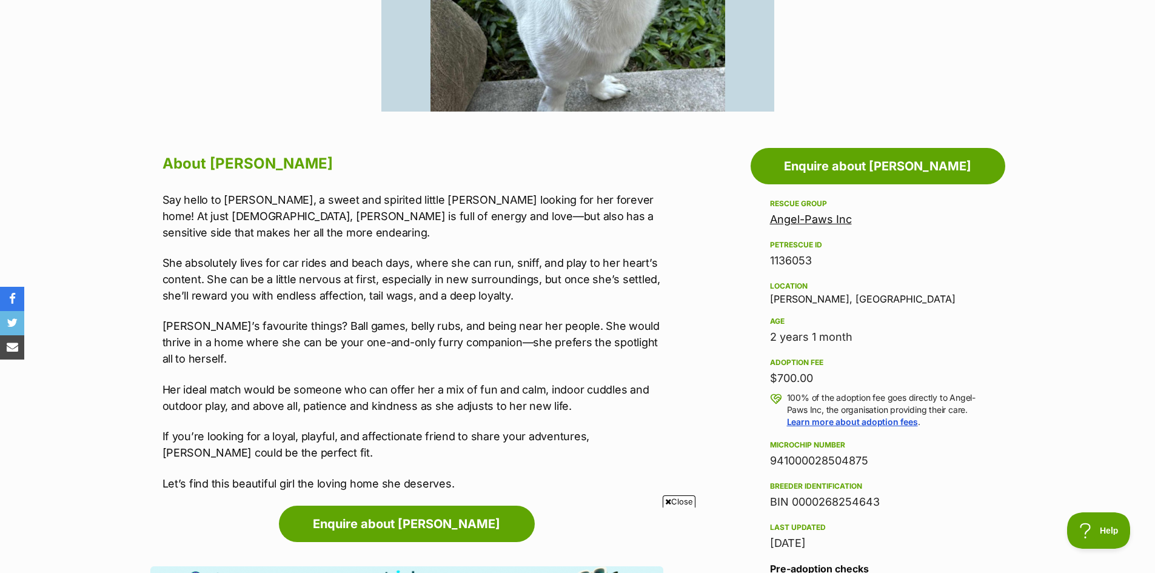
scroll to position [546, 0]
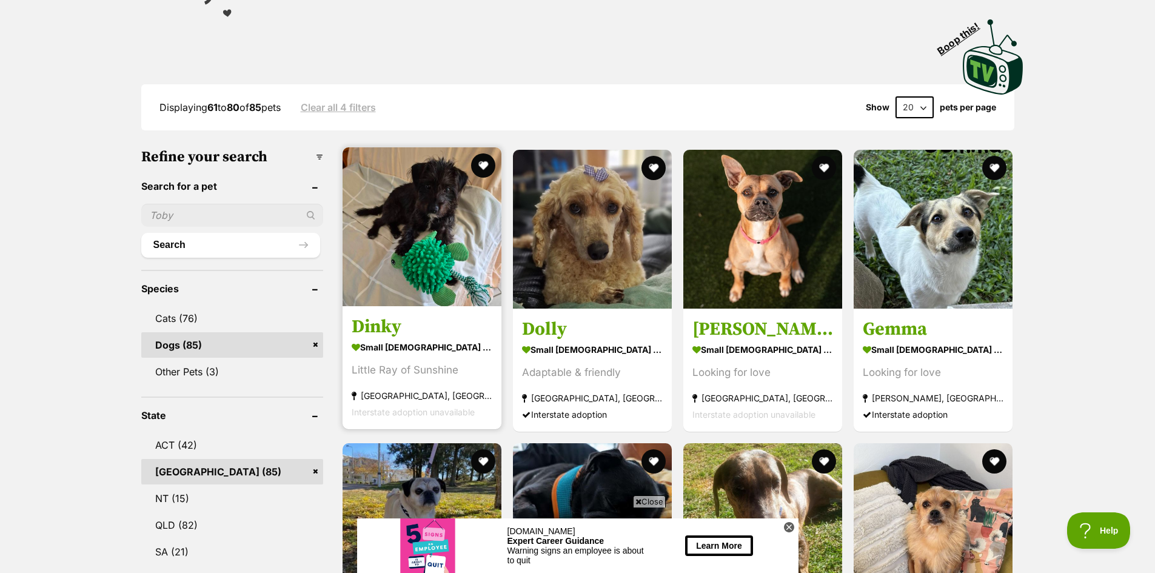
click at [444, 236] on img at bounding box center [422, 226] width 159 height 159
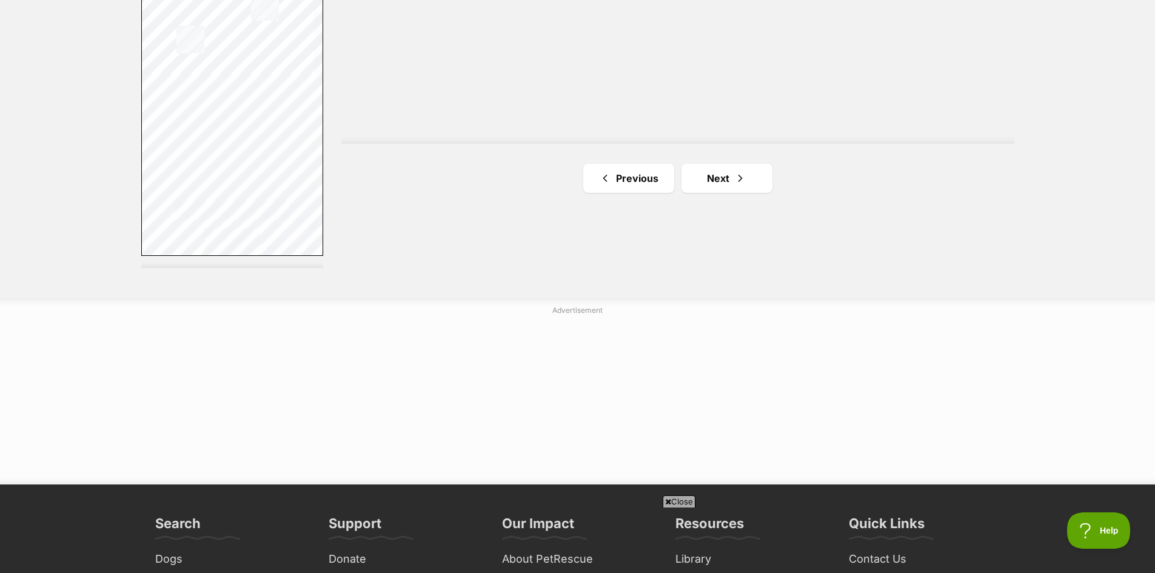
scroll to position [2425, 0]
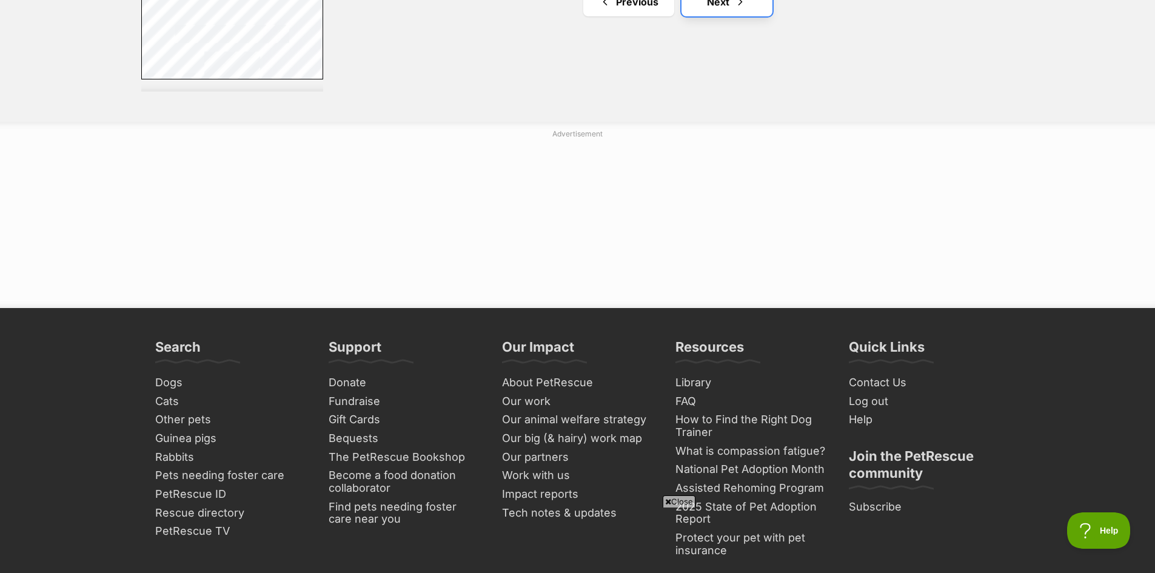
click at [735, 8] on span "Next page" at bounding box center [740, 2] width 12 height 15
